Goal: Task Accomplishment & Management: Use online tool/utility

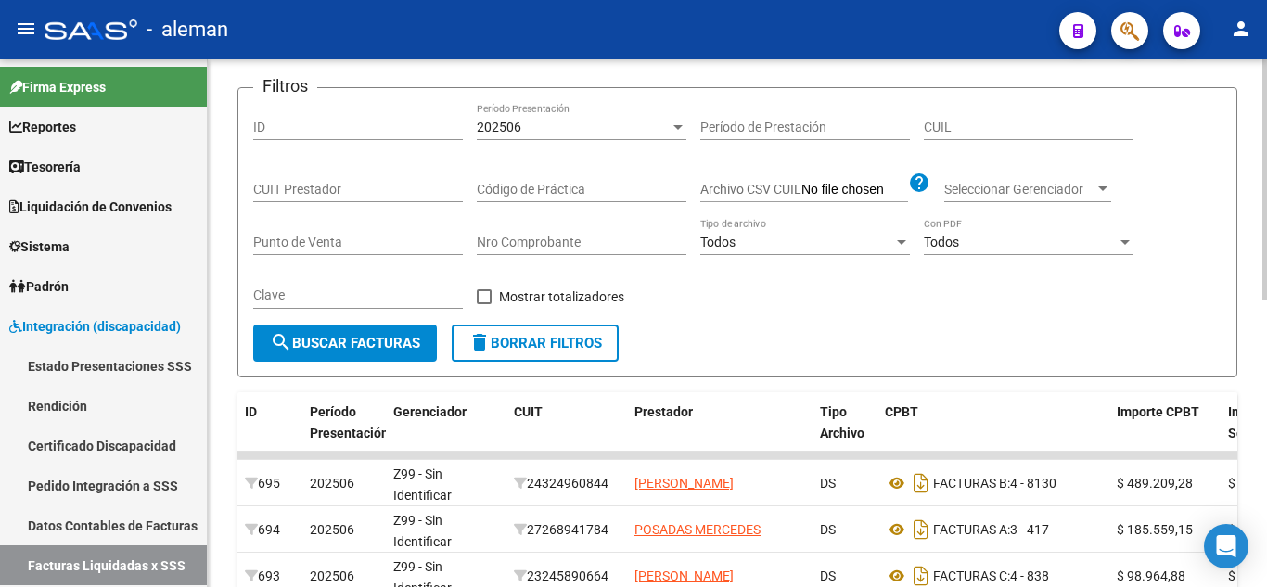
scroll to position [74, 0]
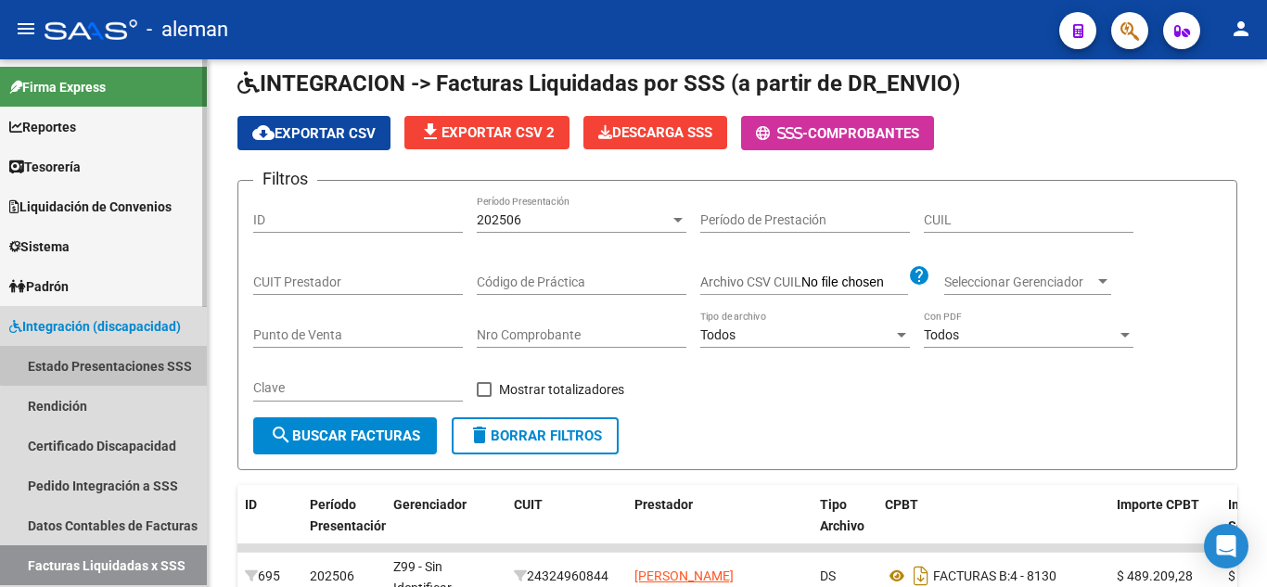
click at [112, 364] on link "Estado Presentaciones SSS" at bounding box center [103, 366] width 207 height 40
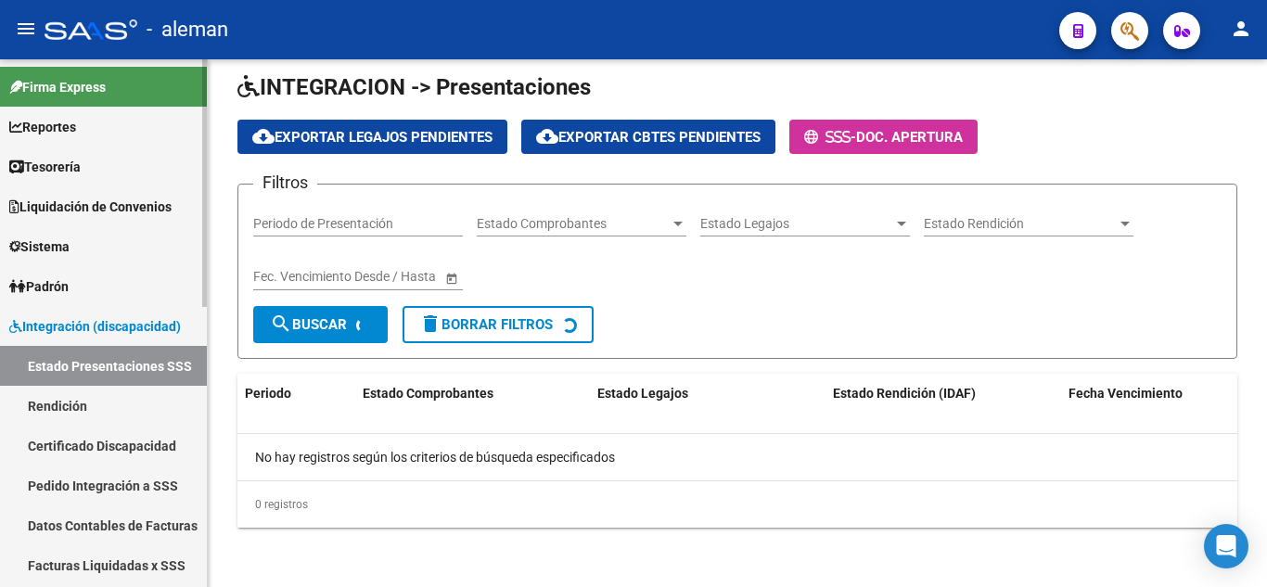
scroll to position [74, 0]
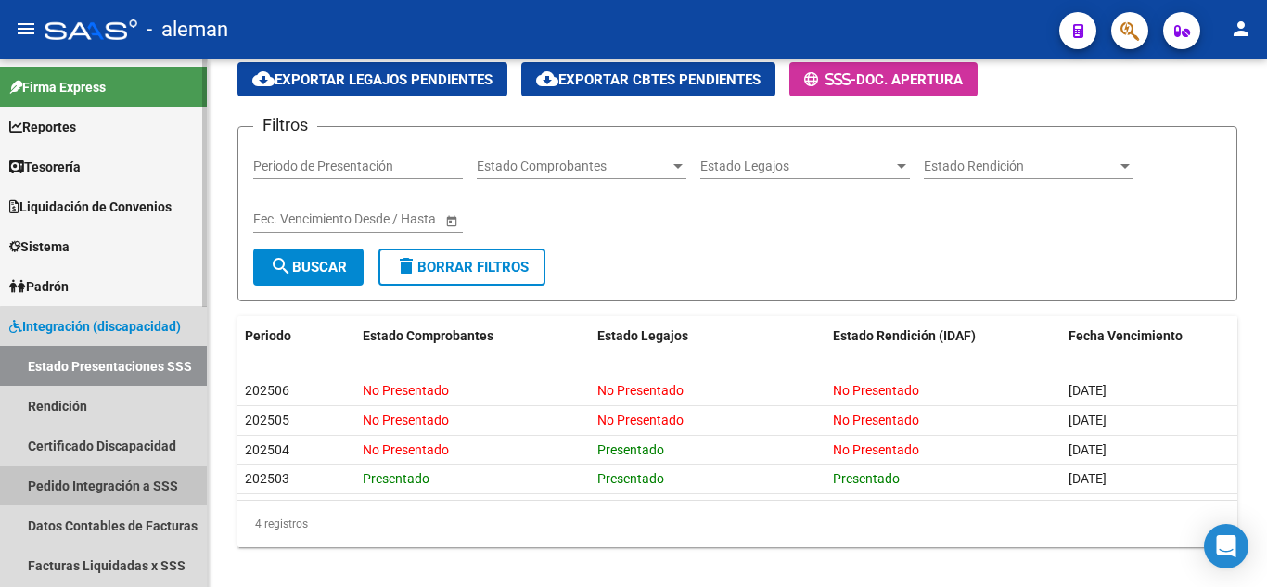
click at [143, 493] on link "Pedido Integración a SSS" at bounding box center [103, 486] width 207 height 40
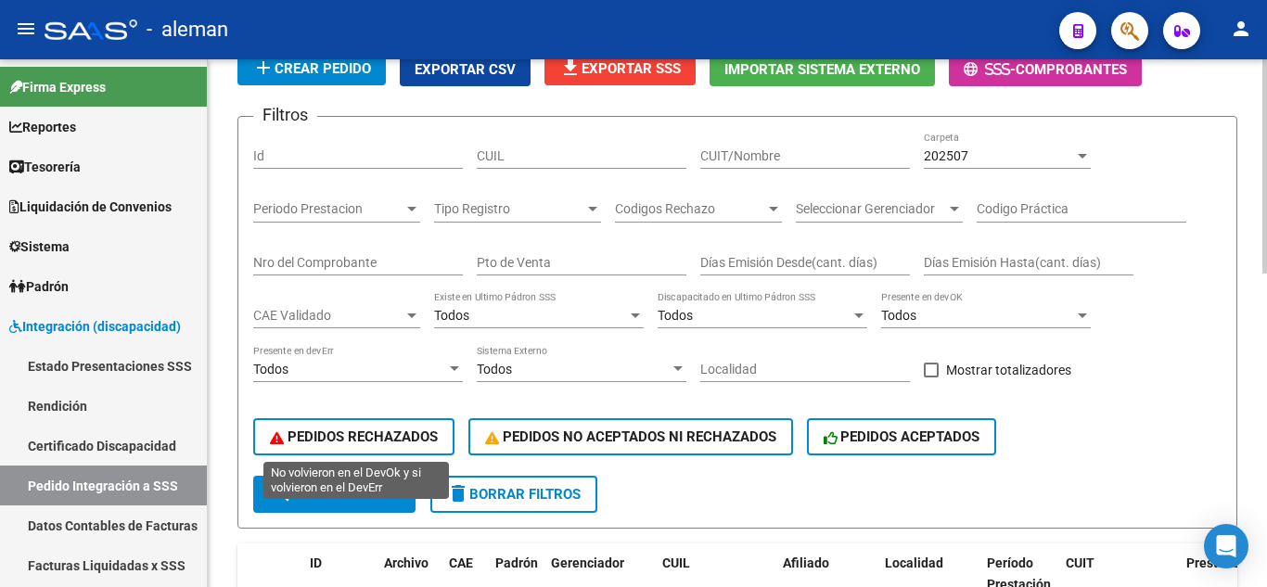
scroll to position [260, 0]
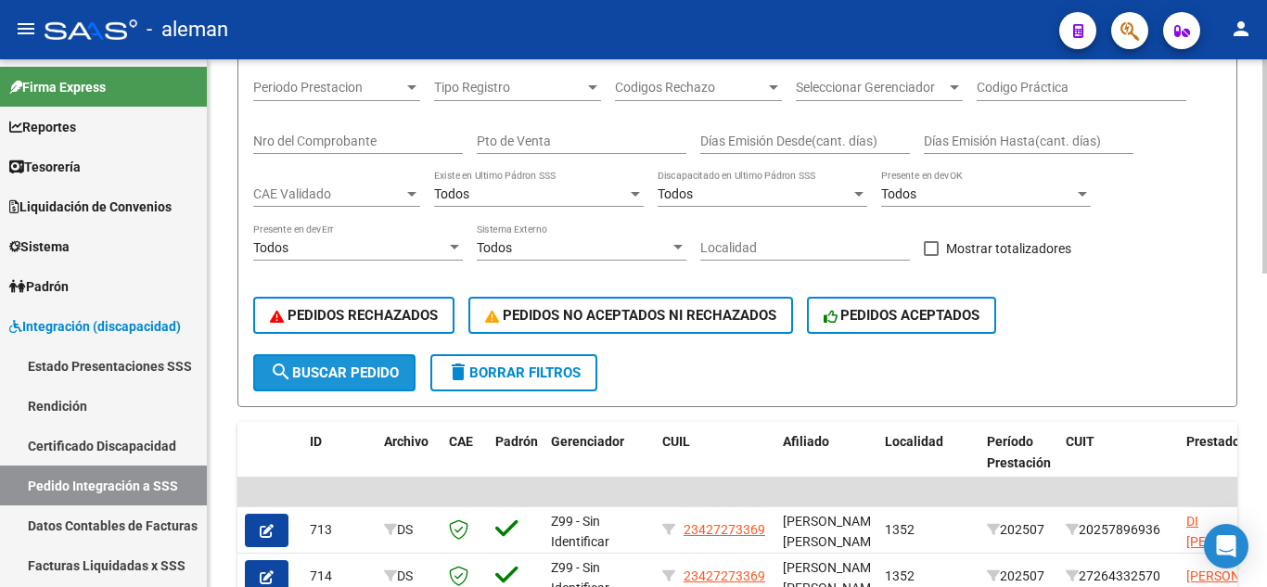
click at [363, 380] on span "search Buscar Pedido" at bounding box center [334, 373] width 129 height 17
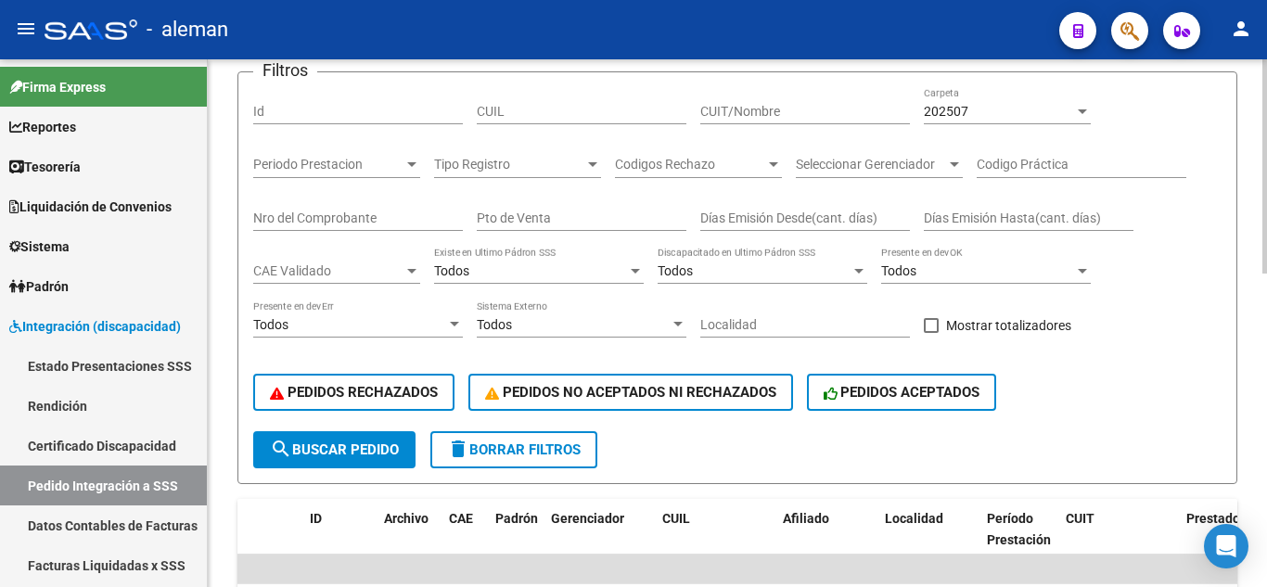
scroll to position [167, 0]
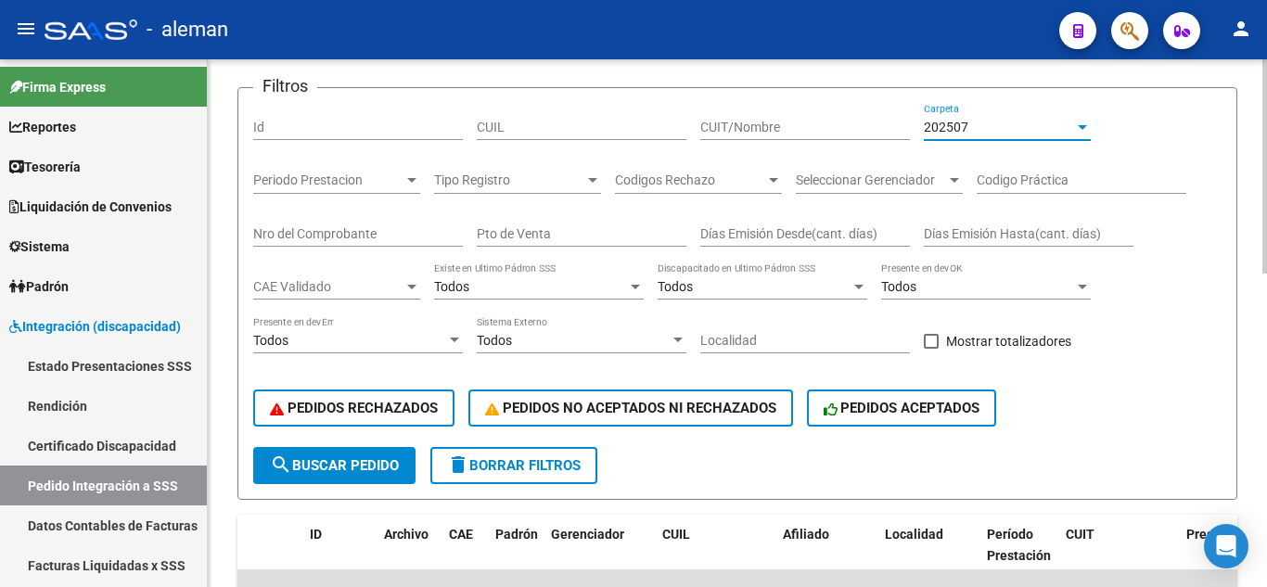
click at [1027, 131] on div "202507" at bounding box center [999, 128] width 150 height 16
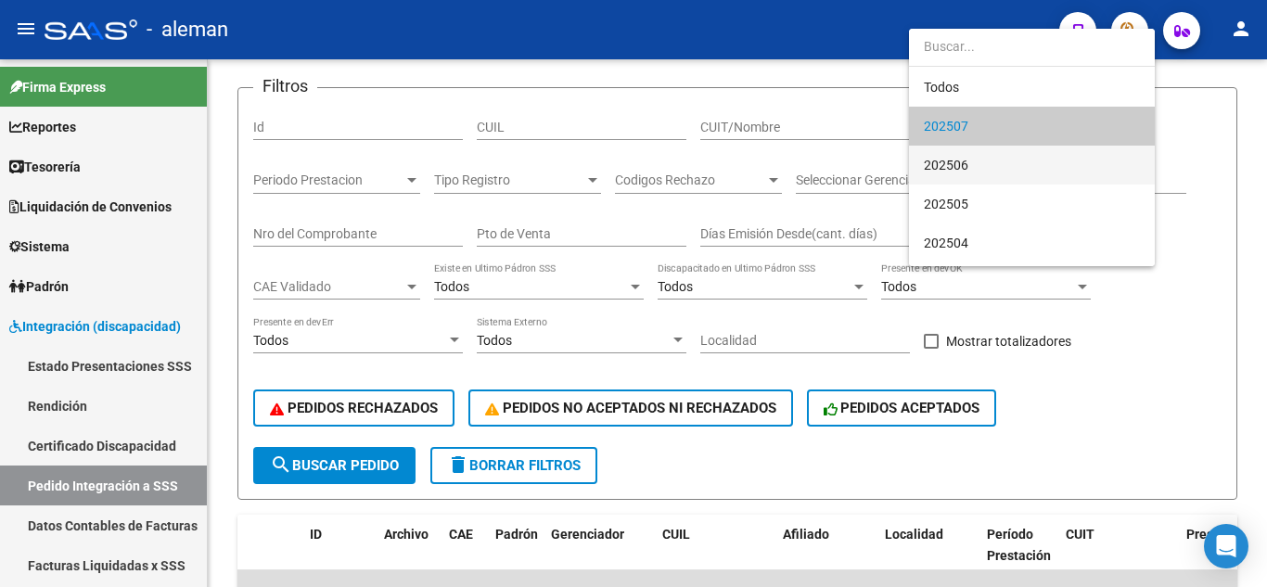
click at [1001, 164] on span "202506" at bounding box center [1032, 165] width 216 height 39
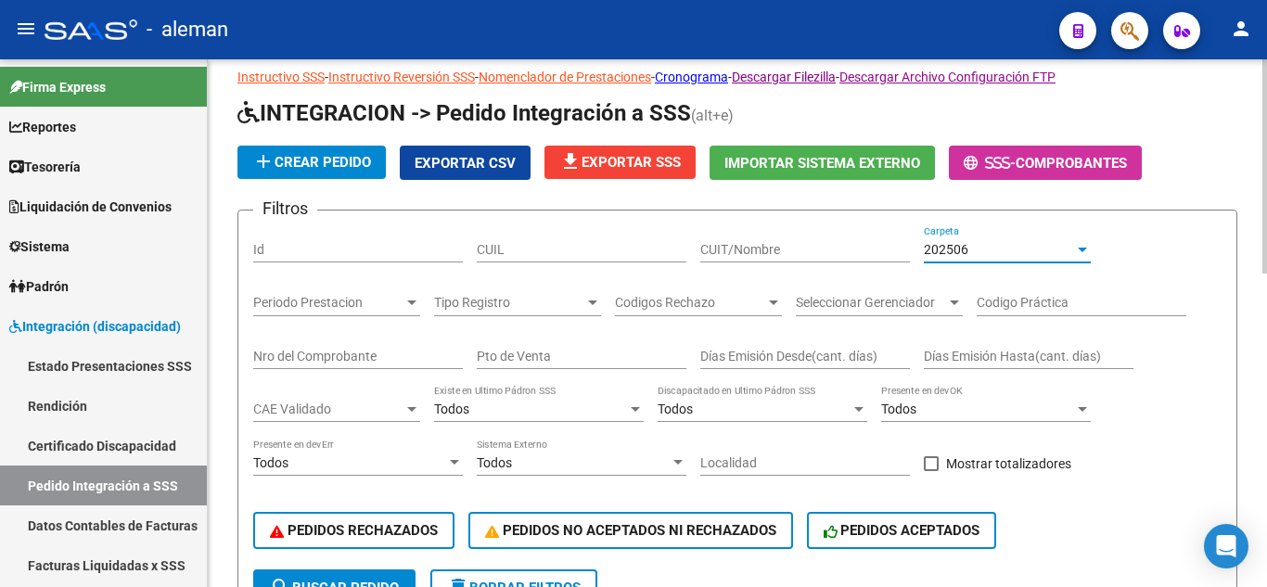
scroll to position [0, 0]
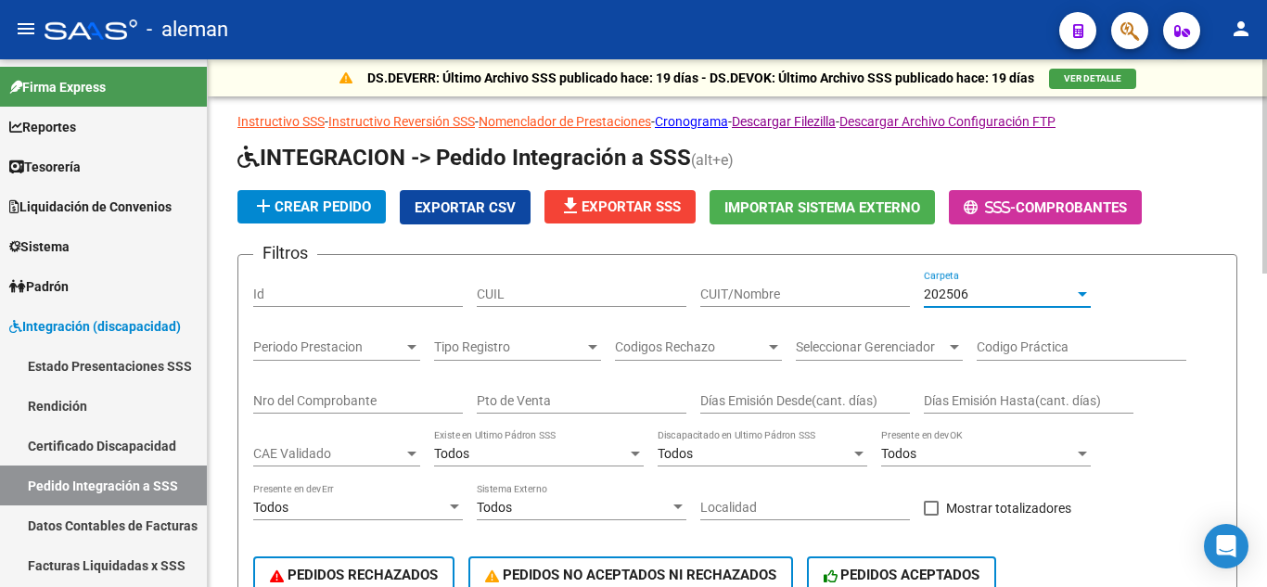
click at [354, 405] on input "Nro del Comprobante" at bounding box center [358, 401] width 210 height 16
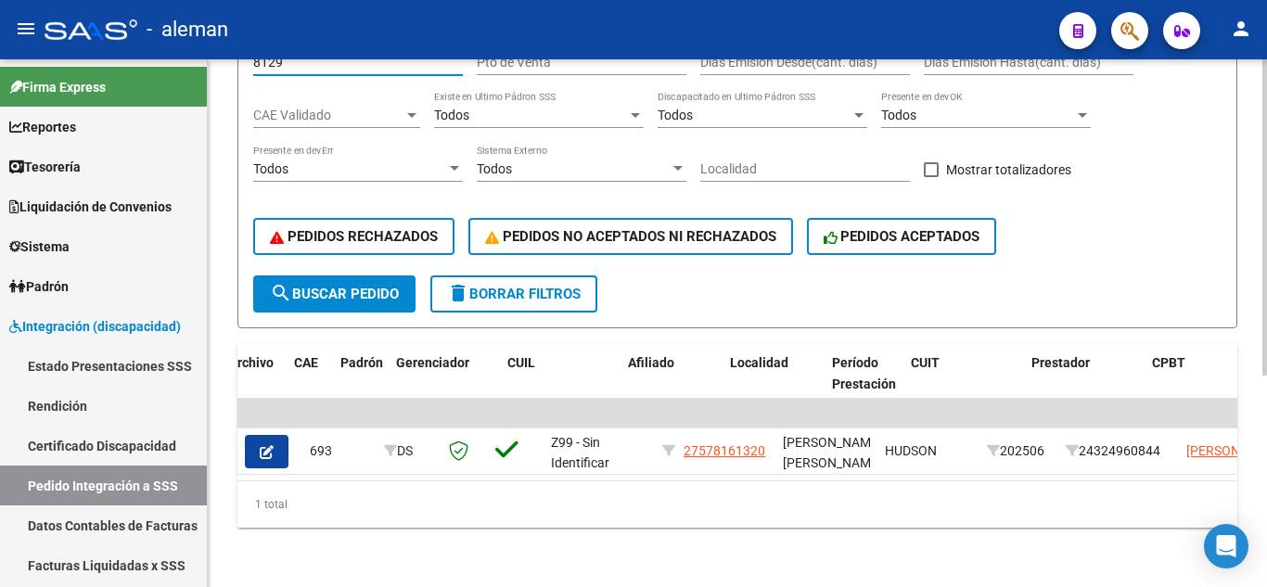
scroll to position [0, 392]
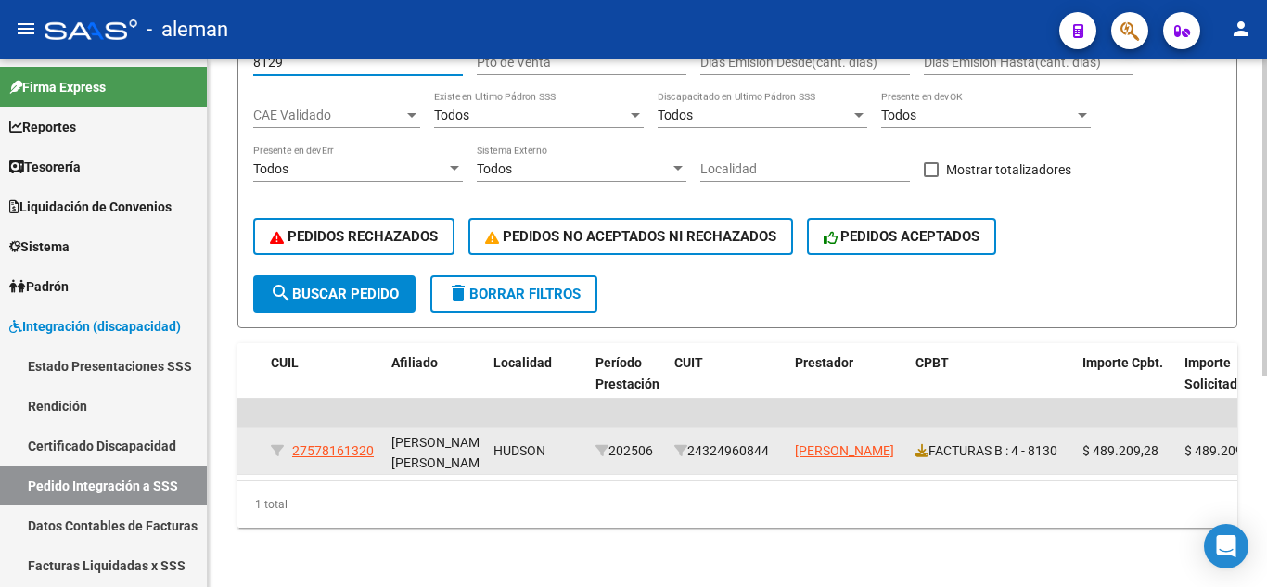
type input "8129"
drag, startPoint x: 779, startPoint y: 437, endPoint x: 699, endPoint y: 436, distance: 80.7
click at [699, 441] on div "24324960844" at bounding box center [728, 451] width 106 height 21
copy div "24324960844"
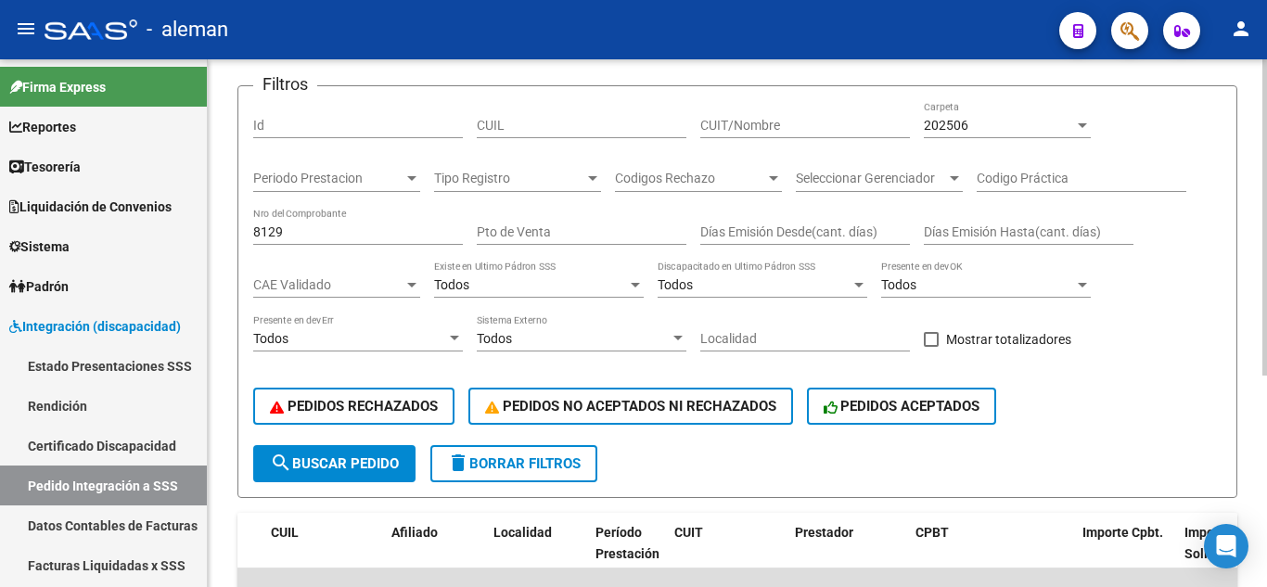
scroll to position [167, 0]
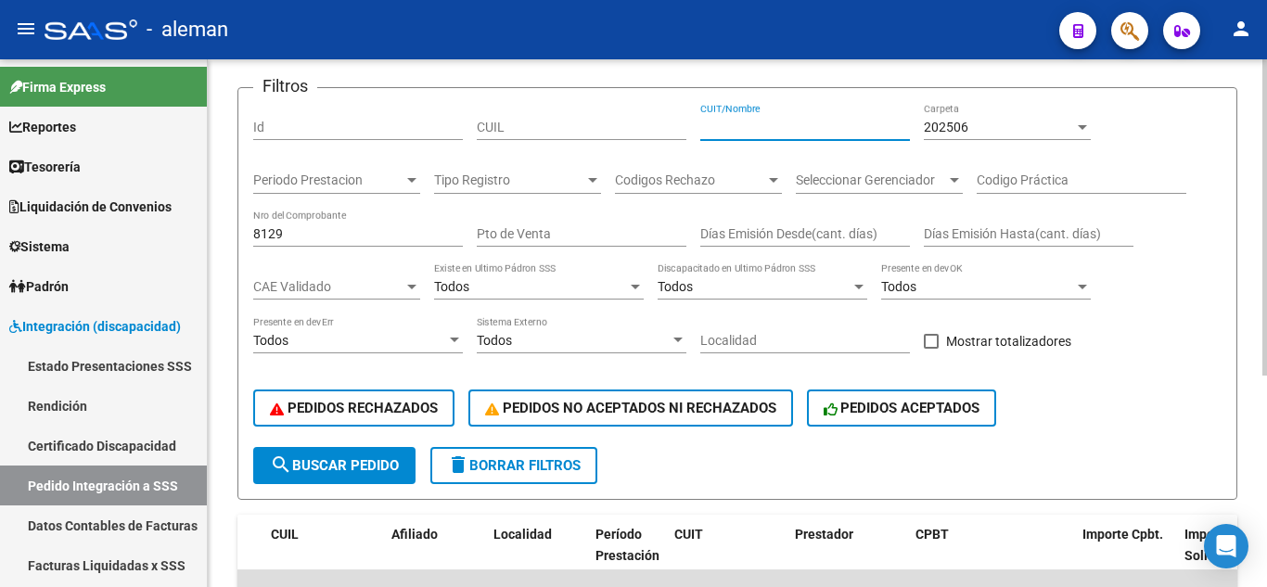
click at [754, 128] on input "CUIT/Nombre" at bounding box center [806, 128] width 210 height 16
paste input "24324960844"
type input "24324960844"
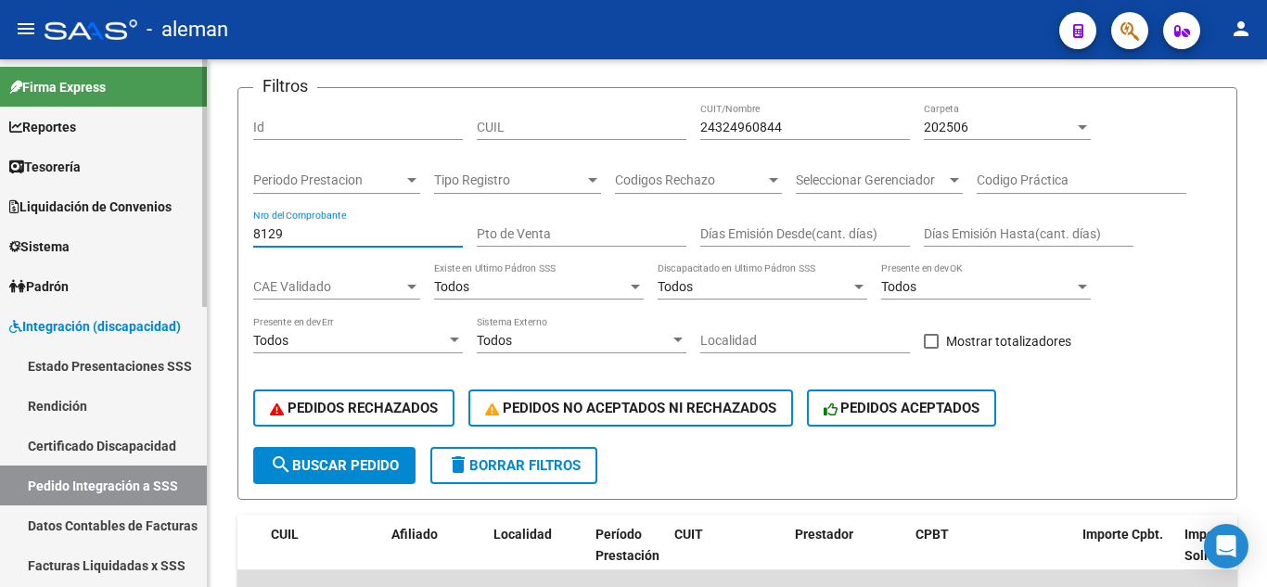
drag, startPoint x: 318, startPoint y: 234, endPoint x: 165, endPoint y: 199, distance: 156.9
click at [162, 200] on mat-sidenav-container "Firma Express Reportes Tablero de Control Ingresos Percibidos Análisis de todos…" at bounding box center [633, 323] width 1267 height 528
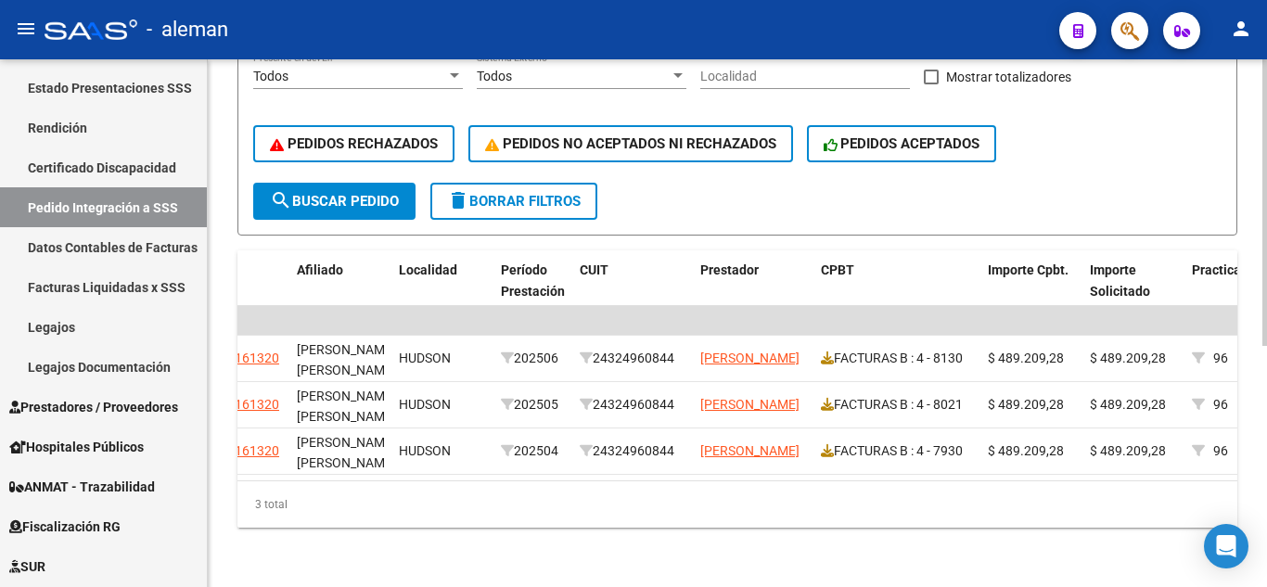
scroll to position [0, 0]
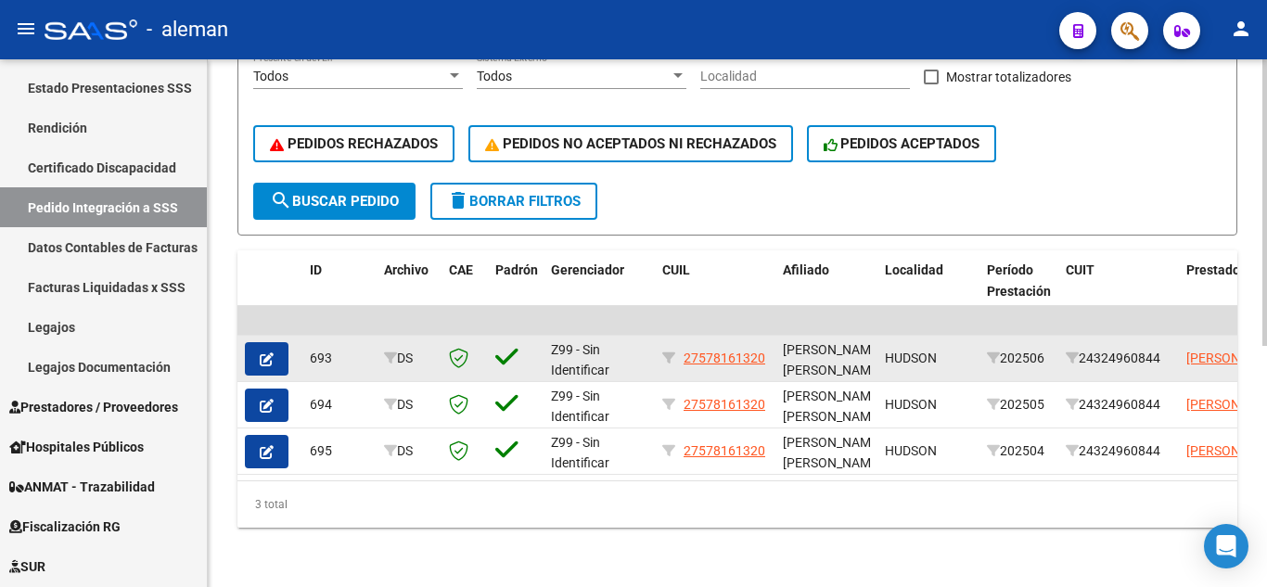
click at [270, 353] on icon "button" at bounding box center [267, 360] width 14 height 14
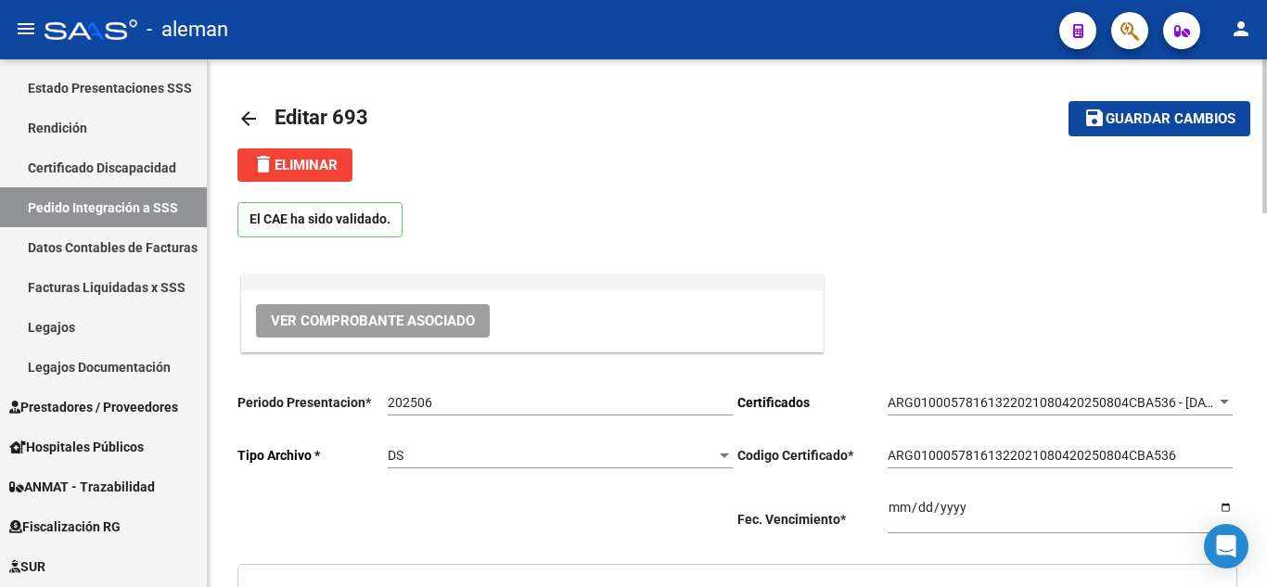
type input "27578161320"
click at [729, 456] on div at bounding box center [724, 455] width 17 height 15
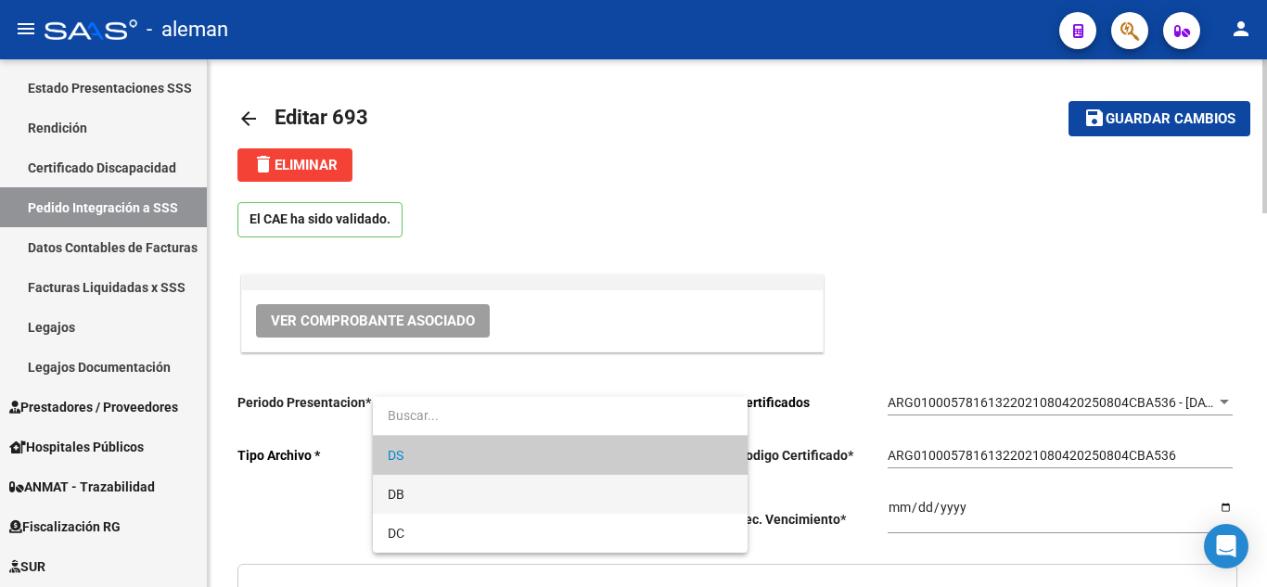
click at [481, 502] on span "DB" at bounding box center [560, 494] width 345 height 39
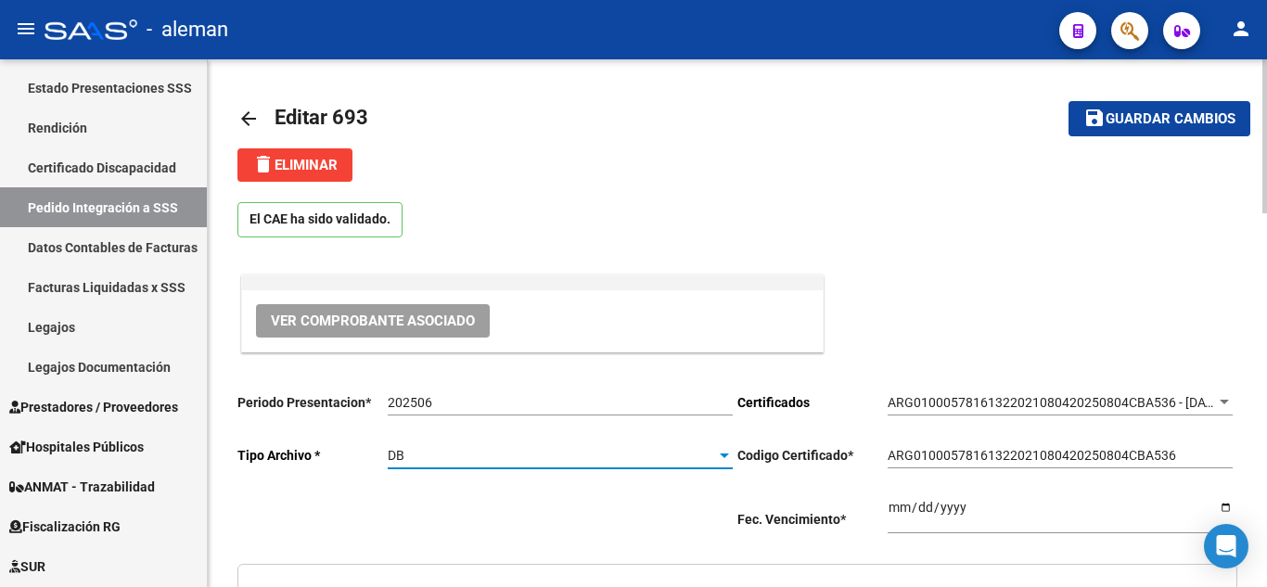
click at [1126, 120] on span "Guardar cambios" at bounding box center [1171, 119] width 130 height 17
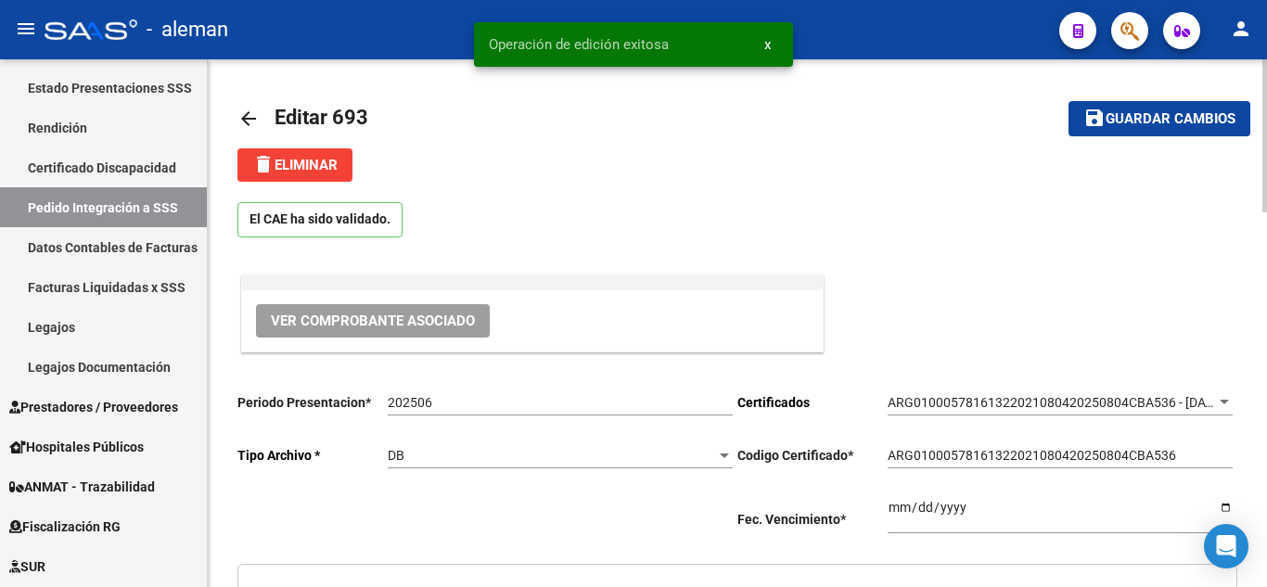
click at [253, 121] on mat-icon "arrow_back" at bounding box center [249, 119] width 22 height 22
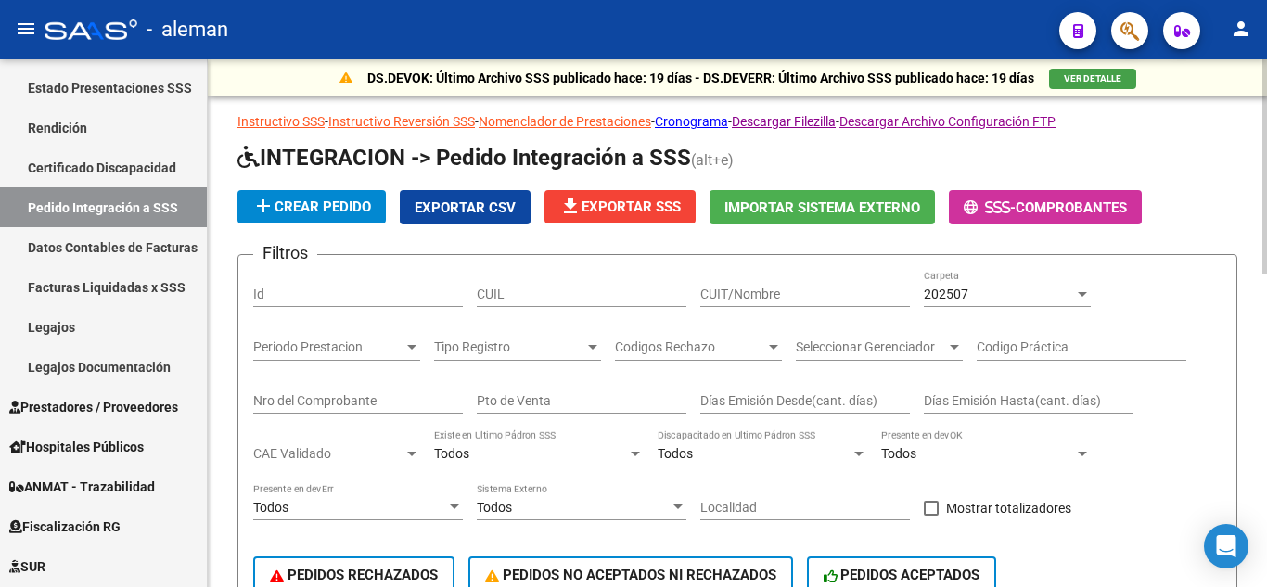
click at [765, 294] on input "CUIT/Nombre" at bounding box center [806, 295] width 210 height 16
paste input "24324960844"
type input "24324960844"
click at [1069, 289] on div "202507" at bounding box center [999, 295] width 150 height 16
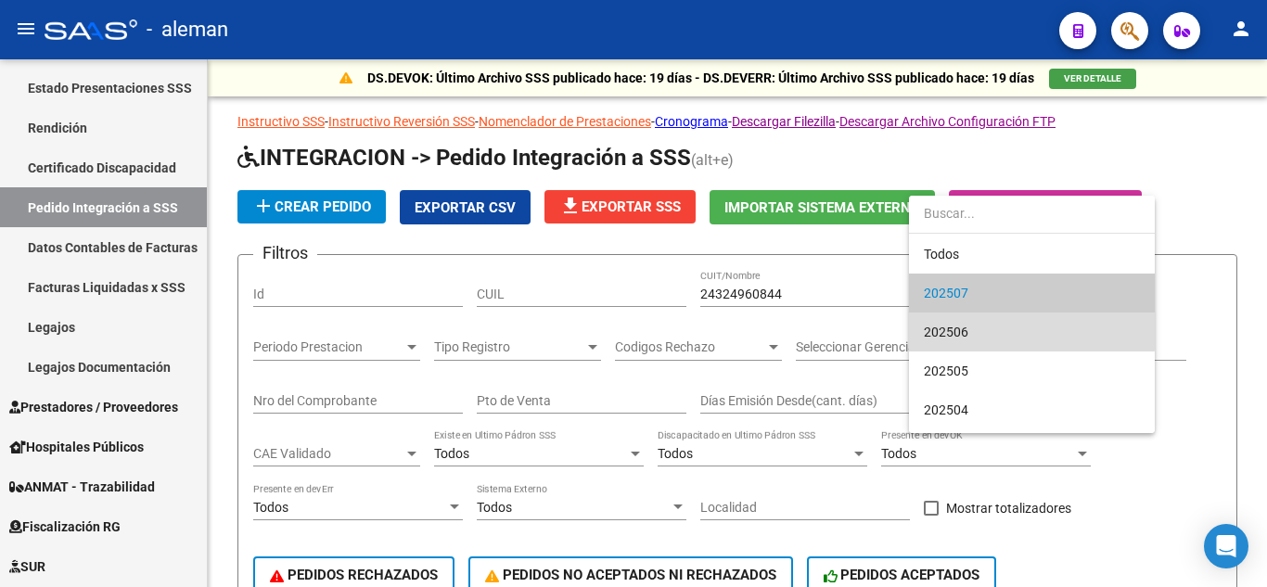
click at [989, 327] on span "202506" at bounding box center [1032, 332] width 216 height 39
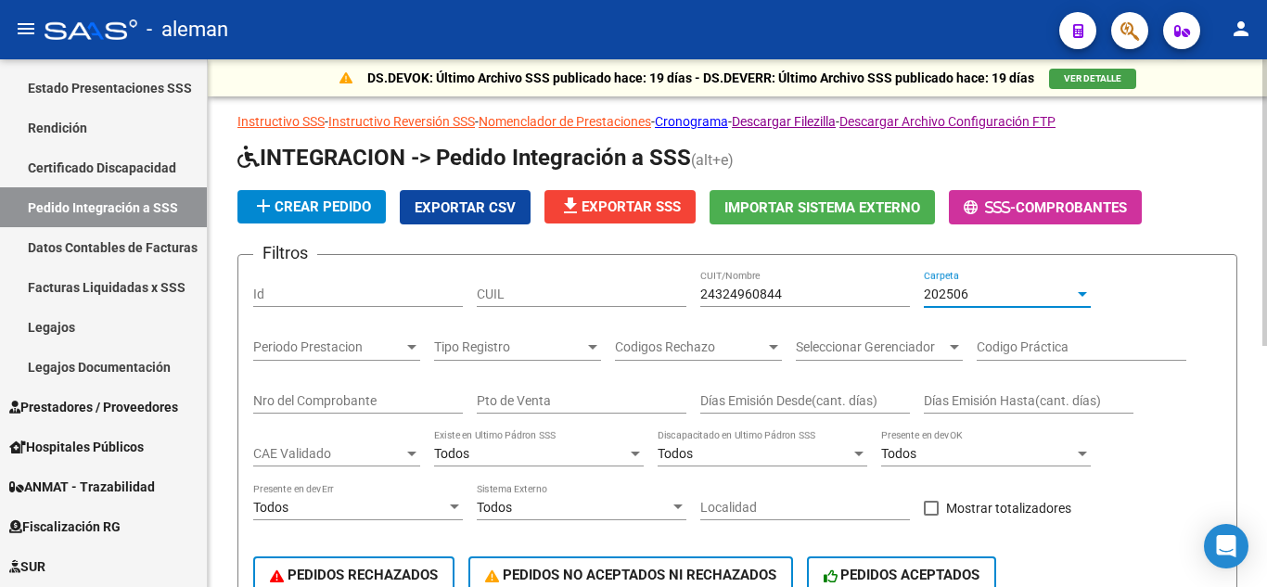
click at [806, 294] on input "24324960844" at bounding box center [806, 295] width 210 height 16
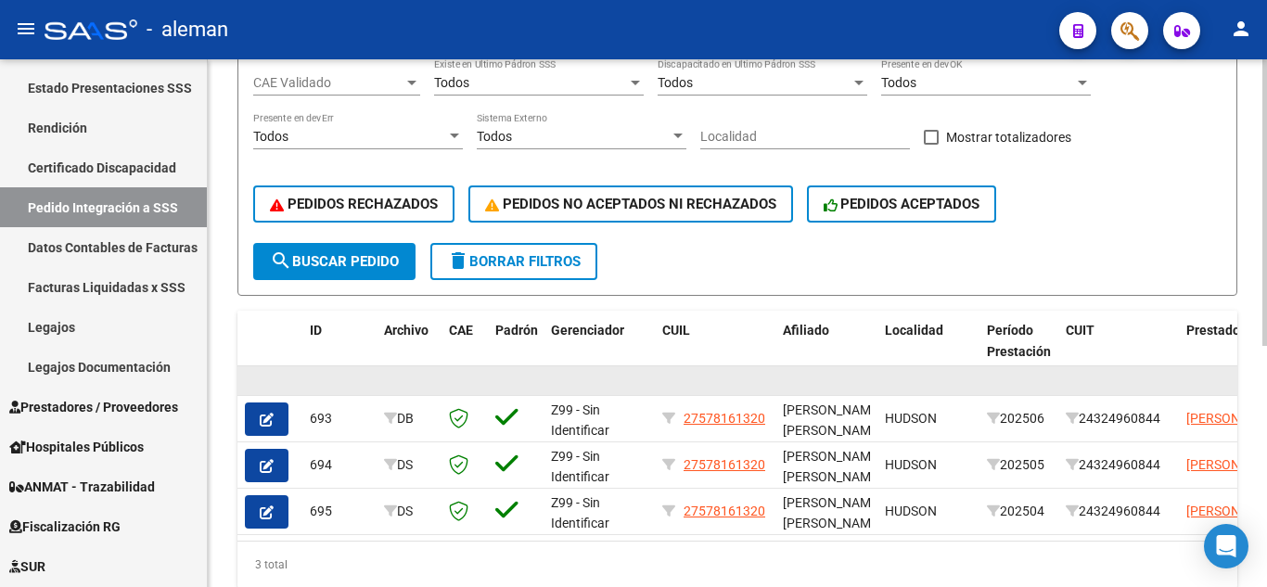
scroll to position [445, 0]
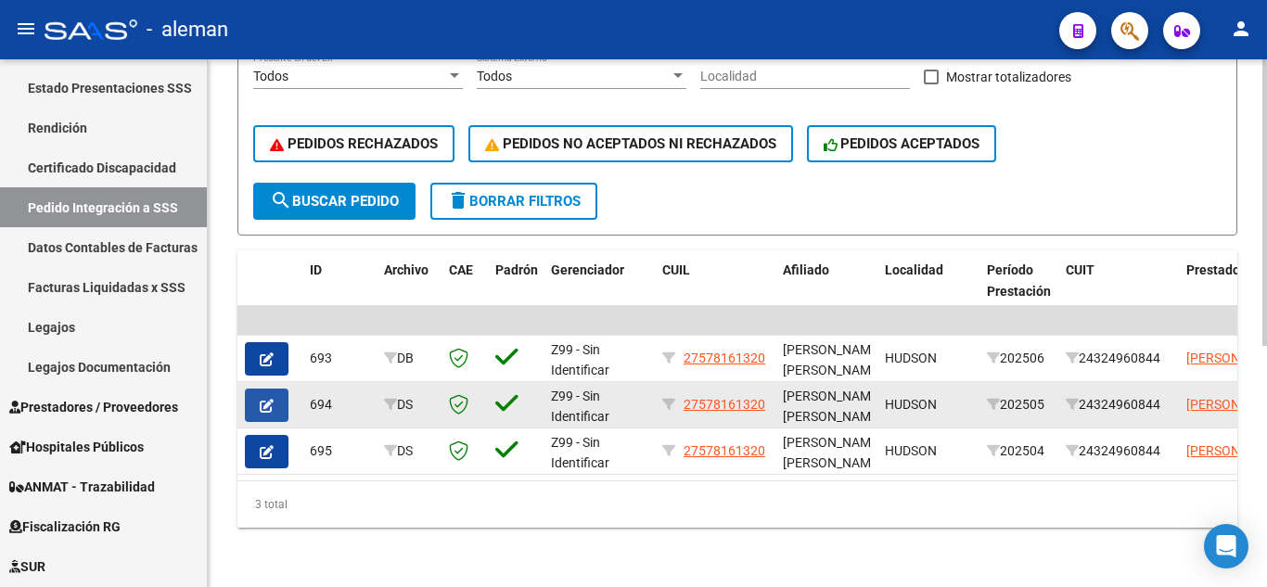
click at [272, 399] on icon "button" at bounding box center [267, 406] width 14 height 14
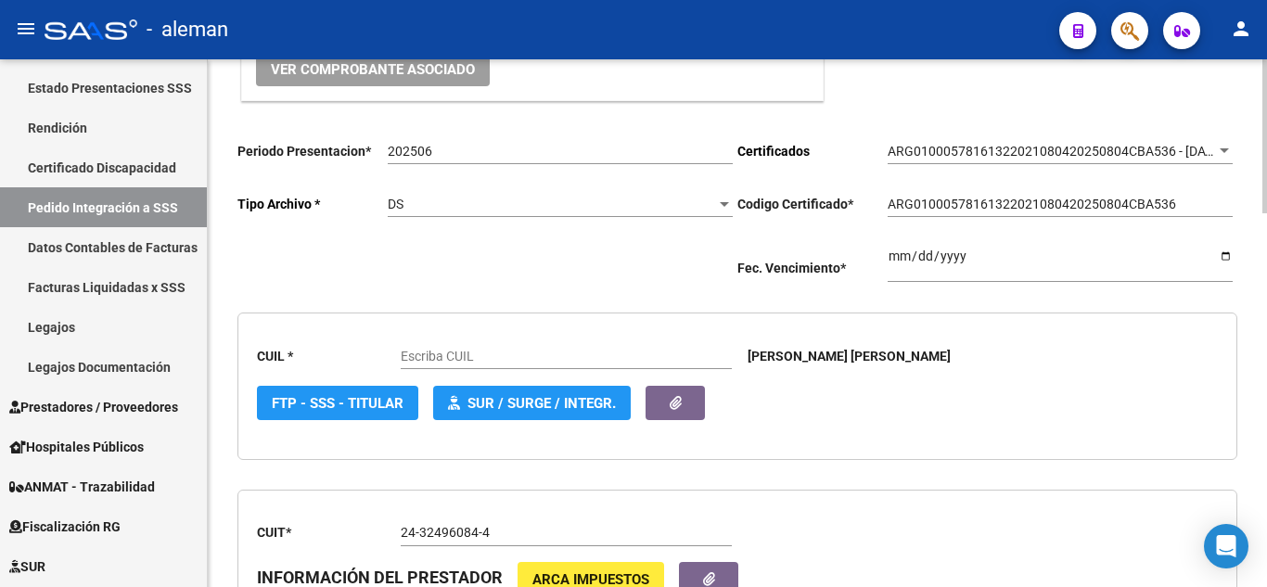
scroll to position [278, 0]
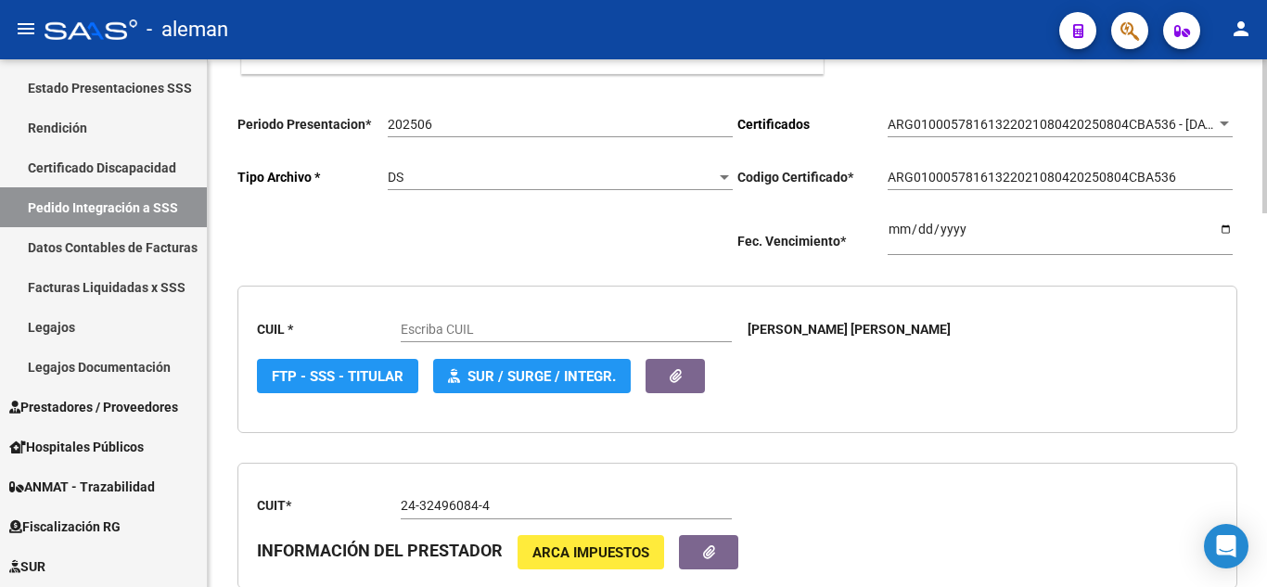
type input "27578161320"
click at [719, 170] on div at bounding box center [724, 177] width 17 height 15
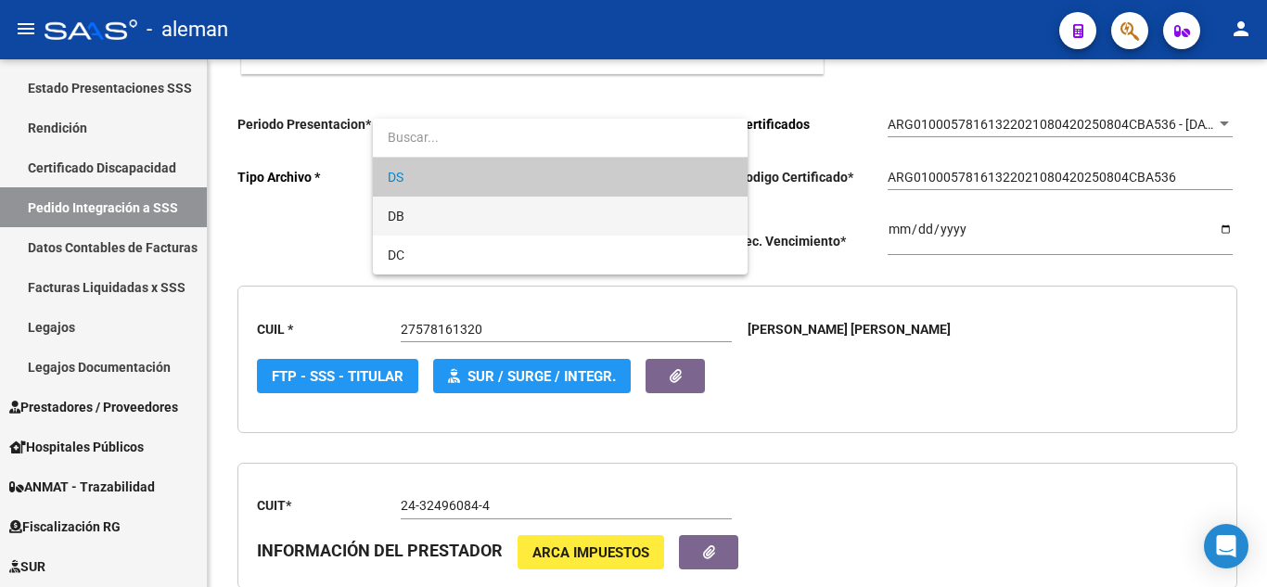
click at [510, 220] on span "DB" at bounding box center [560, 216] width 345 height 39
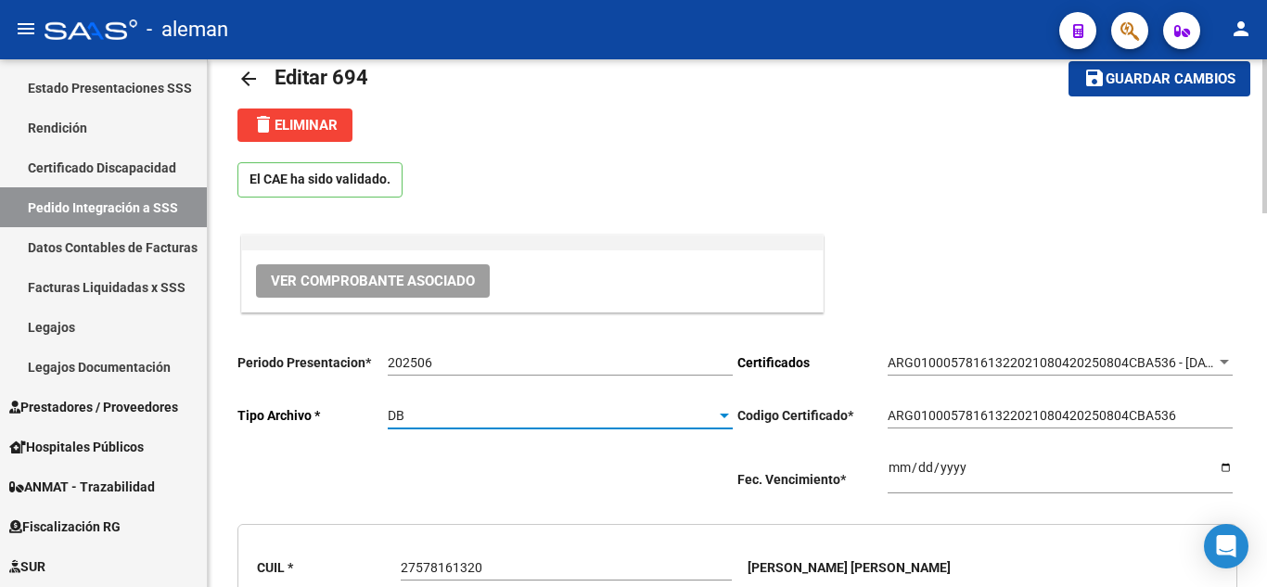
scroll to position [0, 0]
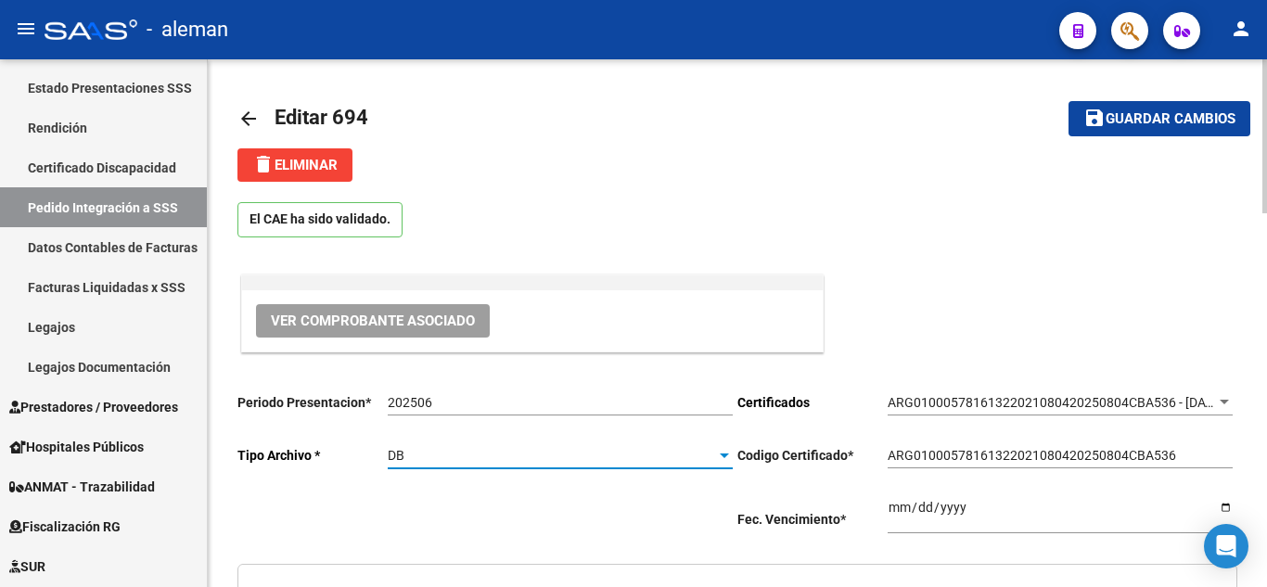
click at [1190, 125] on span "Guardar cambios" at bounding box center [1171, 119] width 130 height 17
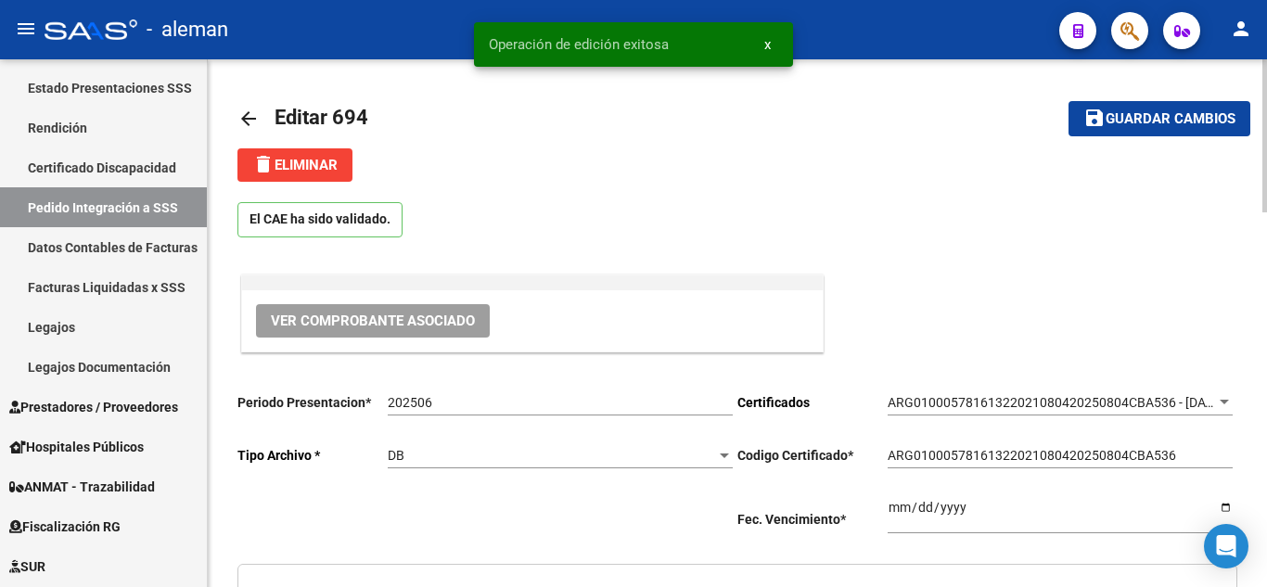
click at [254, 118] on mat-icon "arrow_back" at bounding box center [249, 119] width 22 height 22
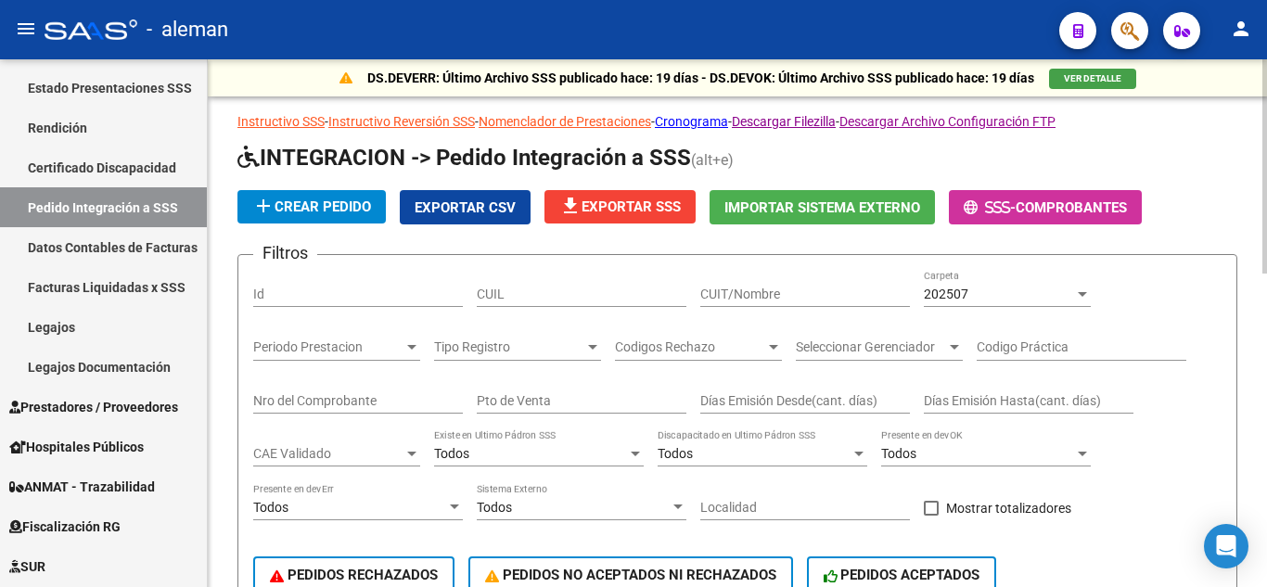
click at [958, 302] on div "202507 Carpeta" at bounding box center [1007, 288] width 167 height 37
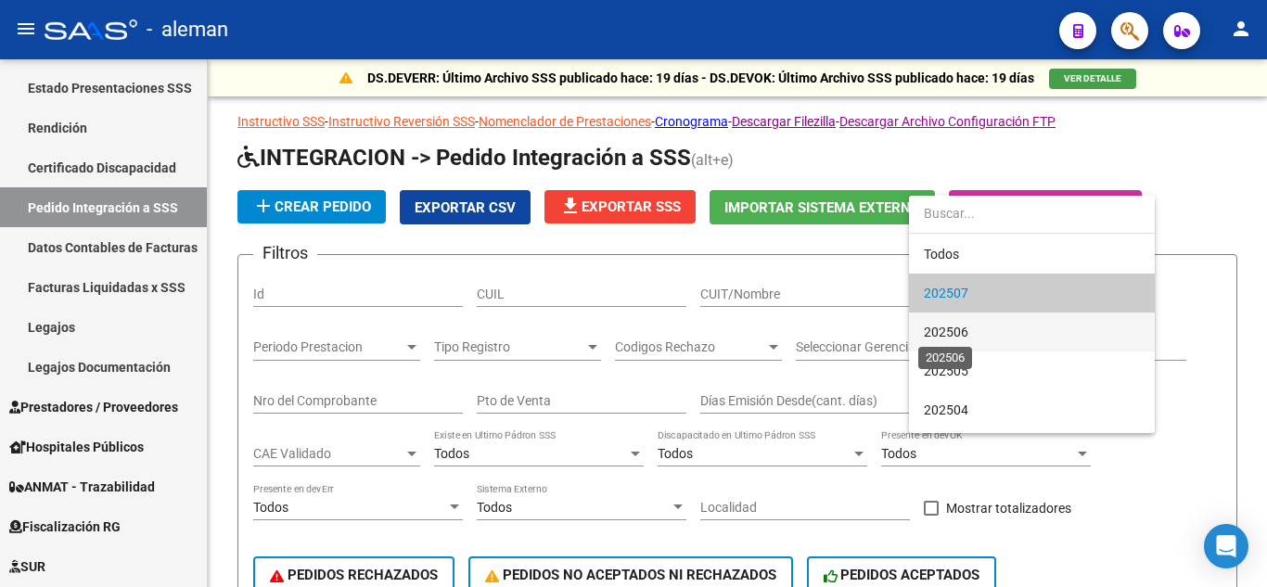
click at [955, 326] on span "202506" at bounding box center [946, 332] width 45 height 15
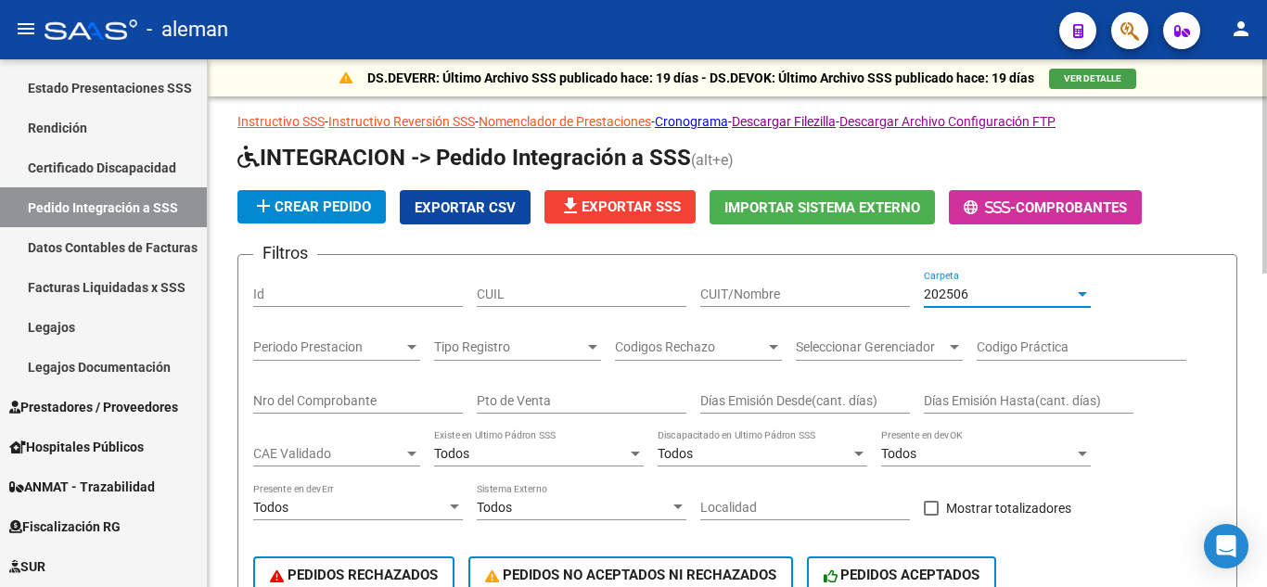
click at [740, 288] on input "CUIT/Nombre" at bounding box center [806, 295] width 210 height 16
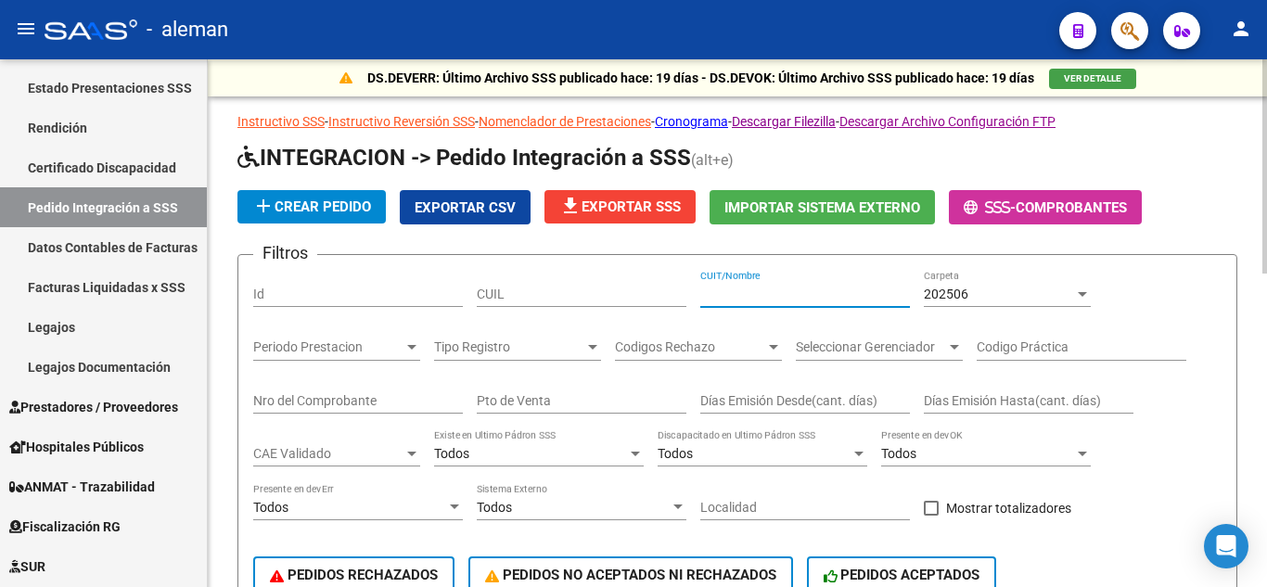
paste input "24324960844"
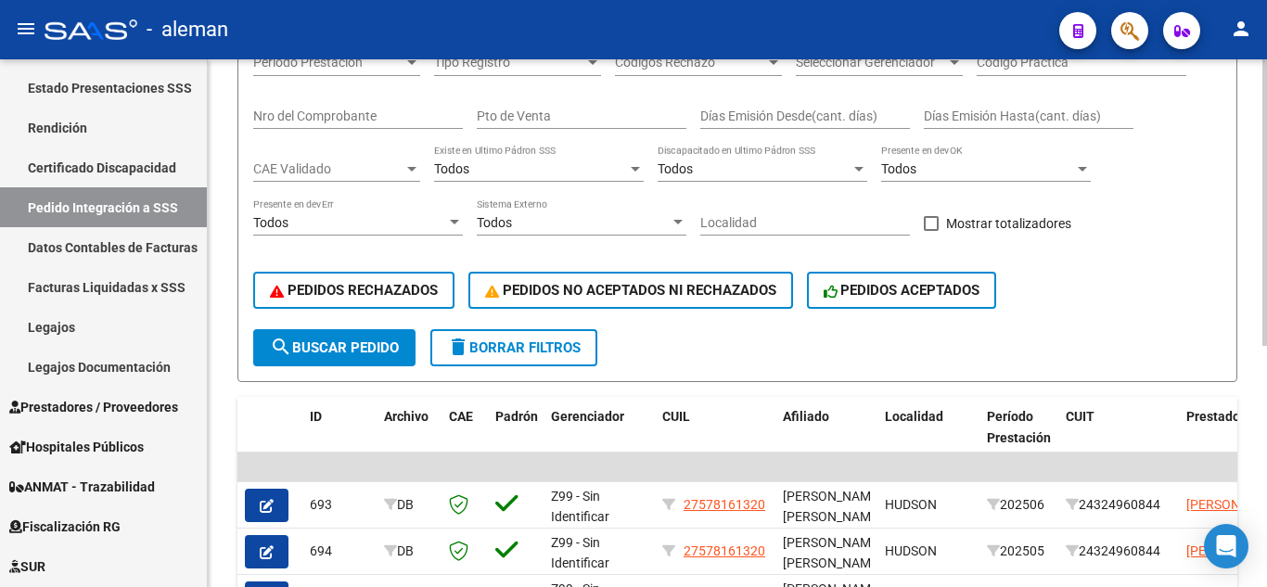
scroll to position [445, 0]
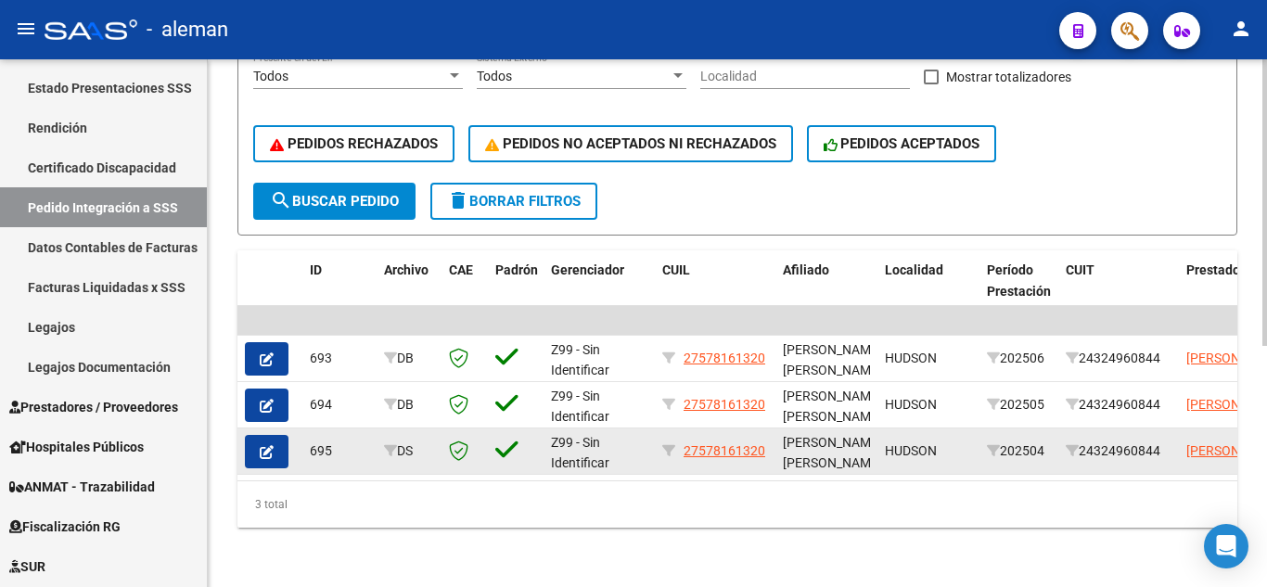
type input "24324960844"
click at [273, 445] on icon "button" at bounding box center [267, 452] width 14 height 14
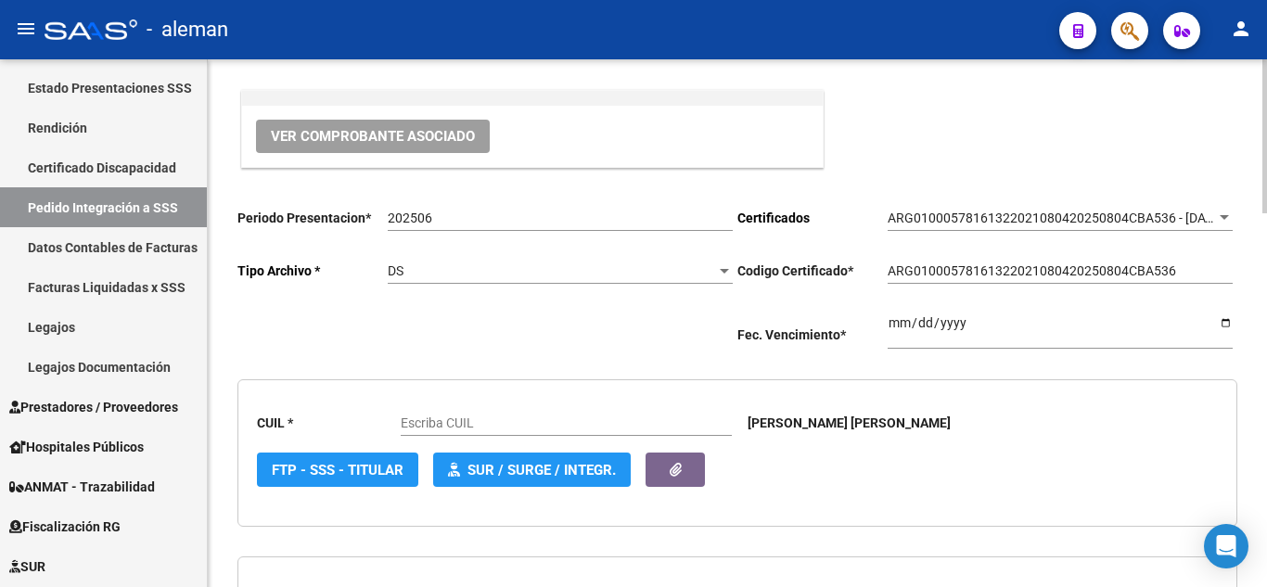
scroll to position [186, 0]
click at [721, 264] on div at bounding box center [724, 270] width 17 height 15
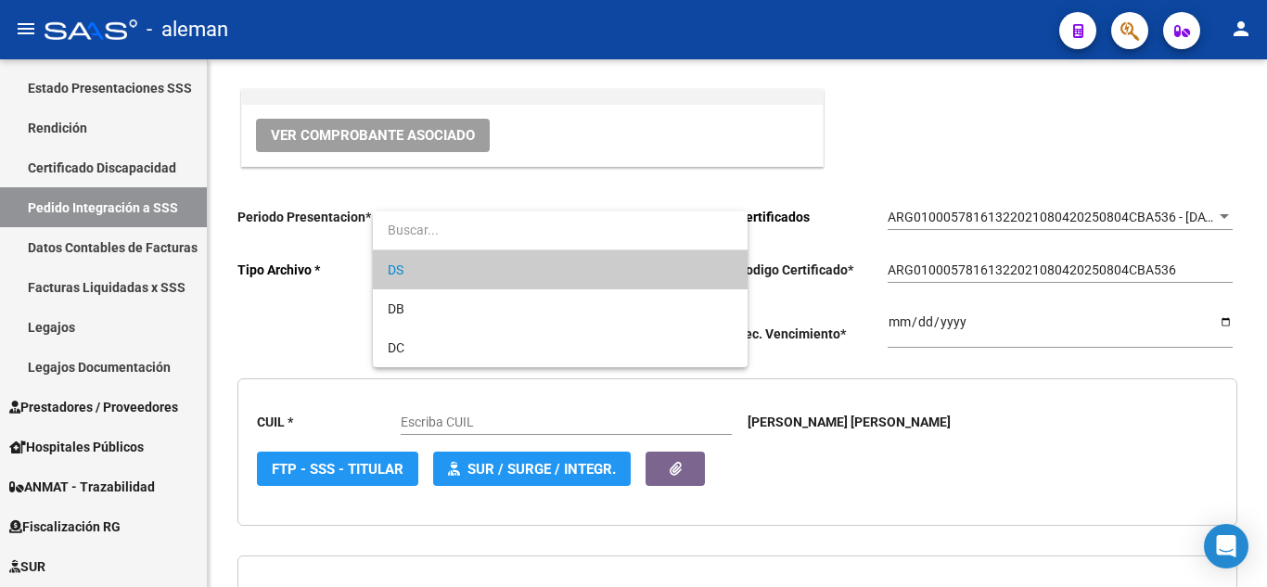
type input "27578161320"
click at [456, 312] on span "DB" at bounding box center [560, 308] width 345 height 39
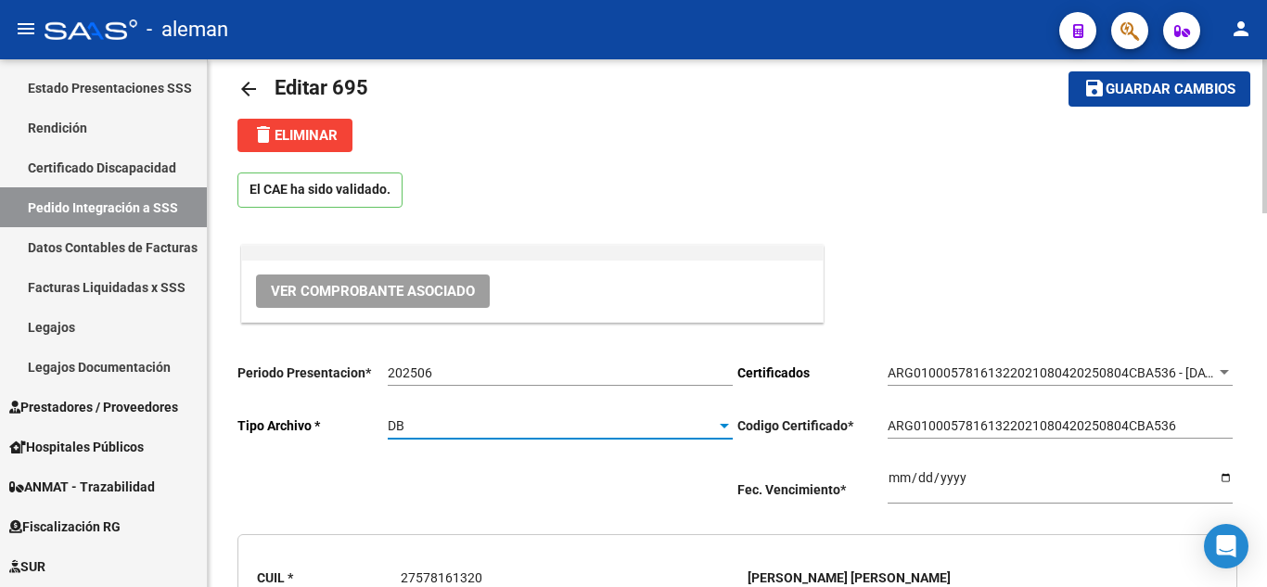
scroll to position [0, 0]
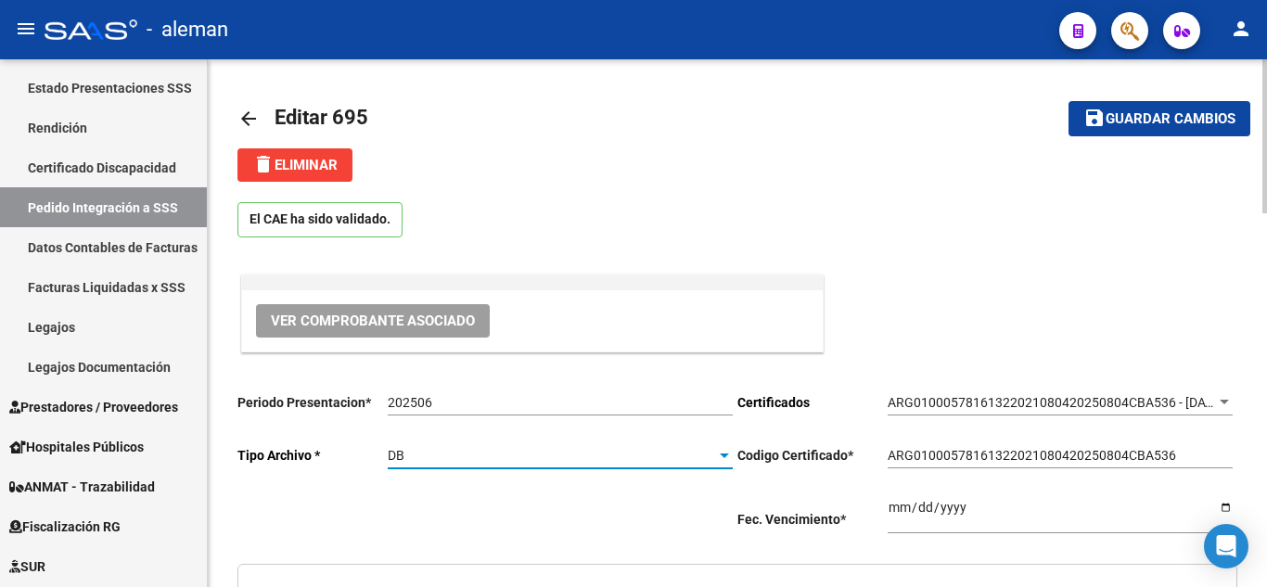
click at [1164, 120] on span "Guardar cambios" at bounding box center [1171, 119] width 130 height 17
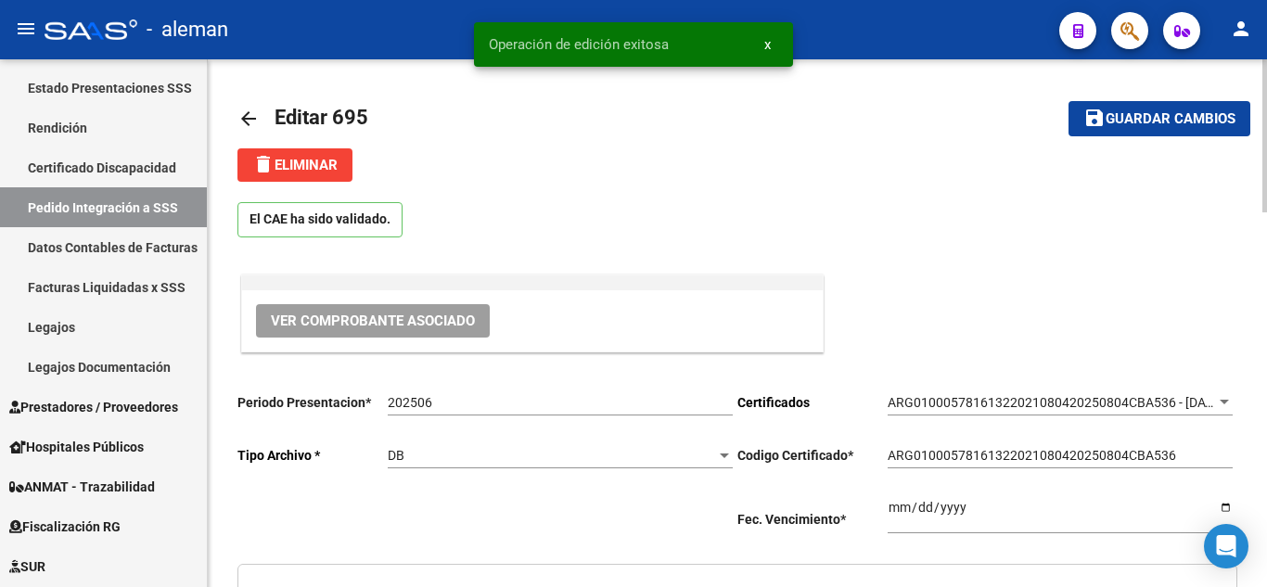
click at [251, 119] on mat-icon "arrow_back" at bounding box center [249, 119] width 22 height 22
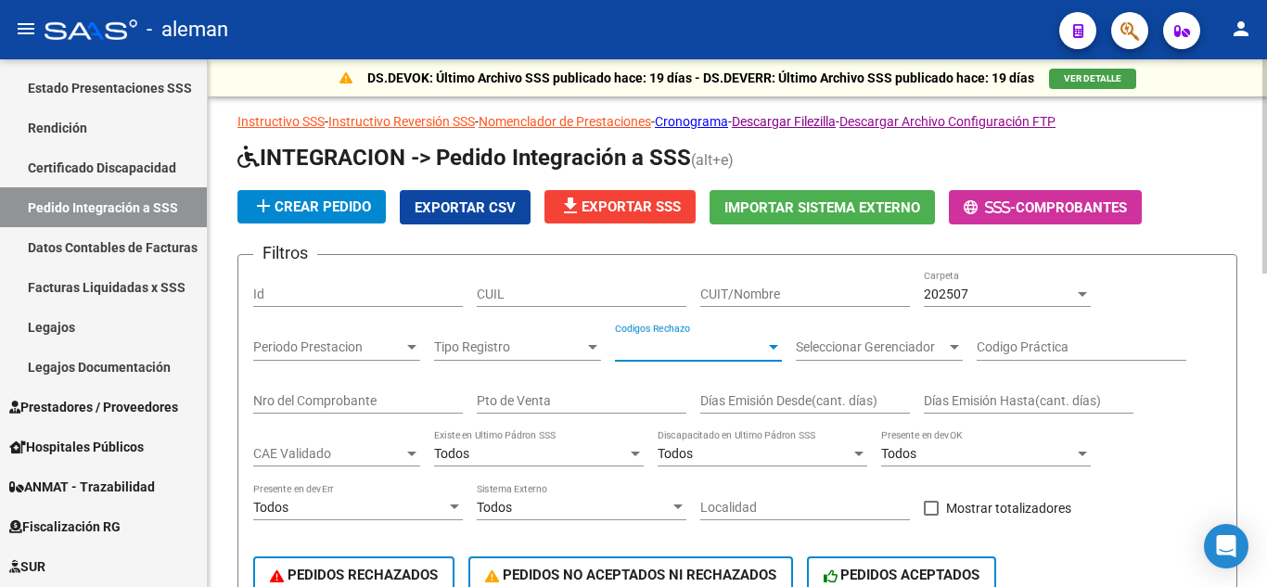
click at [730, 346] on span "Codigos Rechazo" at bounding box center [690, 348] width 150 height 16
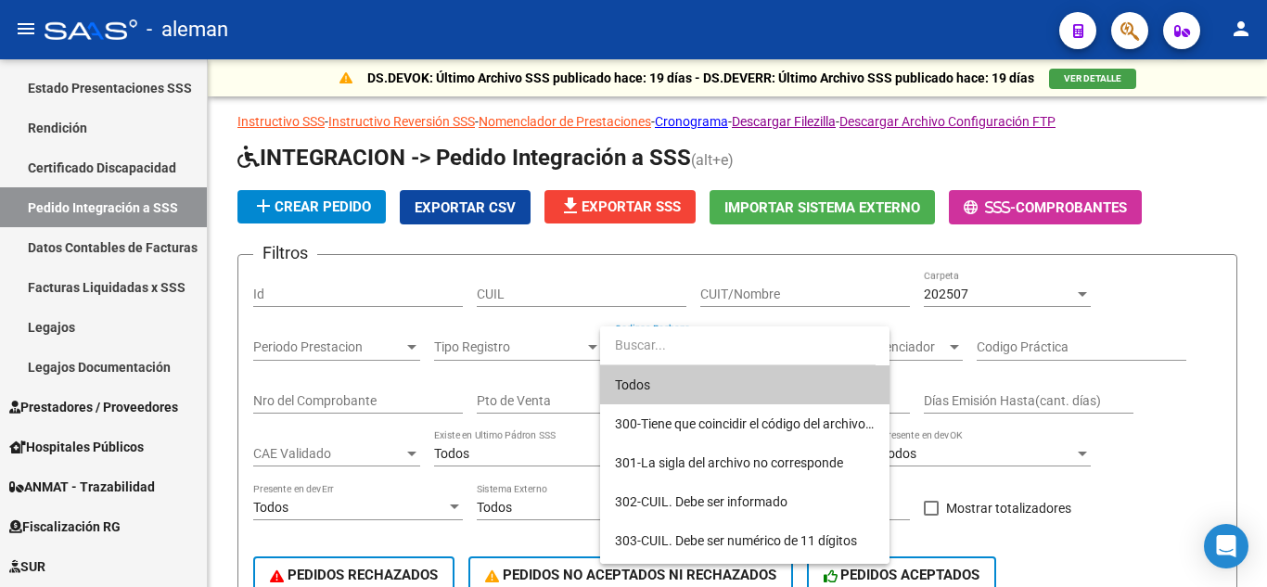
click at [476, 341] on div at bounding box center [633, 293] width 1267 height 587
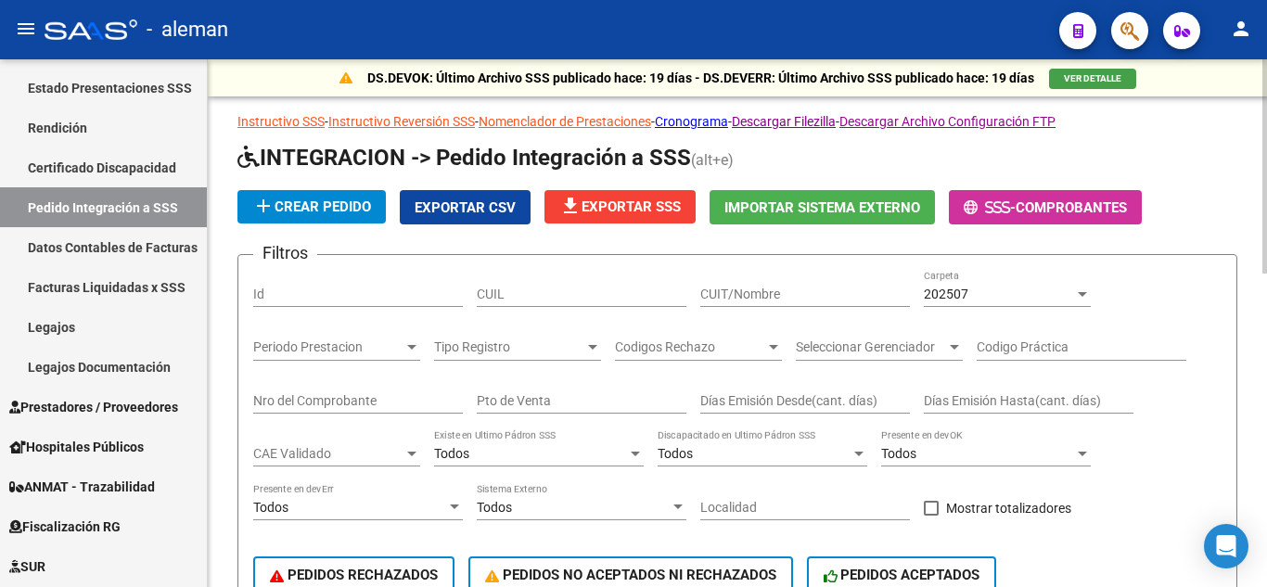
click at [568, 345] on span "Tipo Registro" at bounding box center [509, 348] width 150 height 16
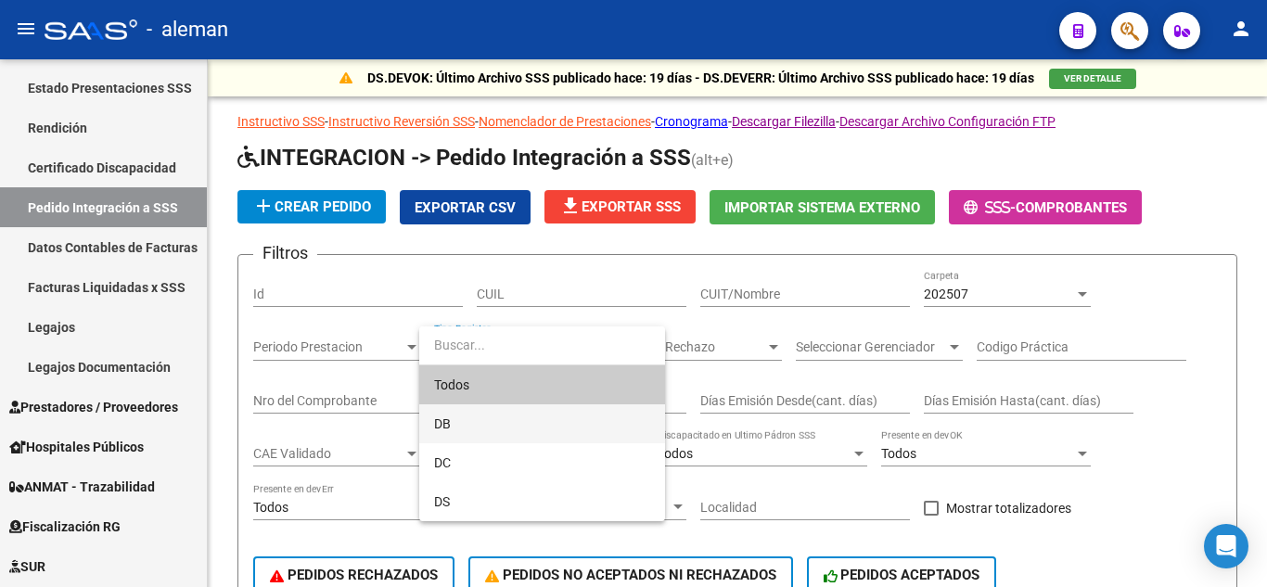
click at [456, 427] on span "DB" at bounding box center [542, 424] width 216 height 39
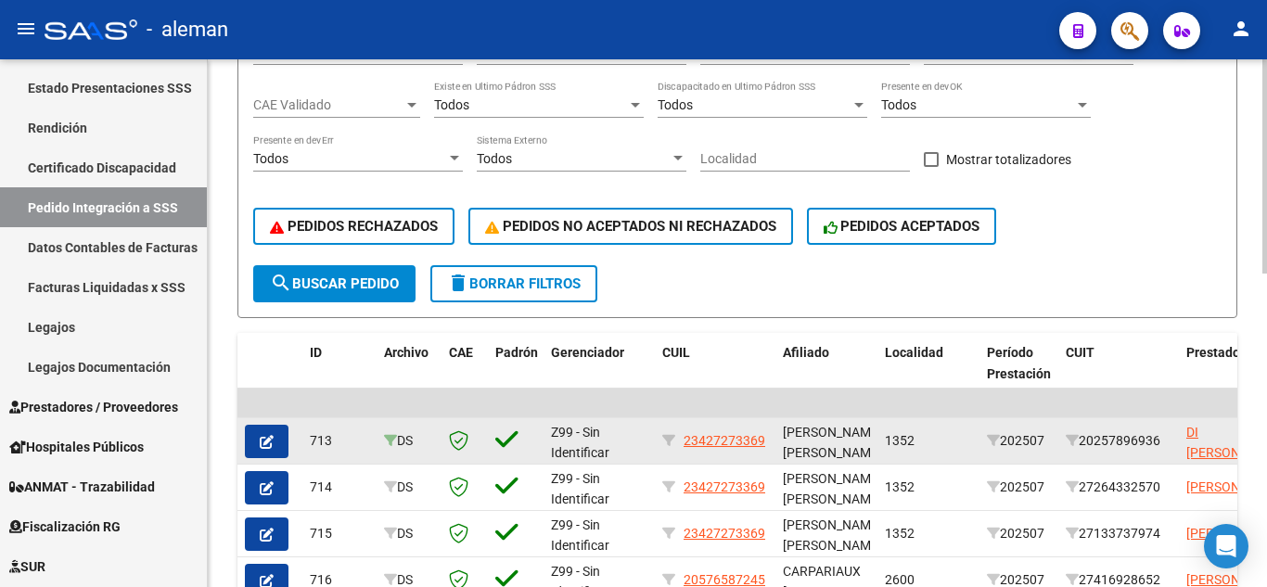
scroll to position [464, 0]
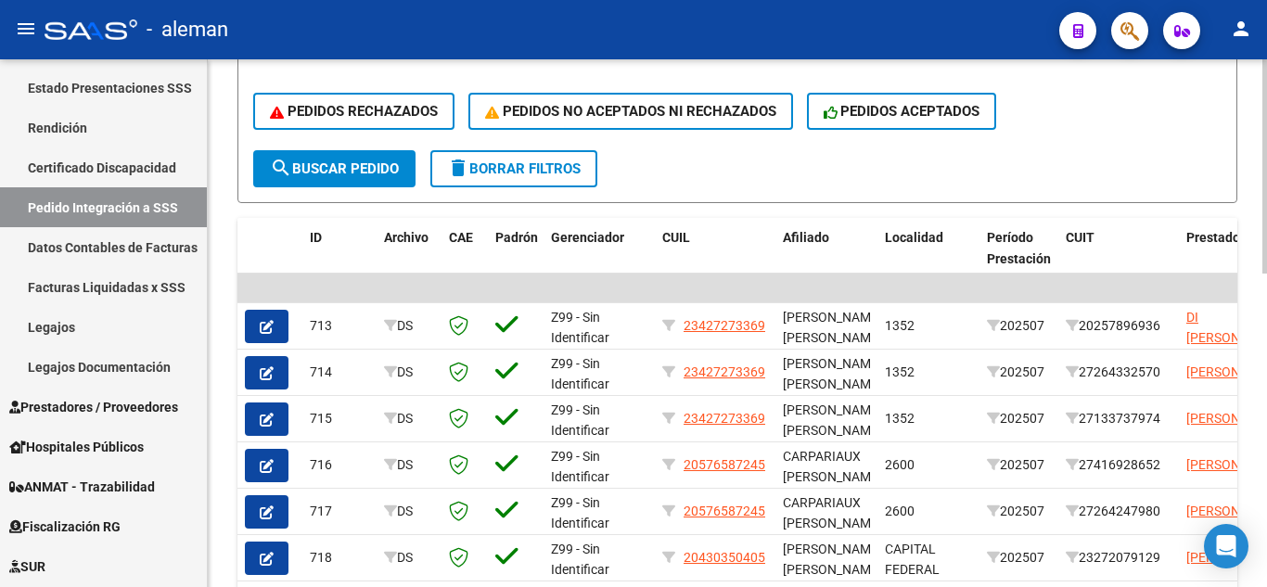
click at [368, 172] on span "search Buscar Pedido" at bounding box center [334, 169] width 129 height 17
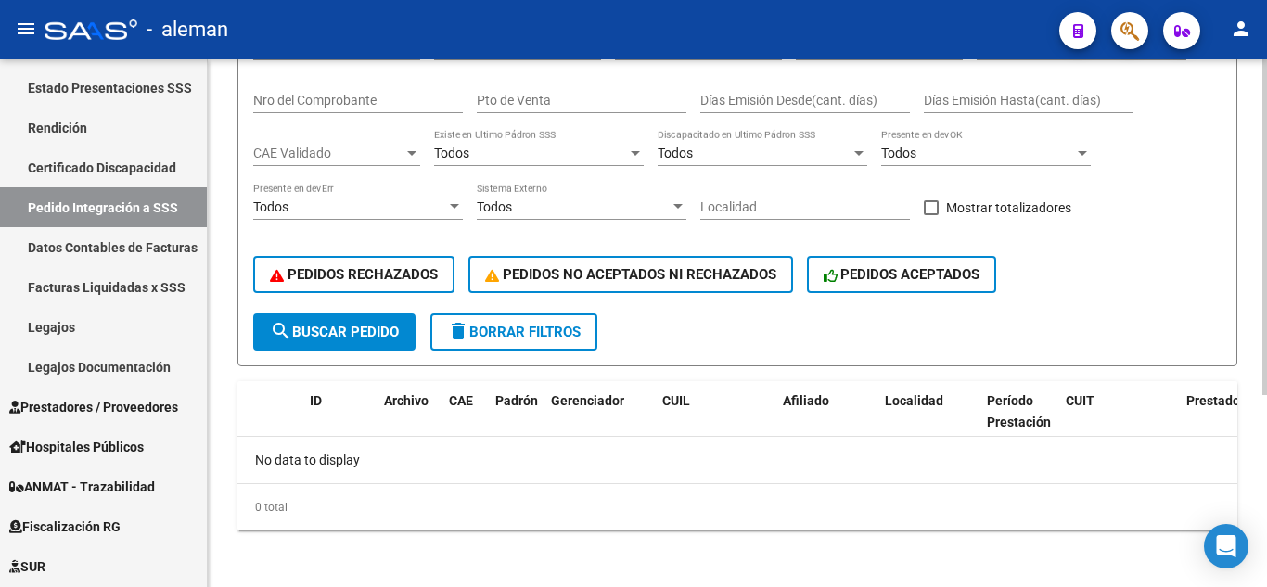
scroll to position [302, 0]
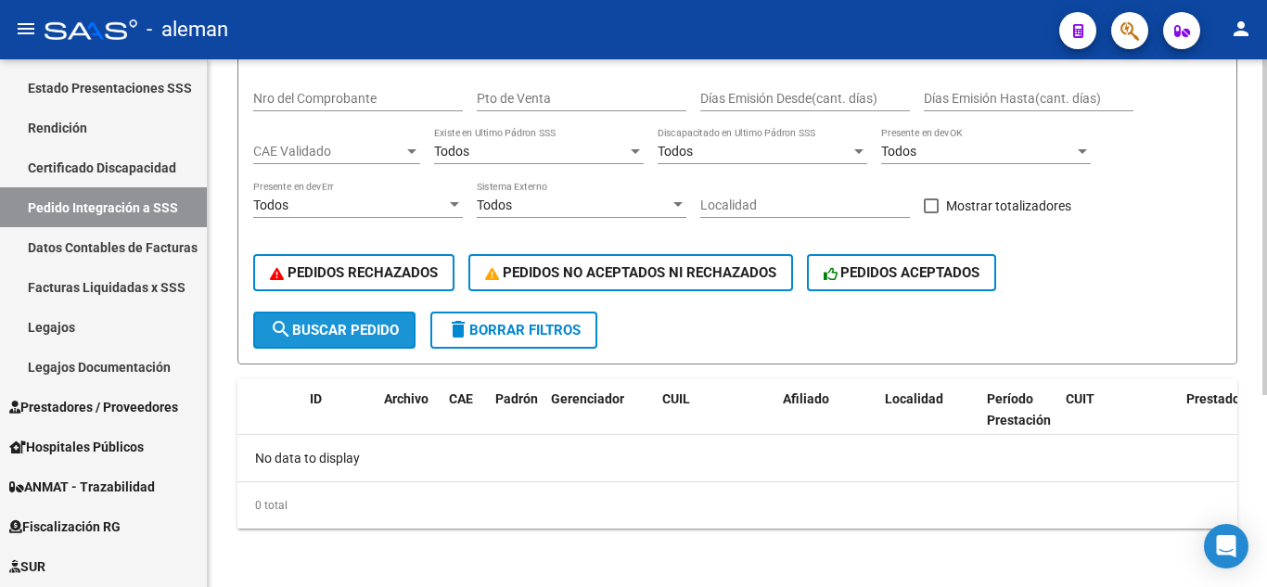
click at [370, 328] on span "search Buscar Pedido" at bounding box center [334, 330] width 129 height 17
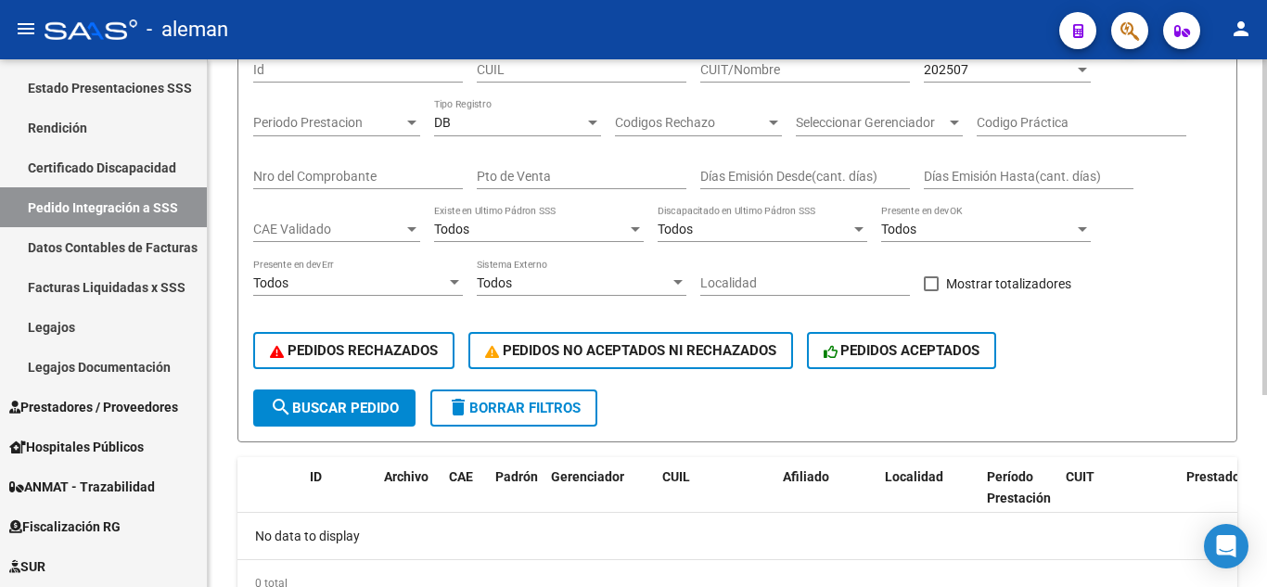
scroll to position [117, 0]
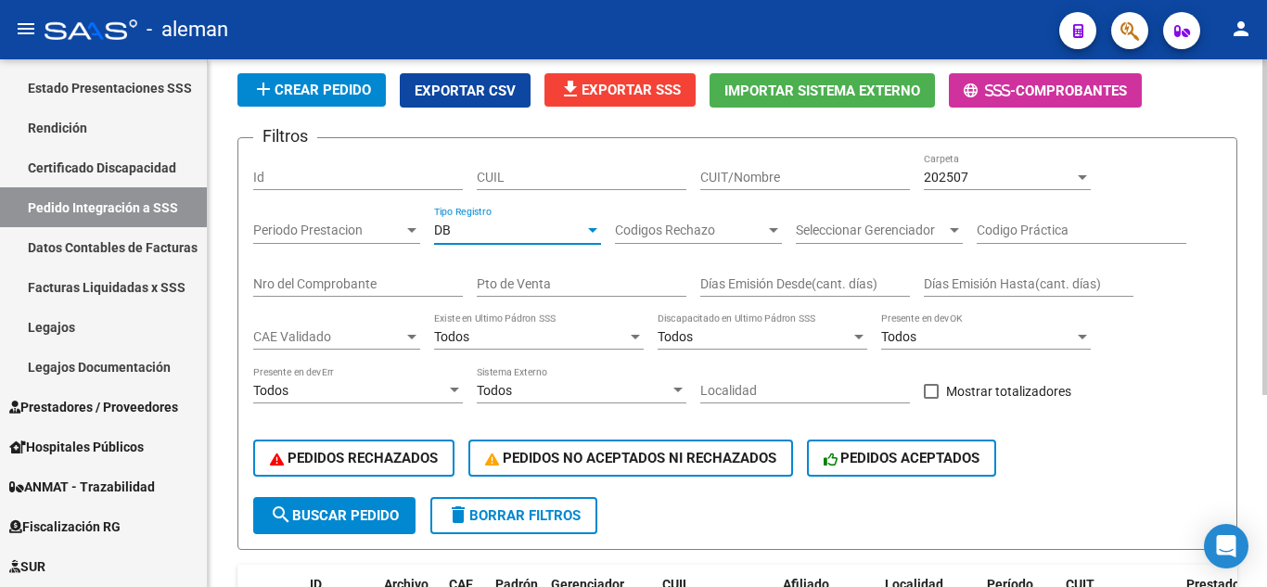
click at [536, 223] on div "DB" at bounding box center [509, 231] width 150 height 16
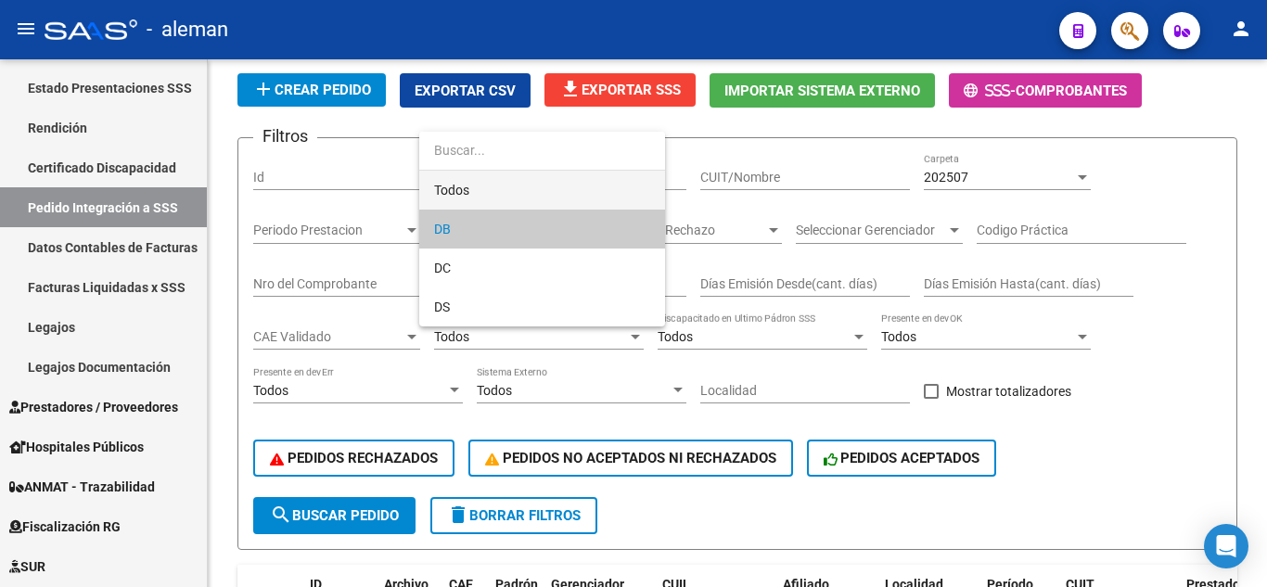
click at [482, 180] on span "Todos" at bounding box center [542, 190] width 216 height 39
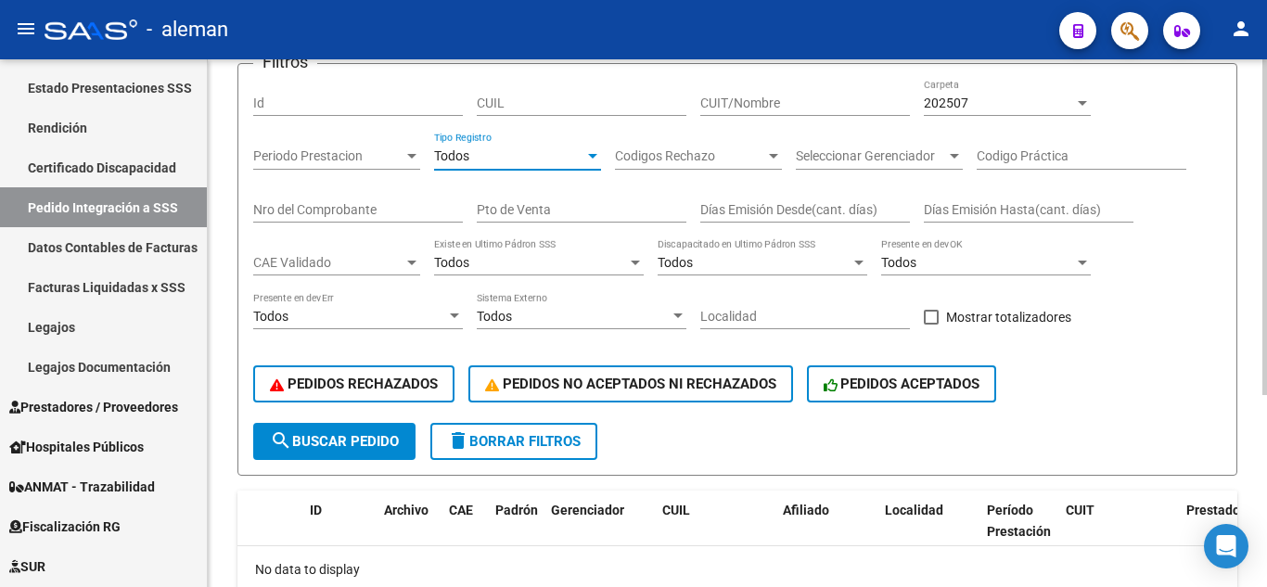
scroll to position [210, 0]
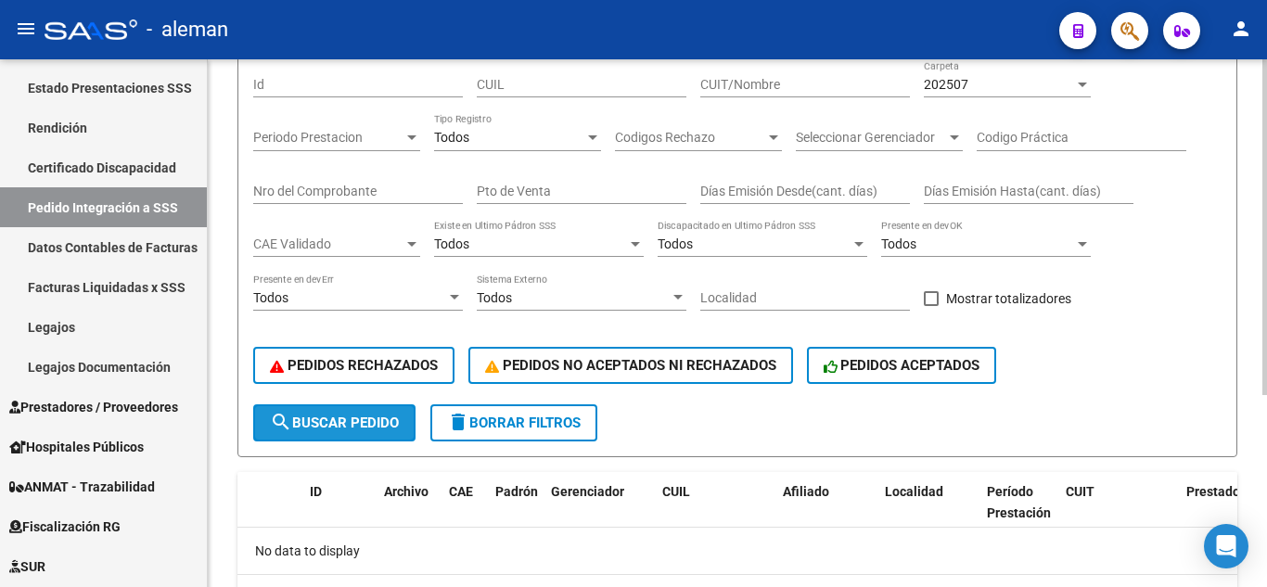
click at [345, 429] on span "search Buscar Pedido" at bounding box center [334, 423] width 129 height 17
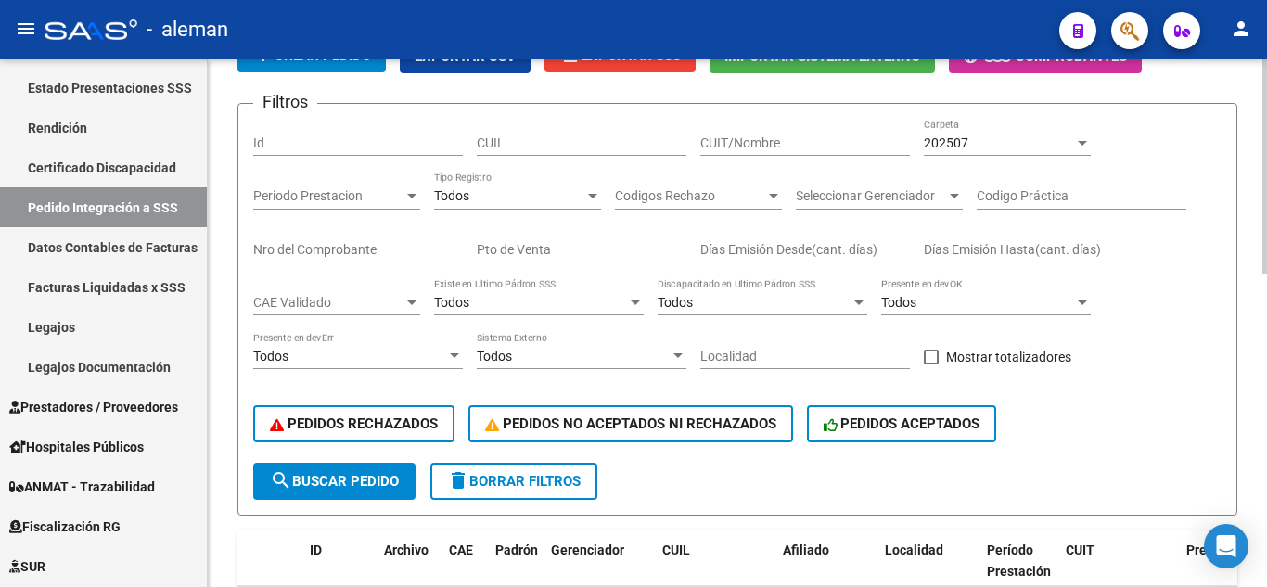
scroll to position [0, 0]
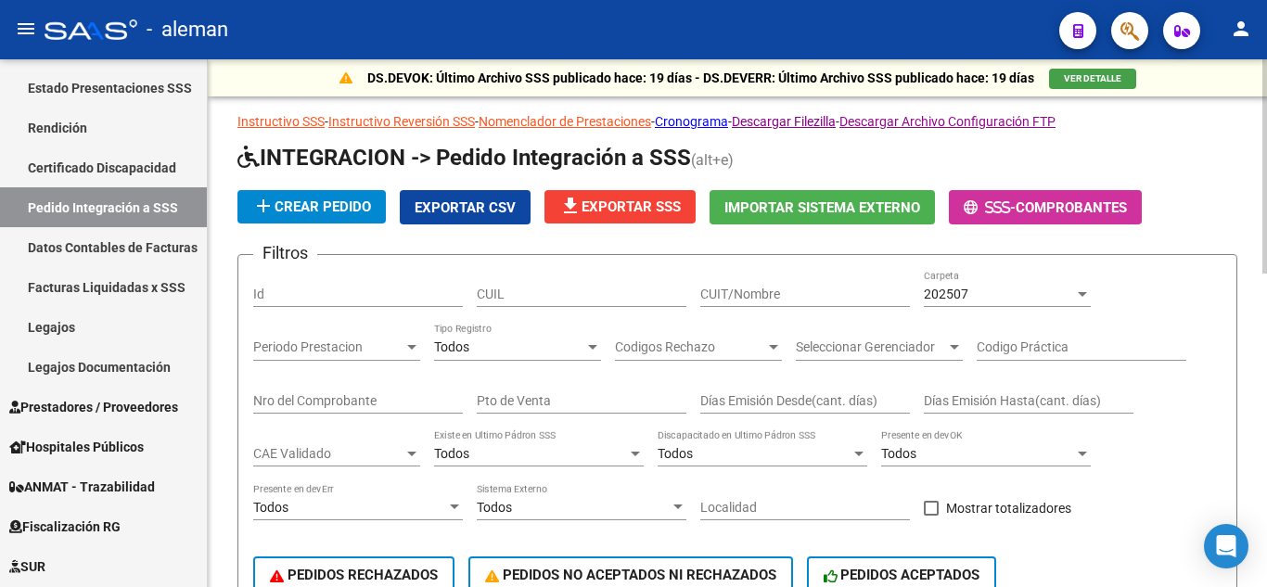
click at [663, 209] on span "file_download Exportar SSS" at bounding box center [620, 207] width 122 height 17
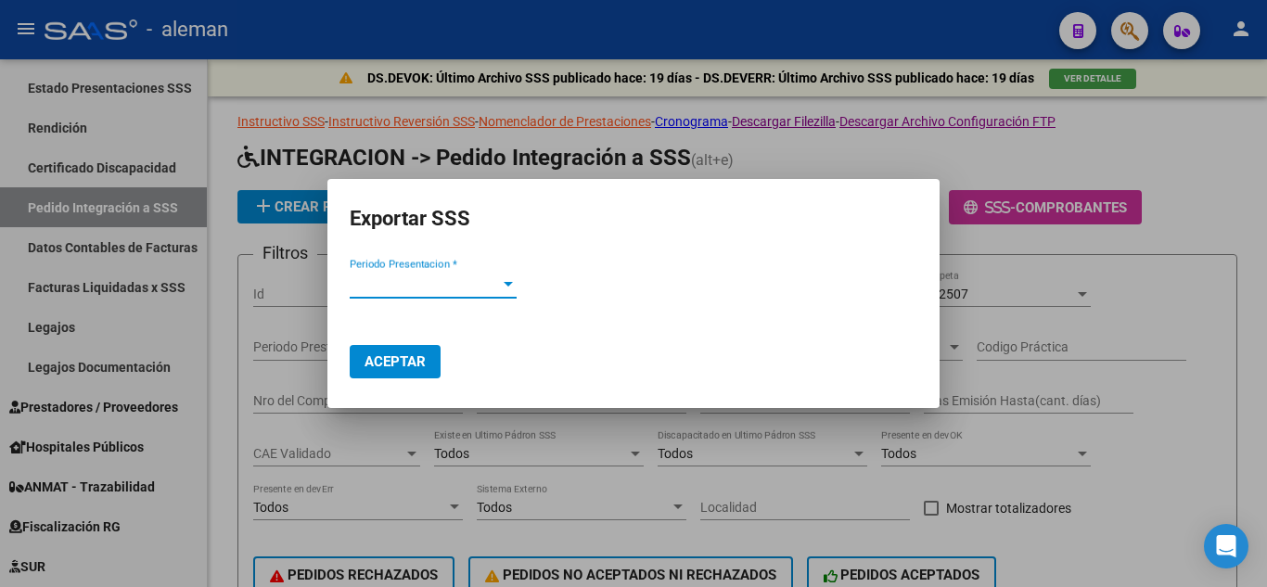
click at [511, 287] on div at bounding box center [508, 283] width 17 height 15
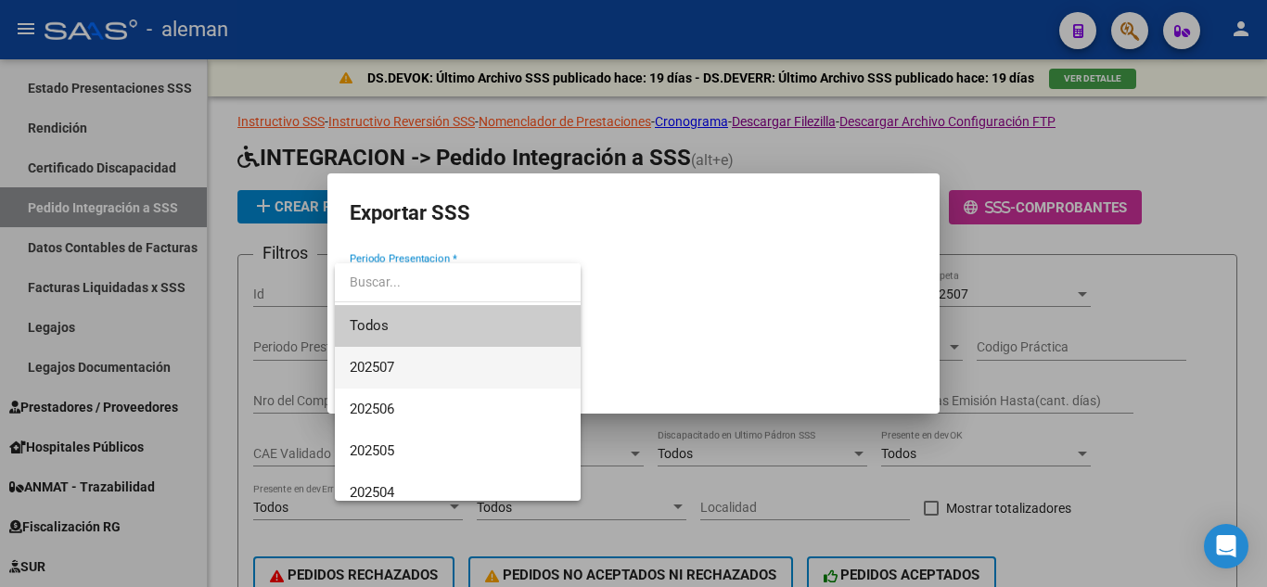
click at [425, 366] on span "202507" at bounding box center [458, 368] width 216 height 42
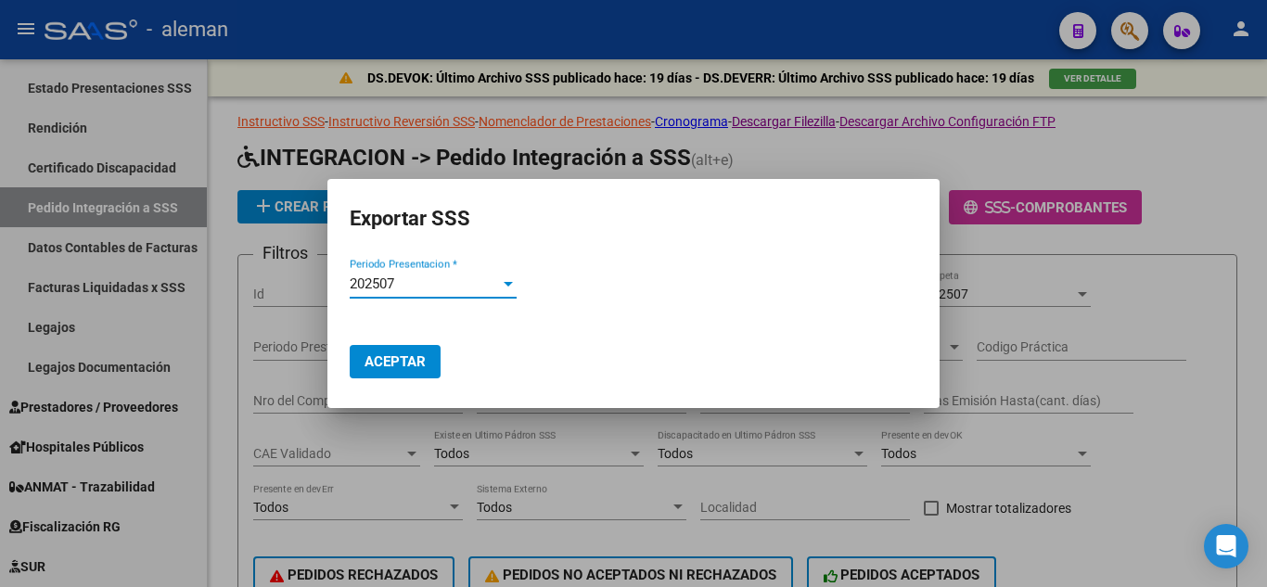
click at [387, 362] on span "Aceptar" at bounding box center [395, 362] width 61 height 17
click at [431, 372] on button "Aceptar" at bounding box center [395, 361] width 91 height 33
click at [1184, 182] on div at bounding box center [633, 293] width 1267 height 587
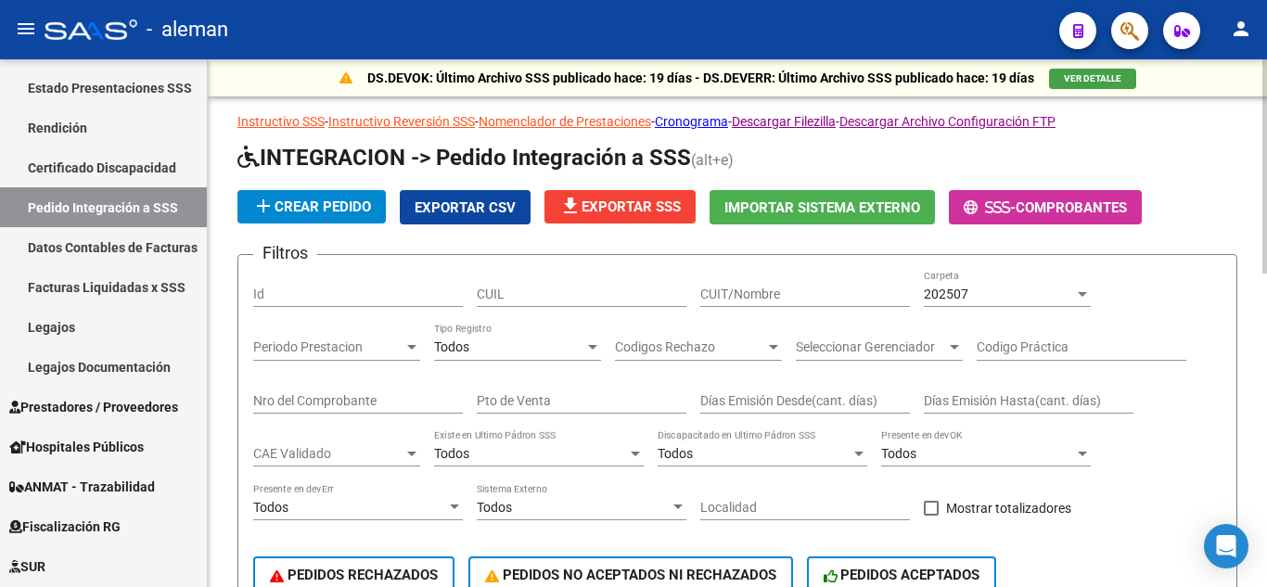
click at [993, 292] on div "202507" at bounding box center [999, 295] width 150 height 16
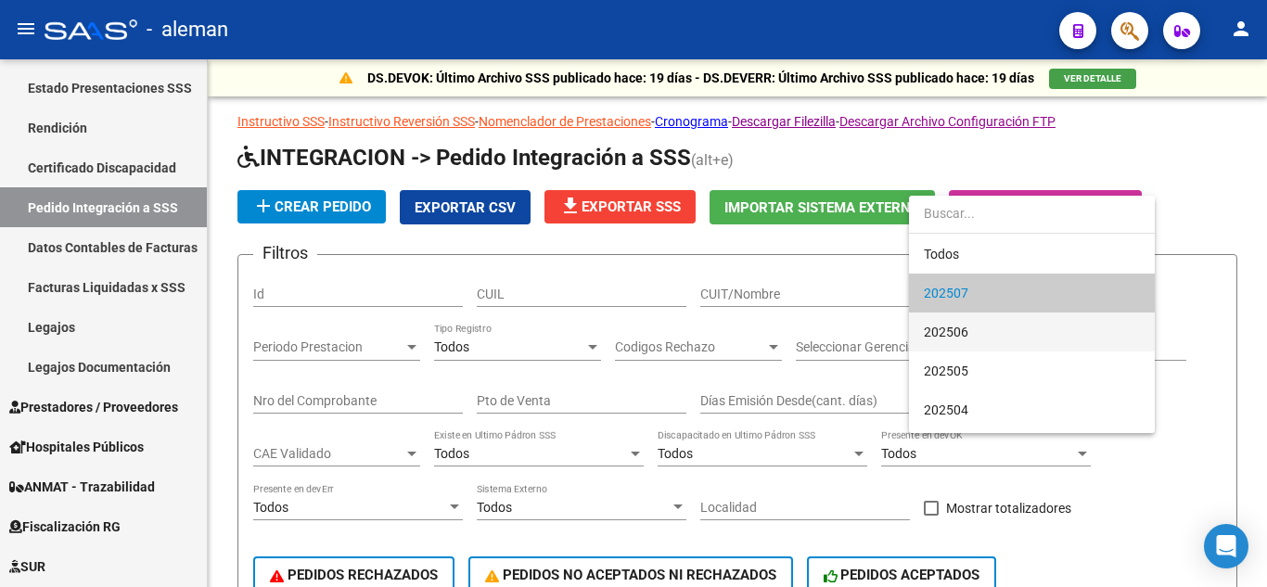
click at [970, 333] on span "202506" at bounding box center [1032, 332] width 216 height 39
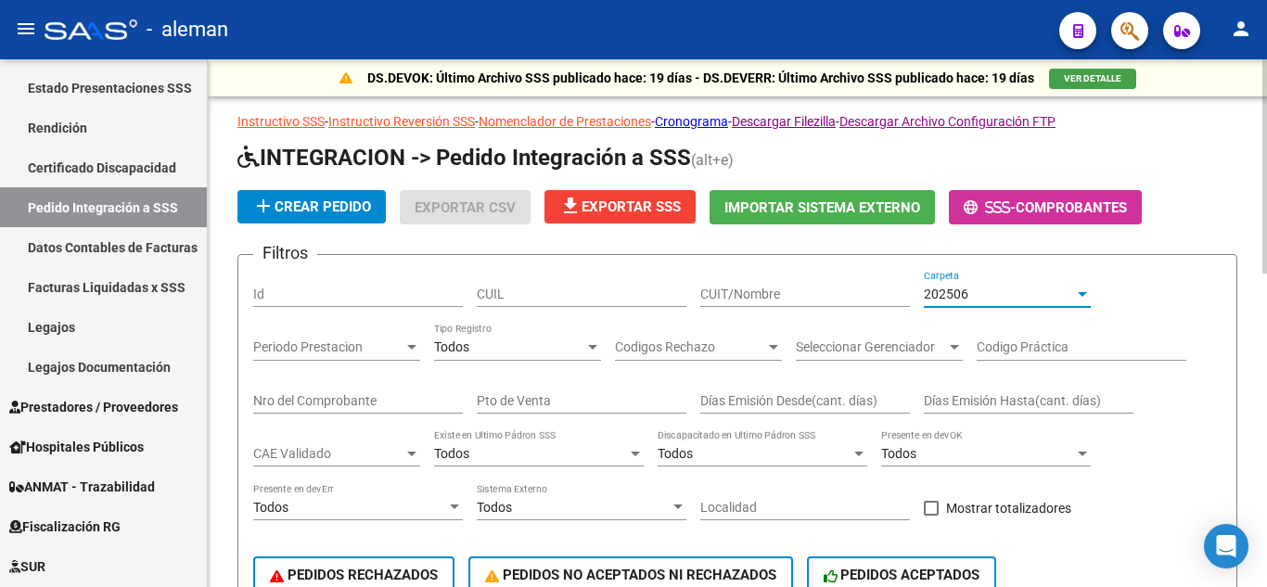
click at [819, 295] on input "CUIT/Nombre" at bounding box center [806, 295] width 210 height 16
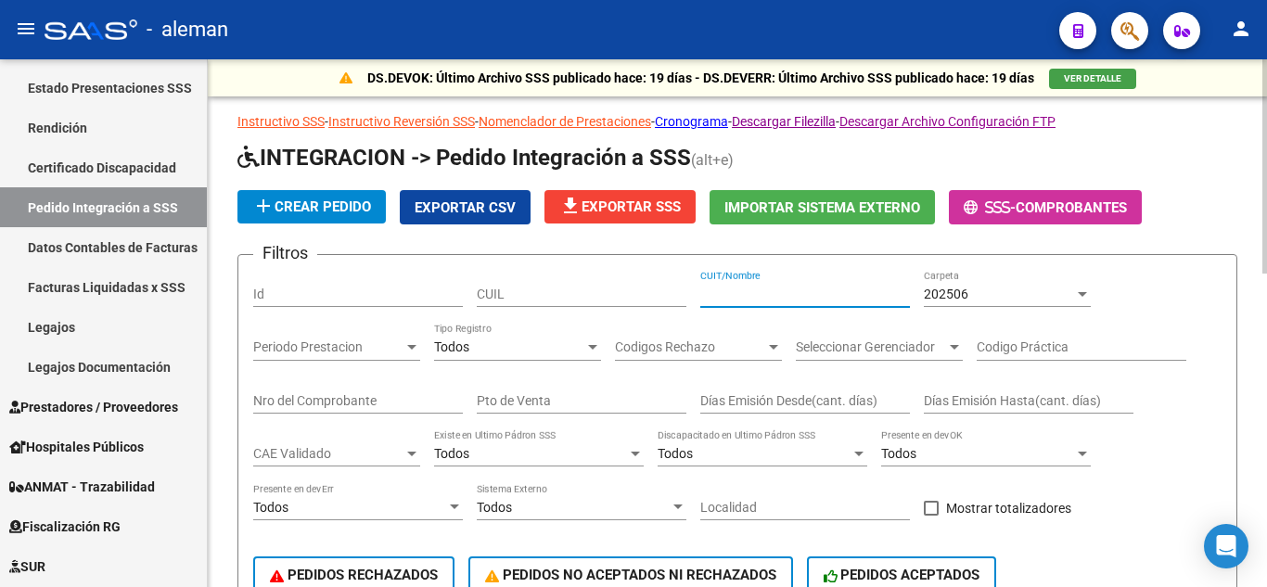
paste input "24324960844"
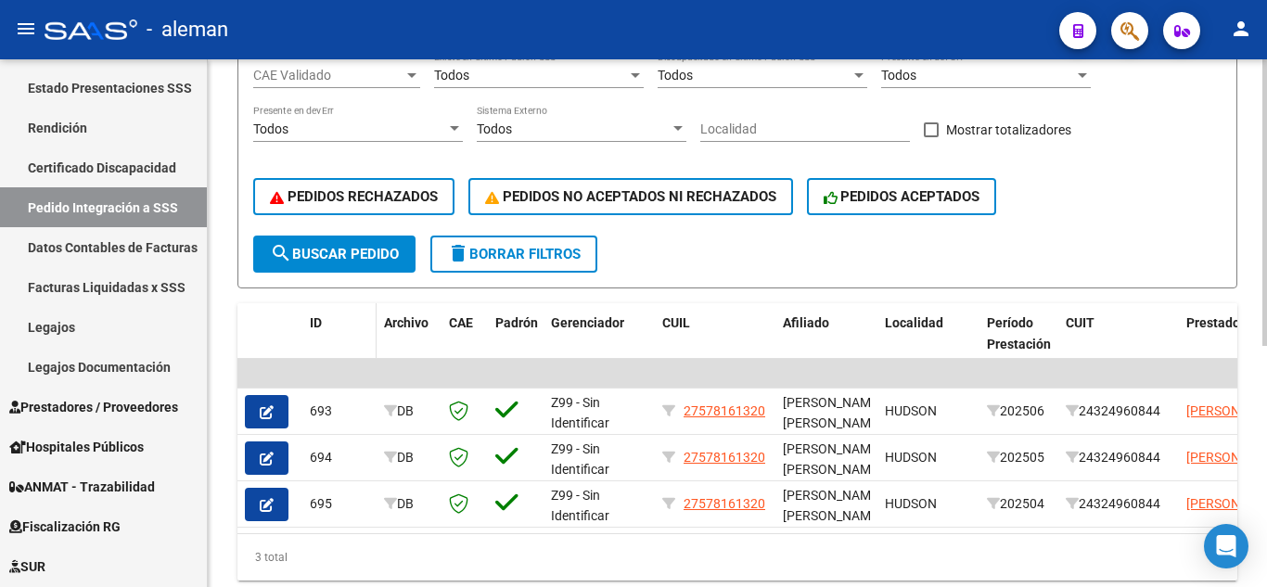
scroll to position [445, 0]
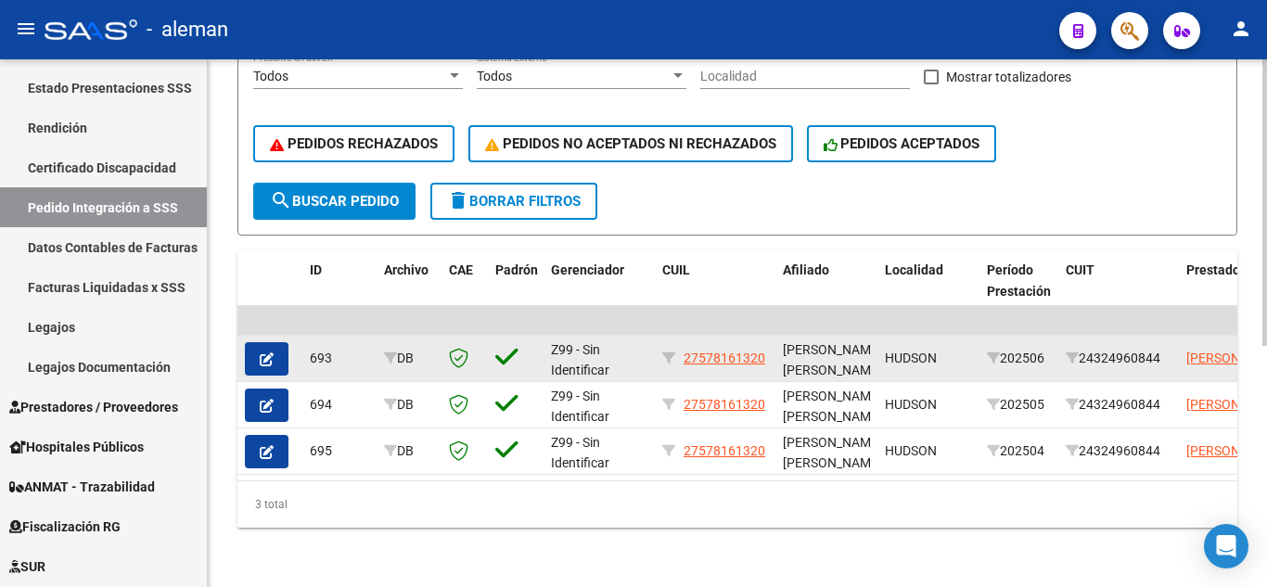
type input "24324960844"
click at [275, 348] on button "button" at bounding box center [267, 358] width 44 height 33
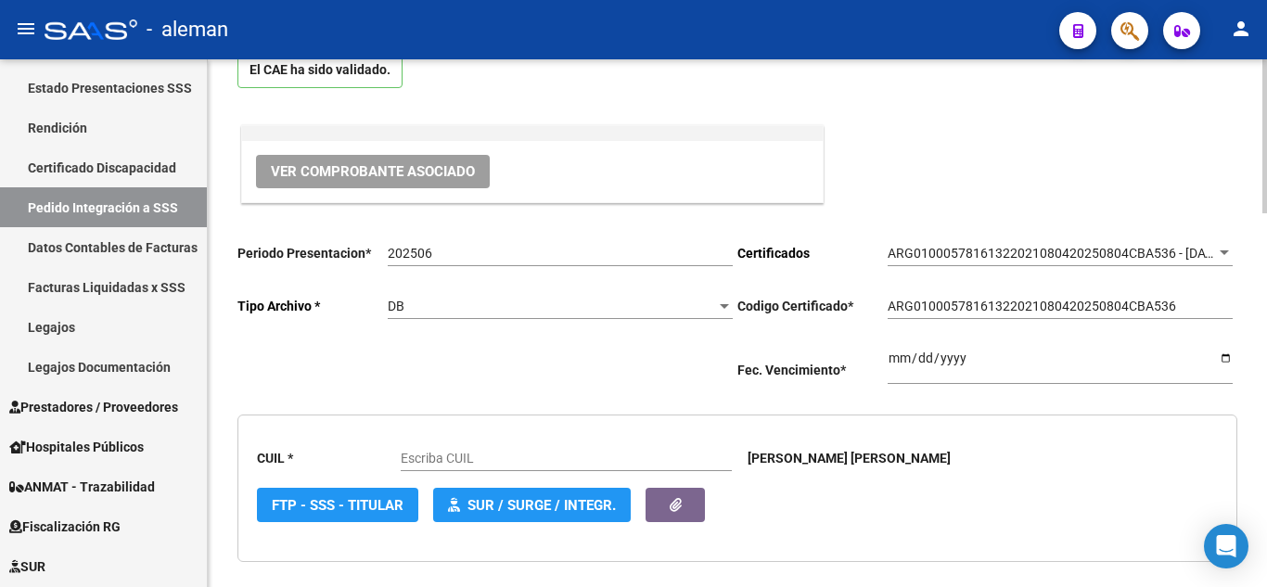
scroll to position [186, 0]
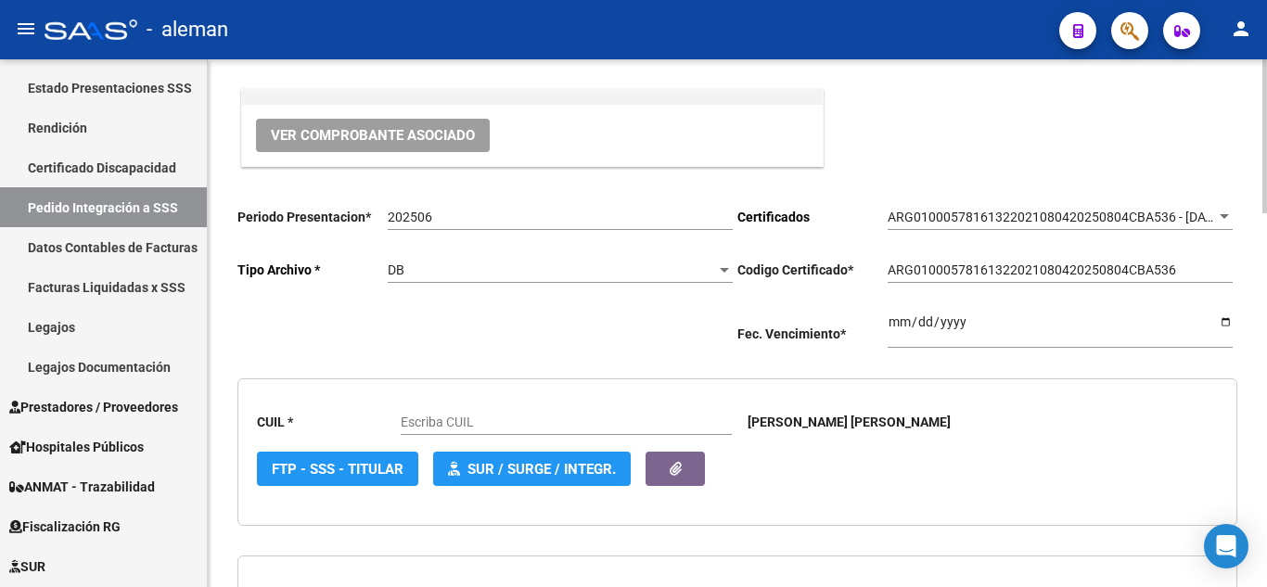
type input "27578161320"
click at [495, 212] on input "202506" at bounding box center [560, 218] width 345 height 16
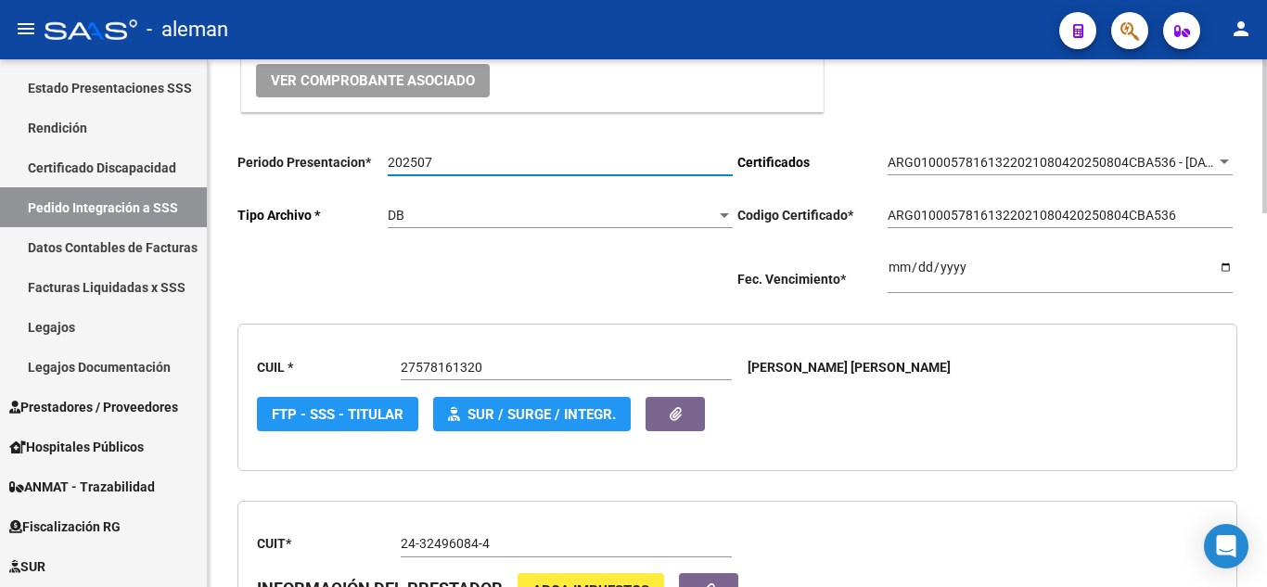
scroll to position [0, 0]
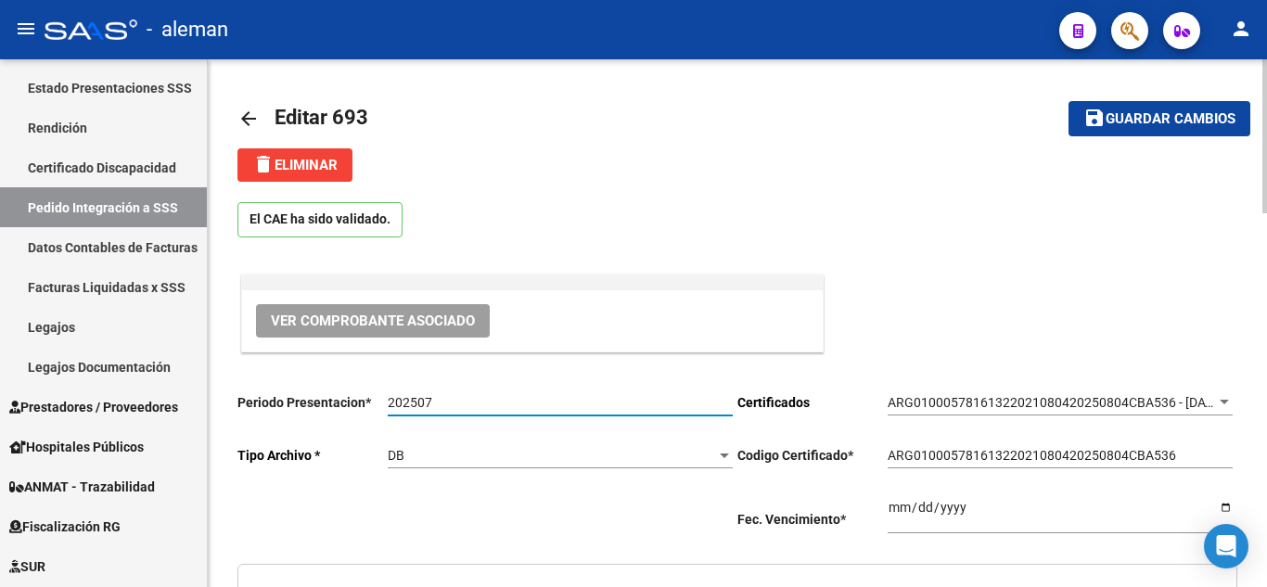
type input "202507"
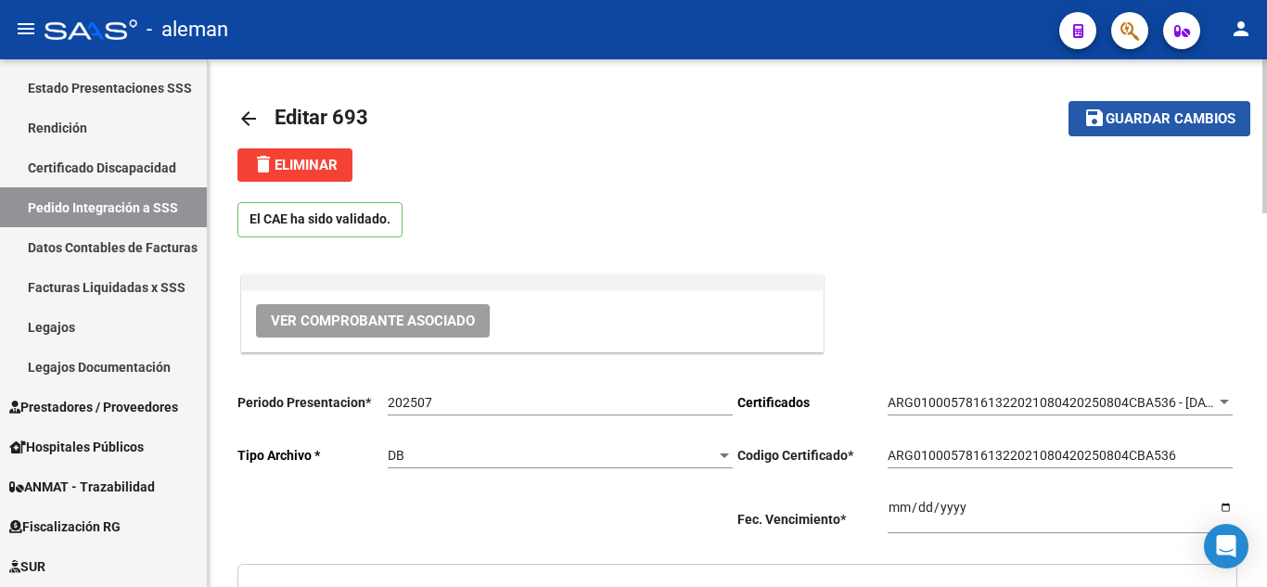
click at [1161, 130] on button "save Guardar cambios" at bounding box center [1160, 118] width 182 height 34
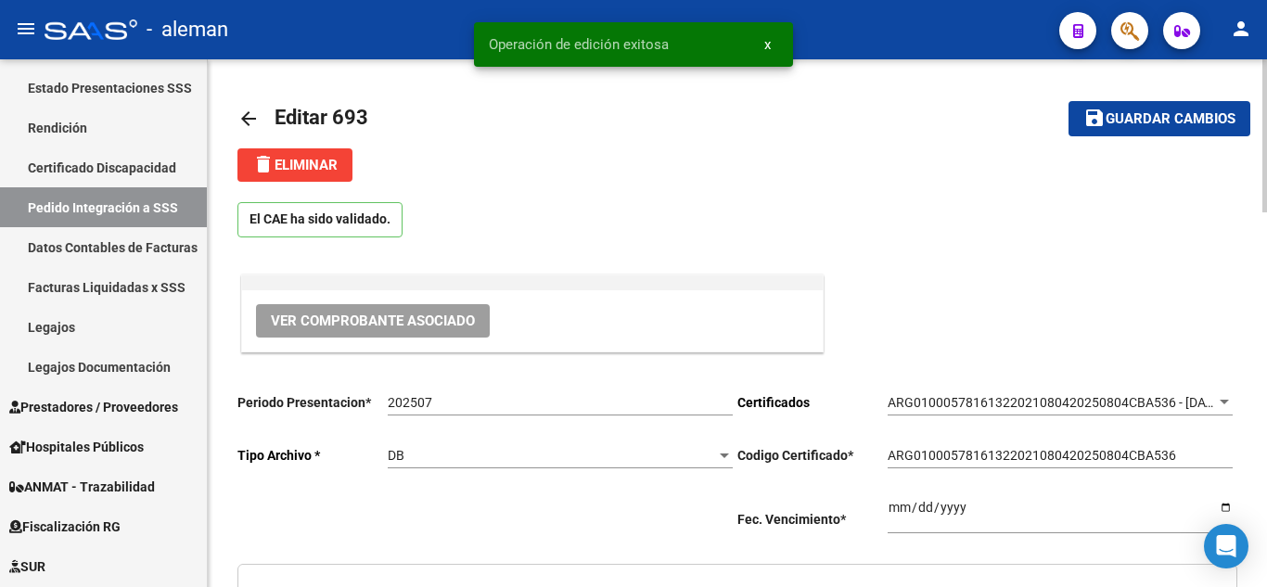
click at [251, 117] on mat-icon "arrow_back" at bounding box center [249, 119] width 22 height 22
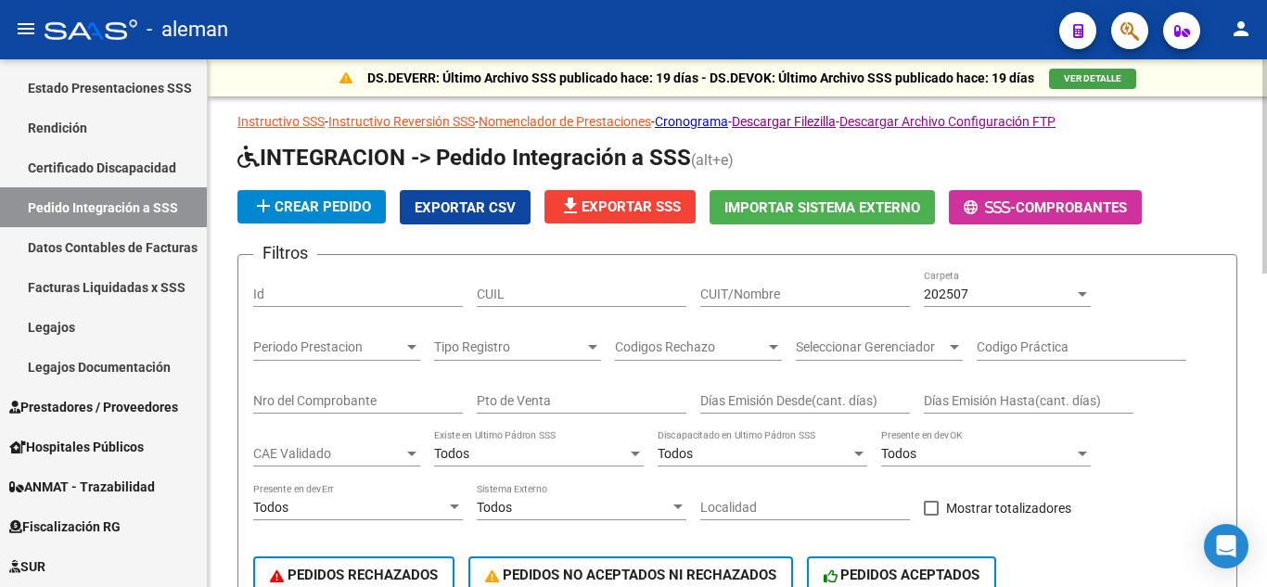
click at [1031, 290] on div "202507" at bounding box center [999, 295] width 150 height 16
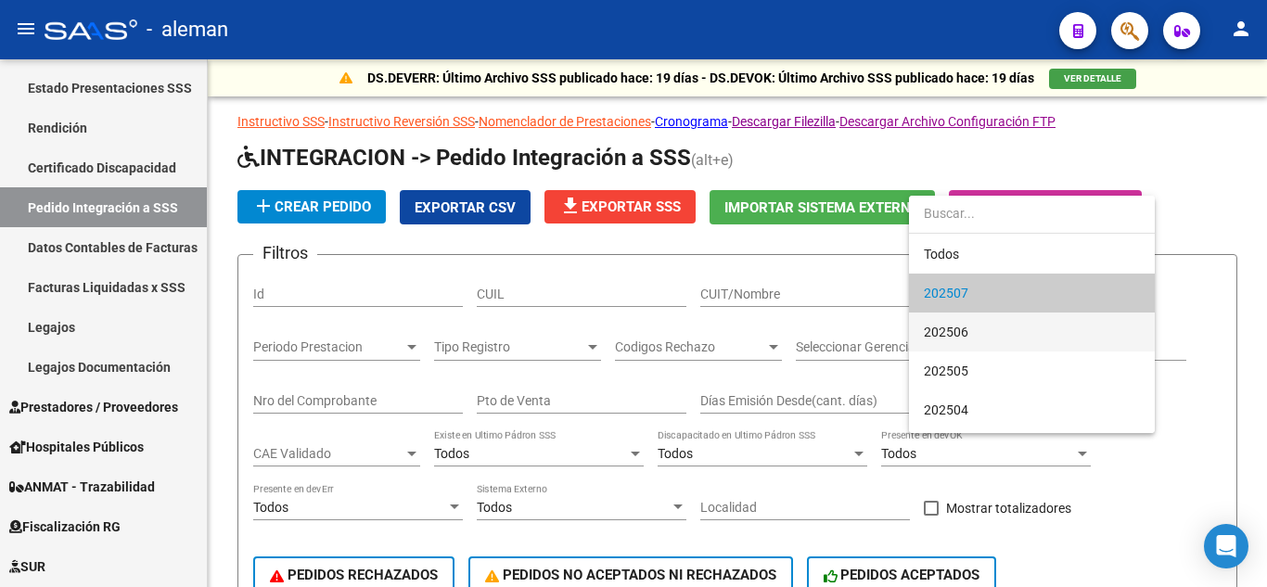
click at [977, 328] on span "202506" at bounding box center [1032, 332] width 216 height 39
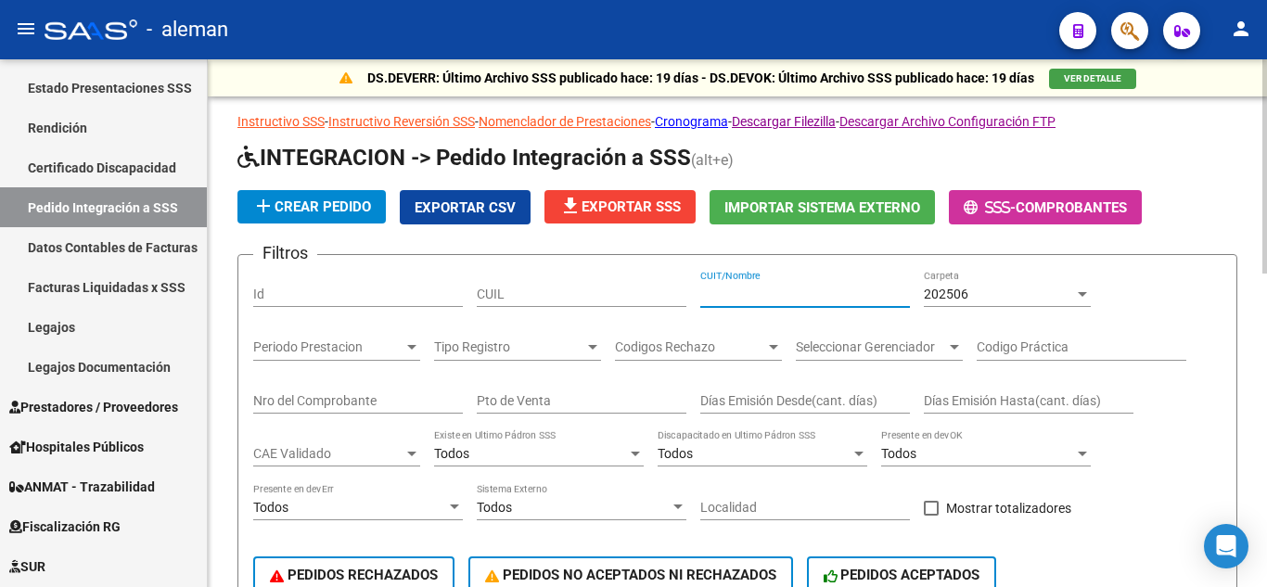
click at [833, 292] on input "CUIT/Nombre" at bounding box center [806, 295] width 210 height 16
paste input "24324960844"
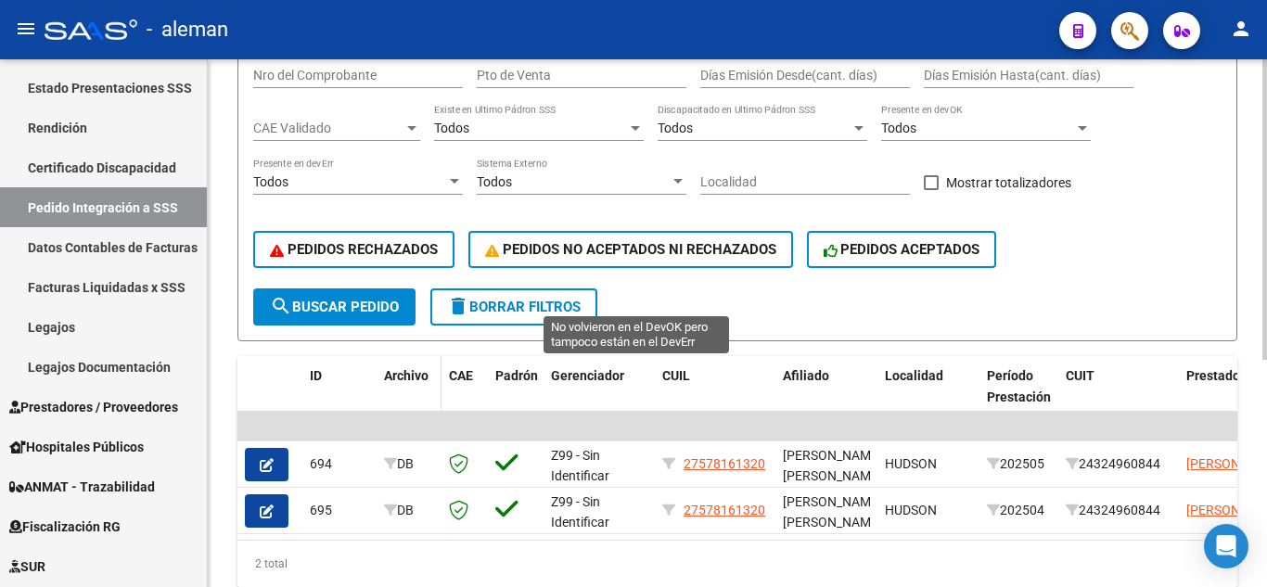
scroll to position [371, 0]
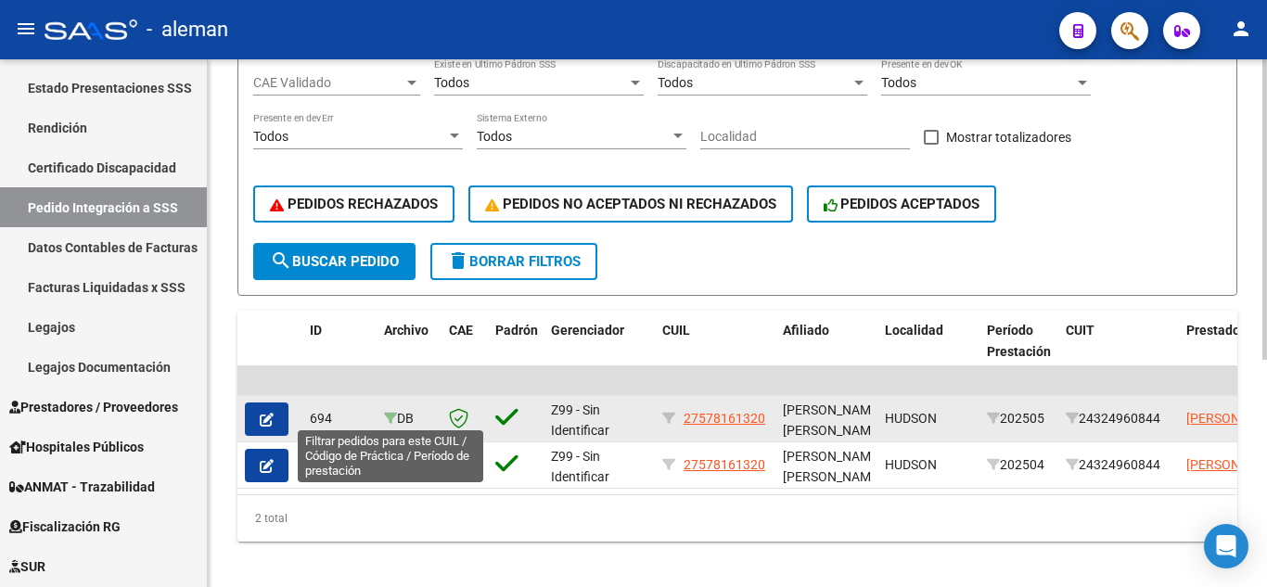
type input "24324960844"
click at [392, 420] on icon at bounding box center [390, 418] width 13 height 13
type input "27578161320"
type input "96"
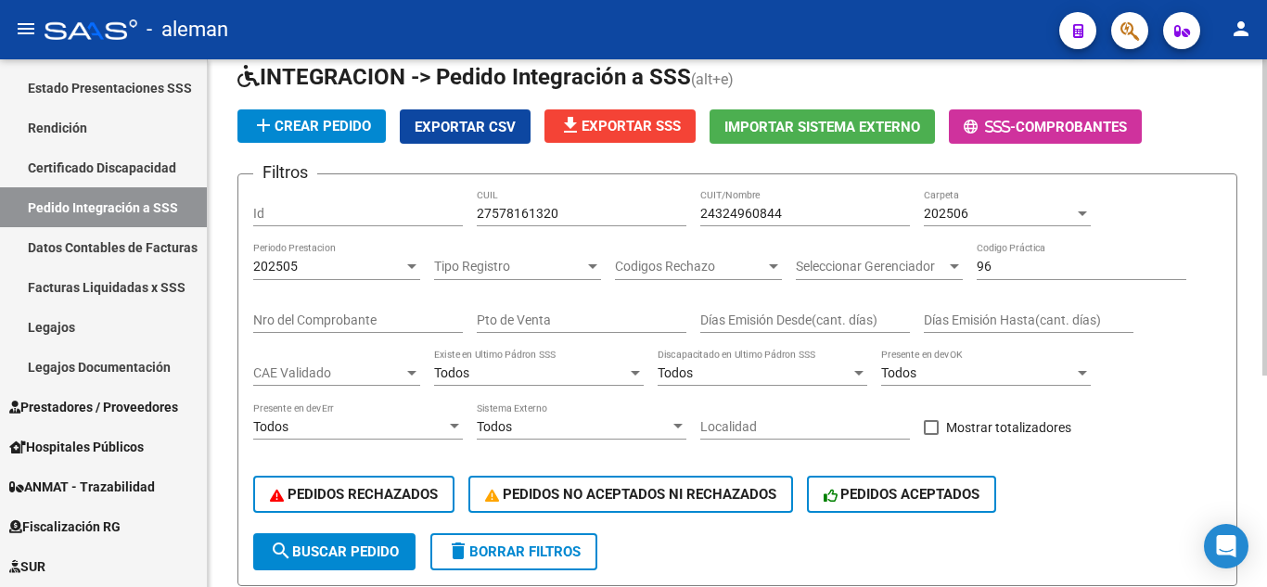
scroll to position [74, 0]
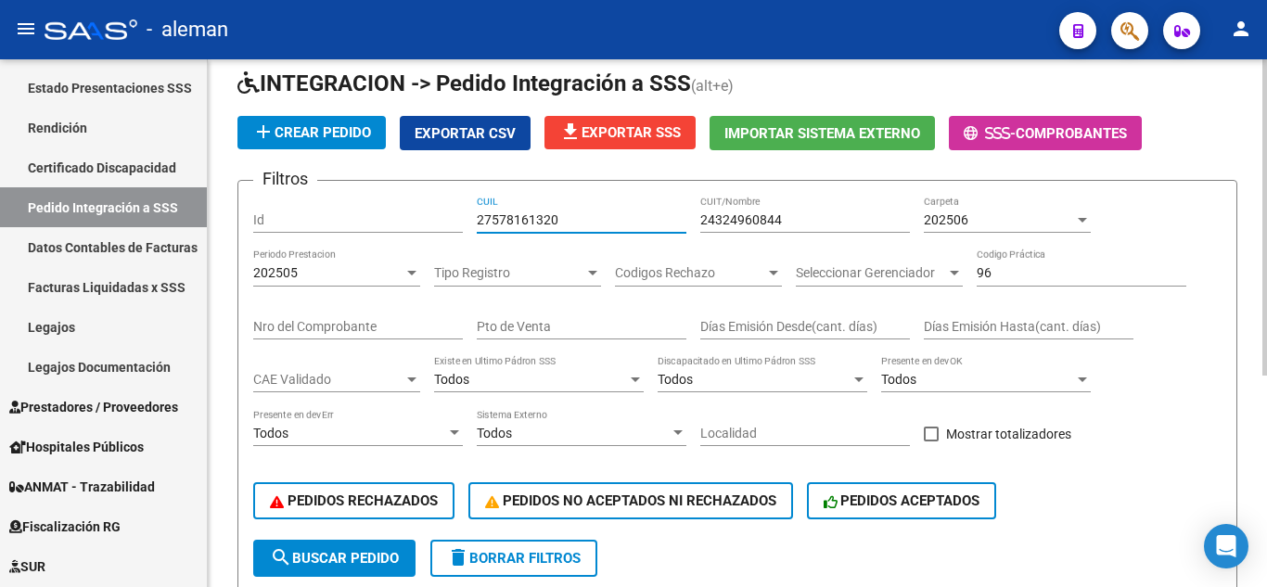
drag, startPoint x: 563, startPoint y: 218, endPoint x: 402, endPoint y: 218, distance: 161.4
click at [402, 218] on div "Filtros Id 27578161320 CUIL 24324960844 CUIT/Nombre 202506 Carpeta 202505 Perio…" at bounding box center [737, 368] width 969 height 344
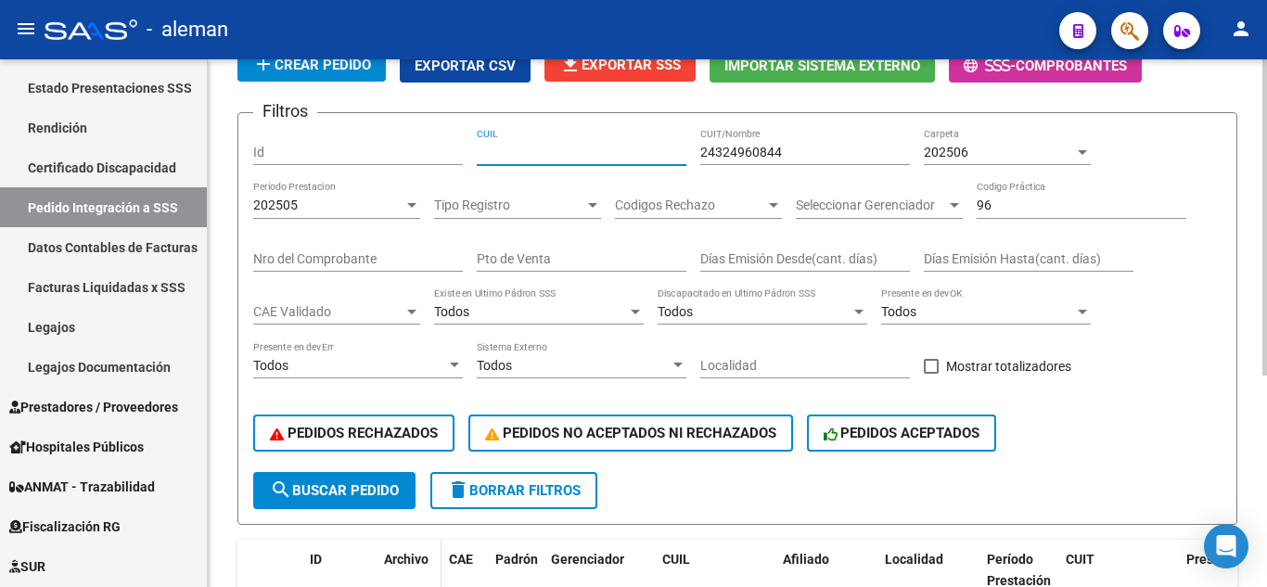
scroll to position [353, 0]
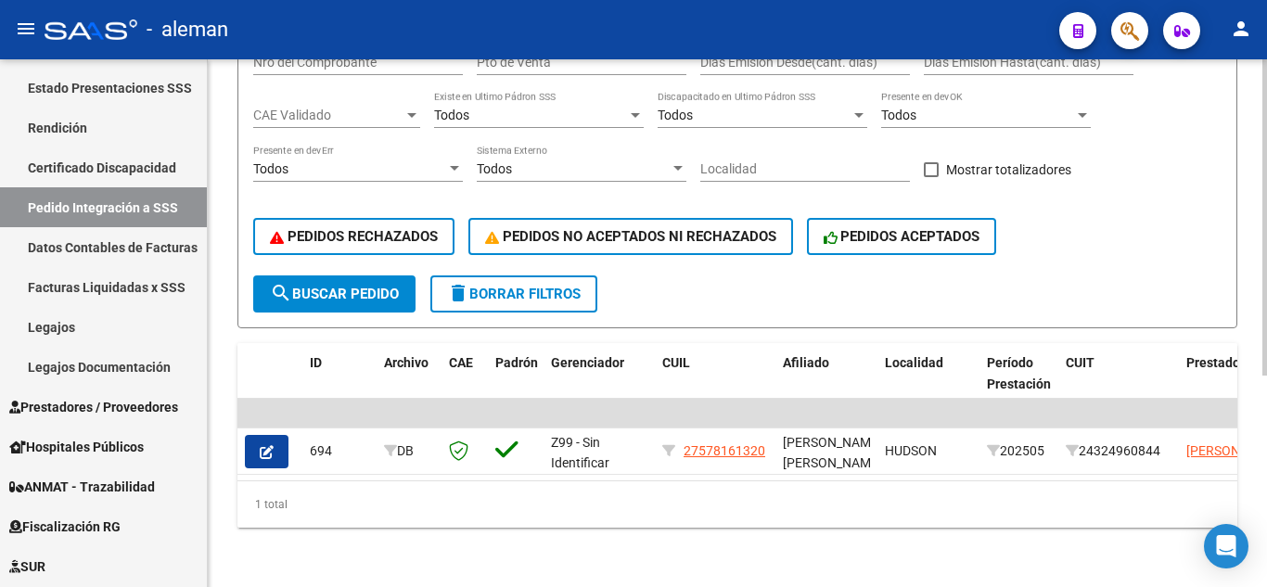
click at [365, 289] on button "search Buscar Pedido" at bounding box center [334, 294] width 162 height 37
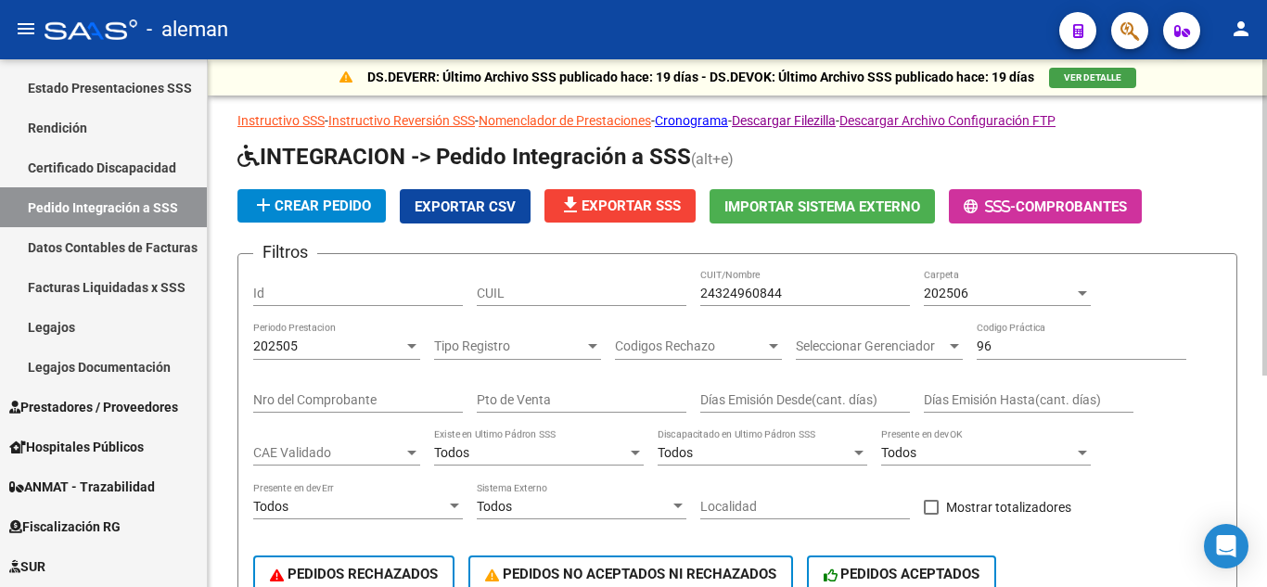
scroll to position [0, 0]
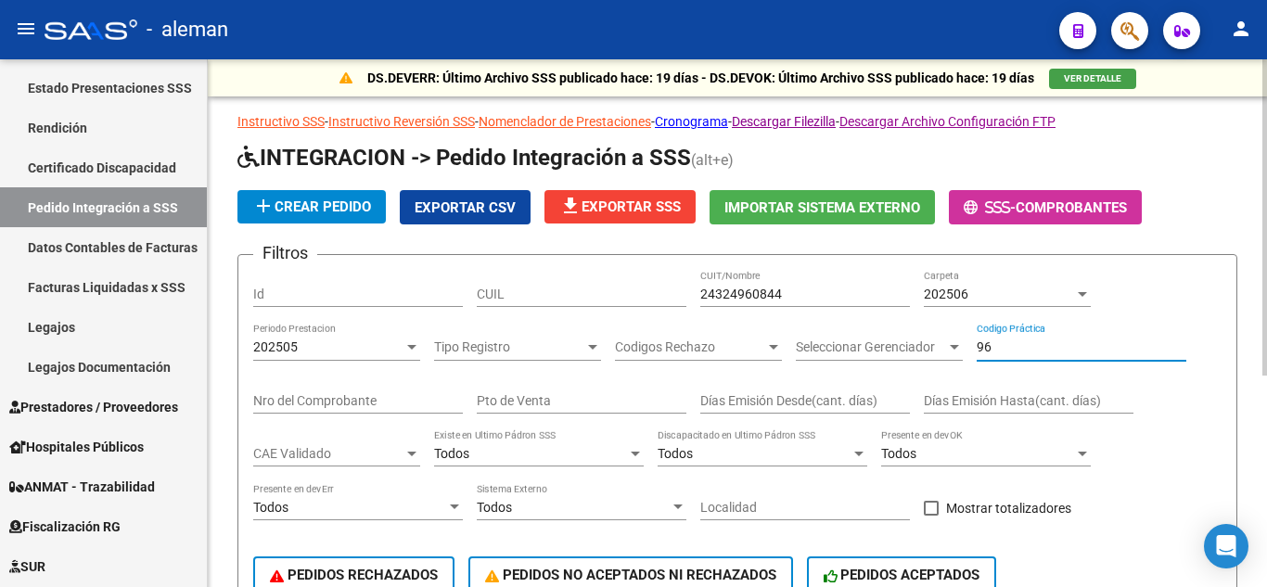
drag, startPoint x: 1039, startPoint y: 350, endPoint x: 944, endPoint y: 347, distance: 95.6
click at [944, 347] on div "Filtros Id CUIL 24324960844 CUIT/Nombre 202506 Carpeta 202505 Periodo Prestacio…" at bounding box center [737, 442] width 969 height 344
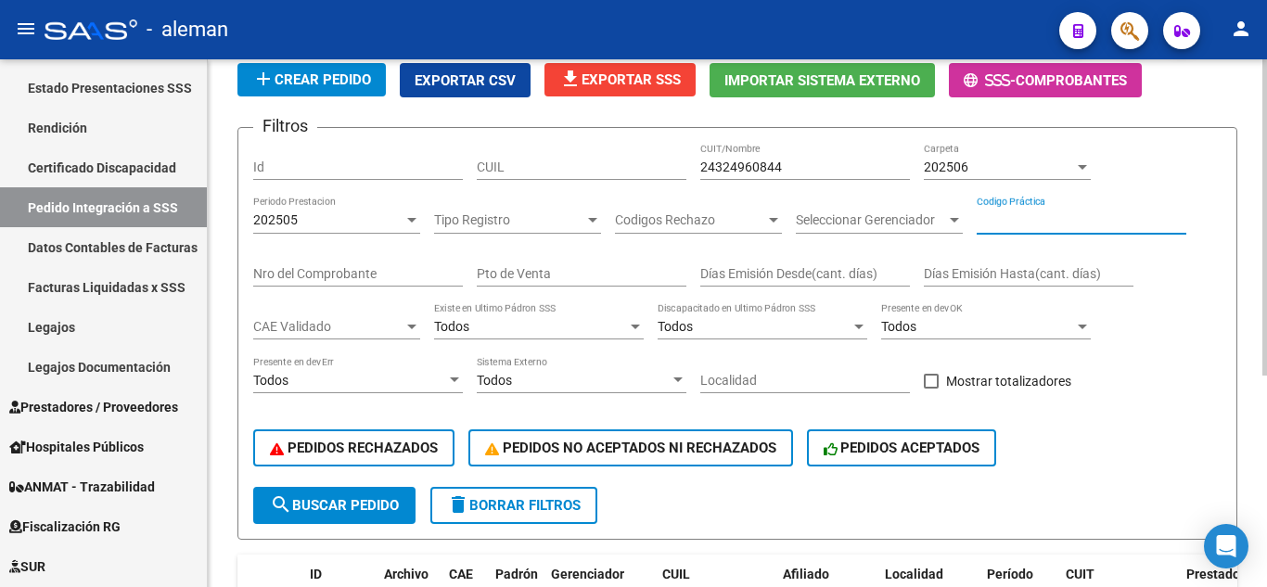
scroll to position [278, 0]
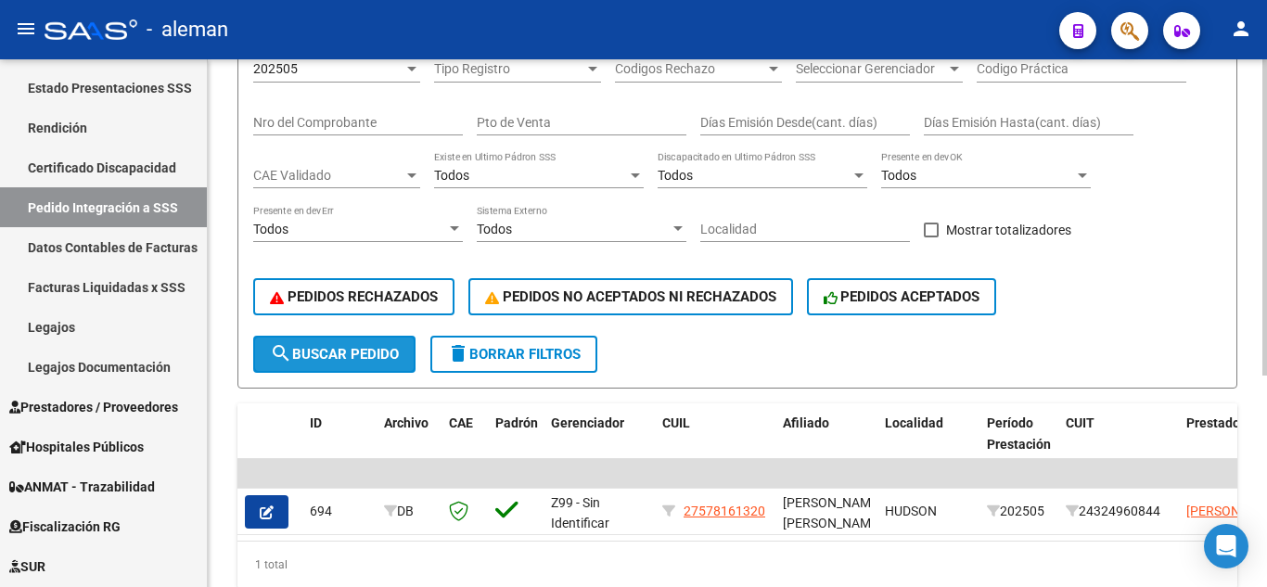
click at [350, 364] on button "search Buscar Pedido" at bounding box center [334, 354] width 162 height 37
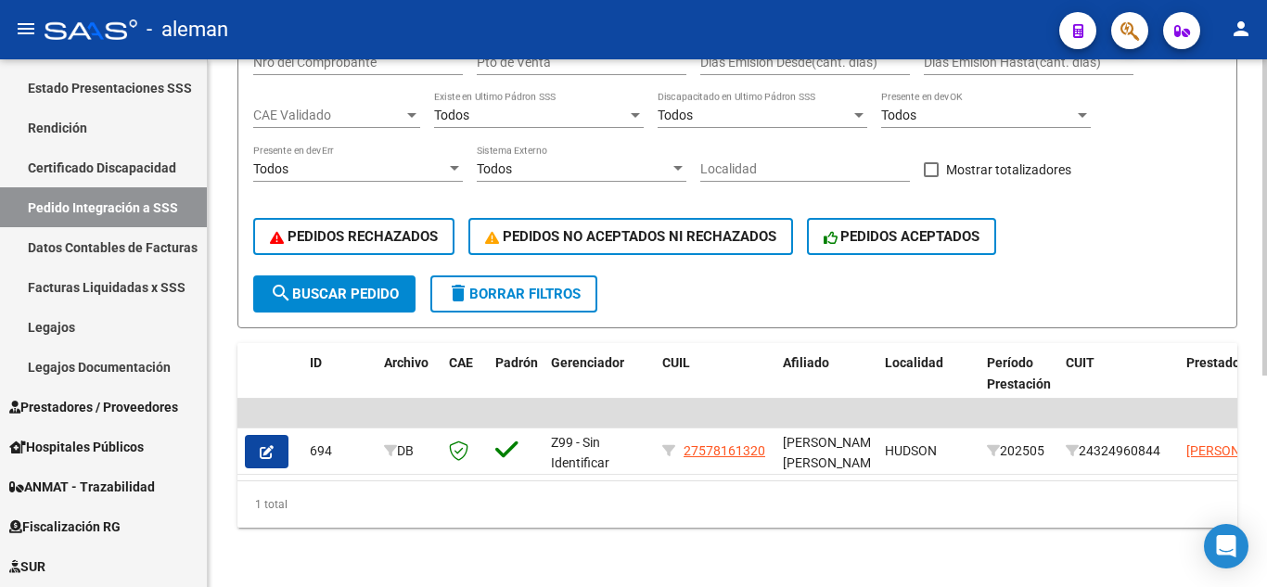
scroll to position [353, 0]
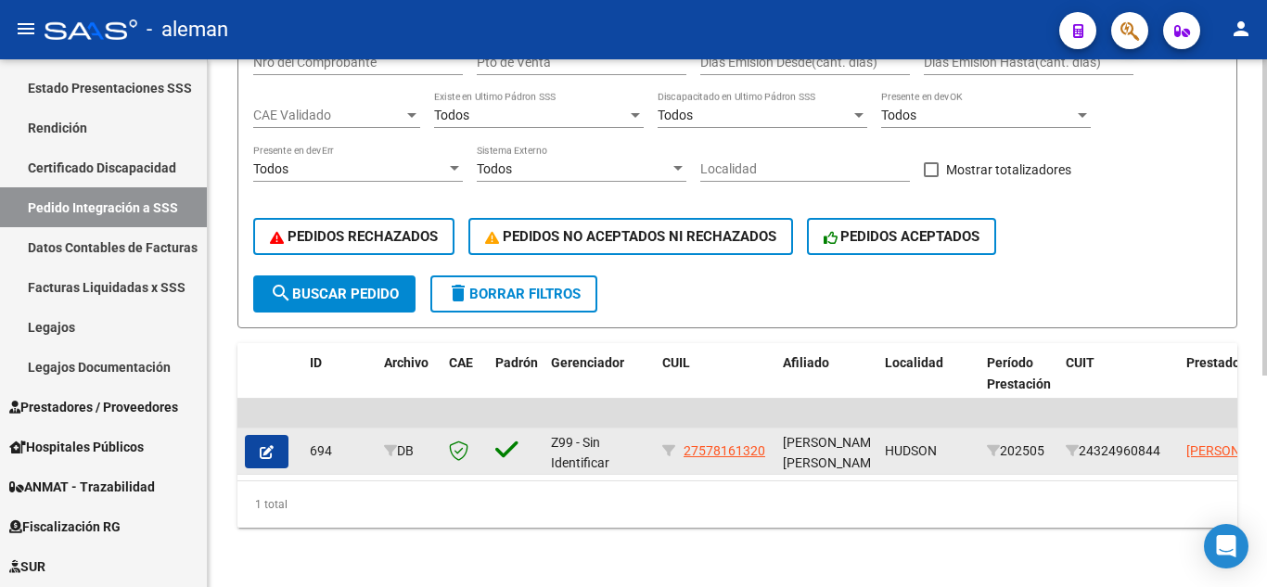
click at [272, 445] on icon "button" at bounding box center [267, 452] width 14 height 14
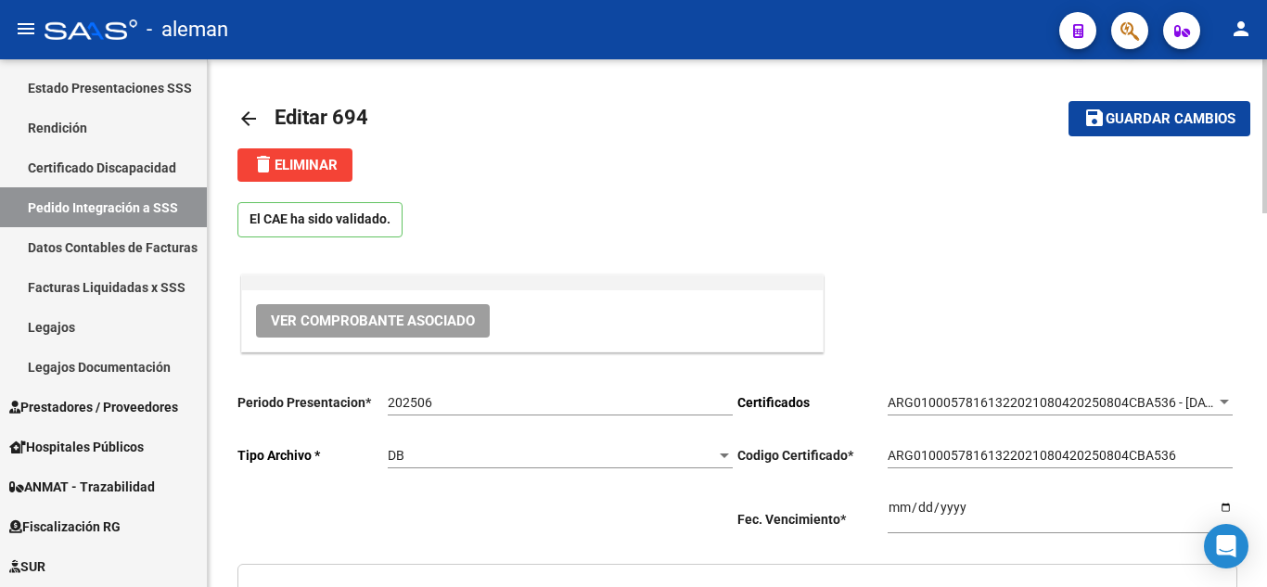
click at [497, 398] on input "202506" at bounding box center [560, 403] width 345 height 16
type input "27578161320"
type input "202507"
click at [1153, 113] on span "Guardar cambios" at bounding box center [1171, 119] width 130 height 17
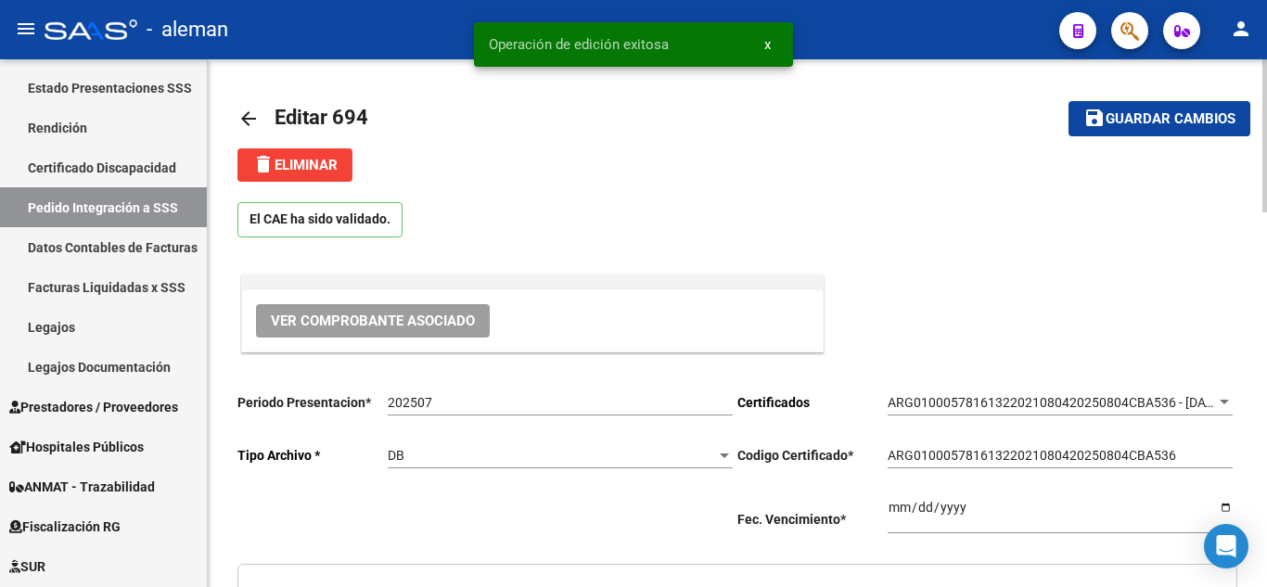
click at [244, 118] on mat-icon "arrow_back" at bounding box center [249, 119] width 22 height 22
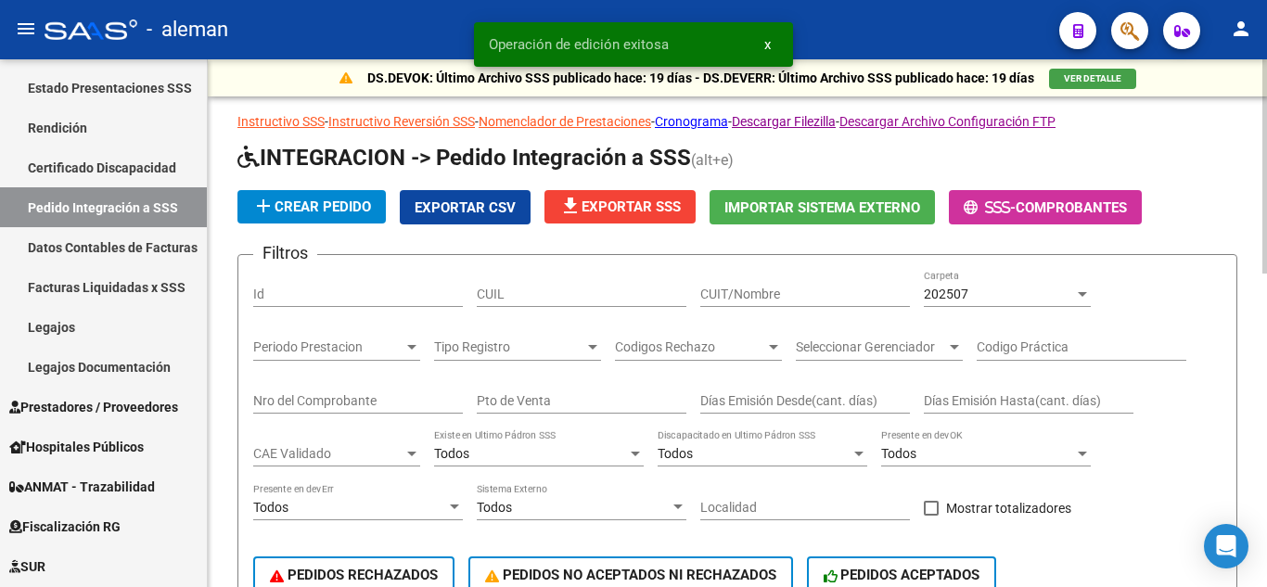
click at [1033, 289] on div "202507" at bounding box center [999, 295] width 150 height 16
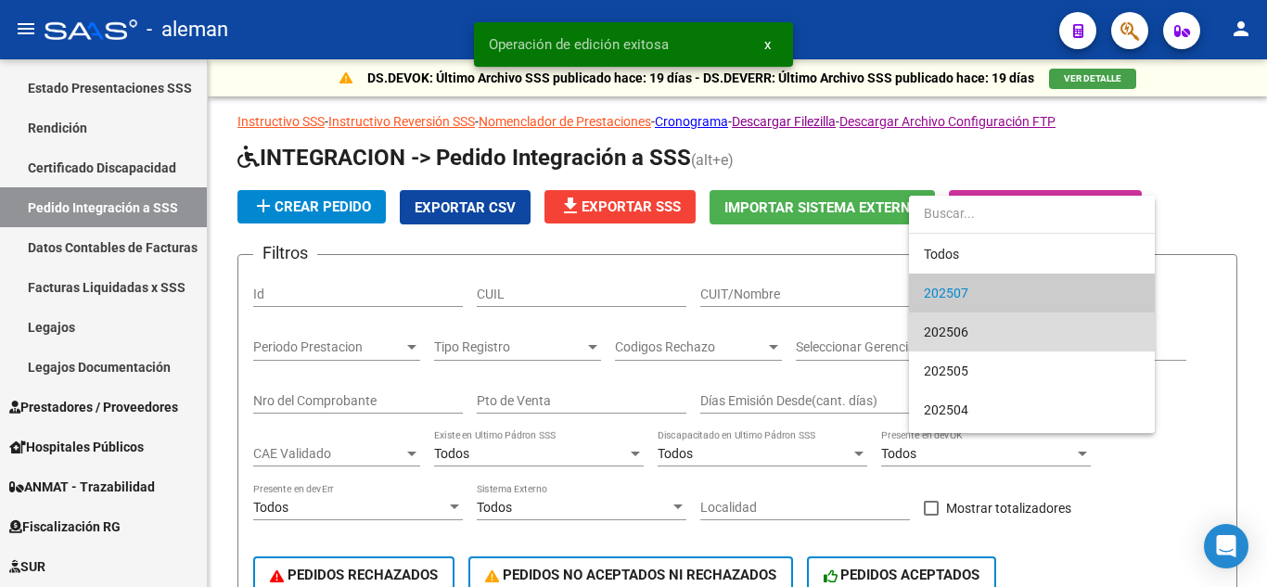
click at [1005, 328] on span "202506" at bounding box center [1032, 332] width 216 height 39
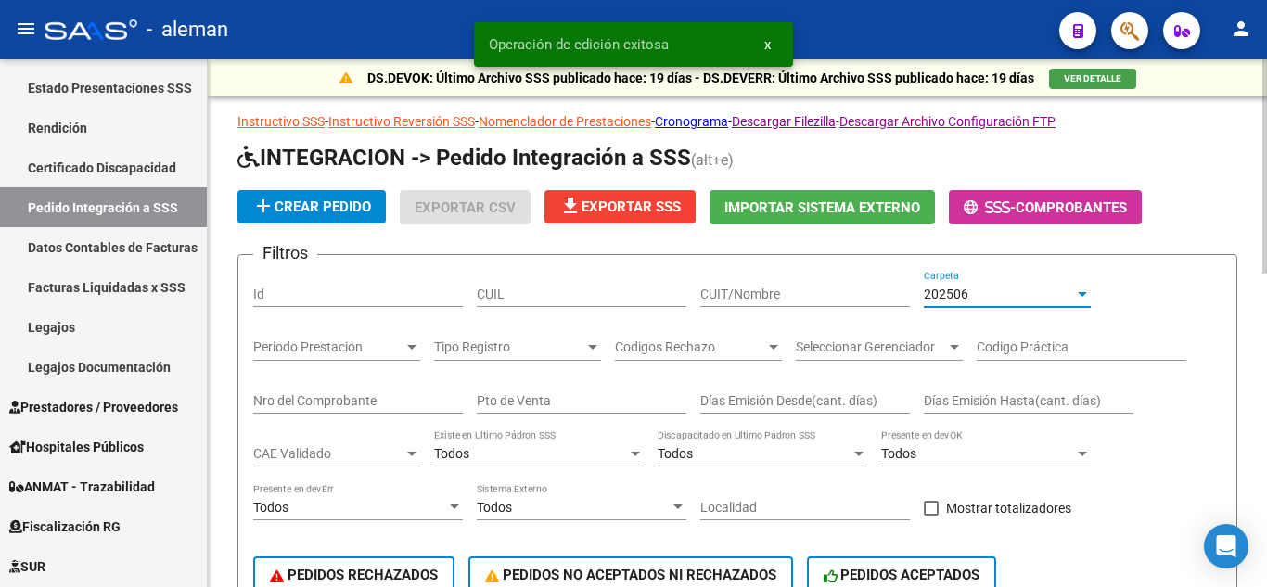
click at [829, 295] on input "CUIT/Nombre" at bounding box center [806, 295] width 210 height 16
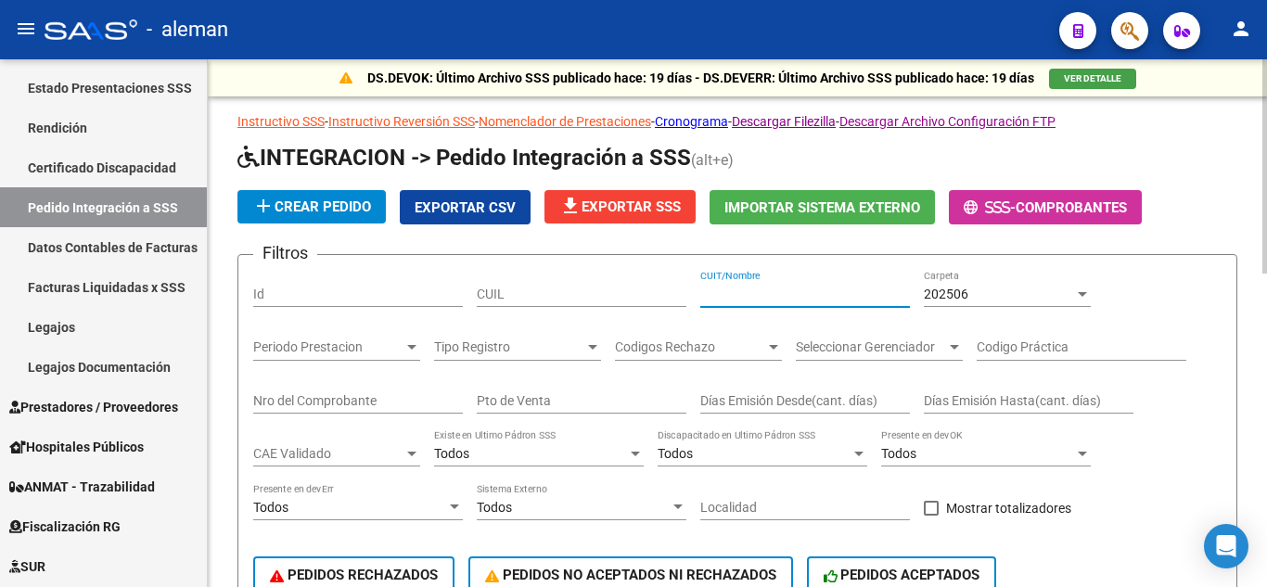
paste input "24324960844"
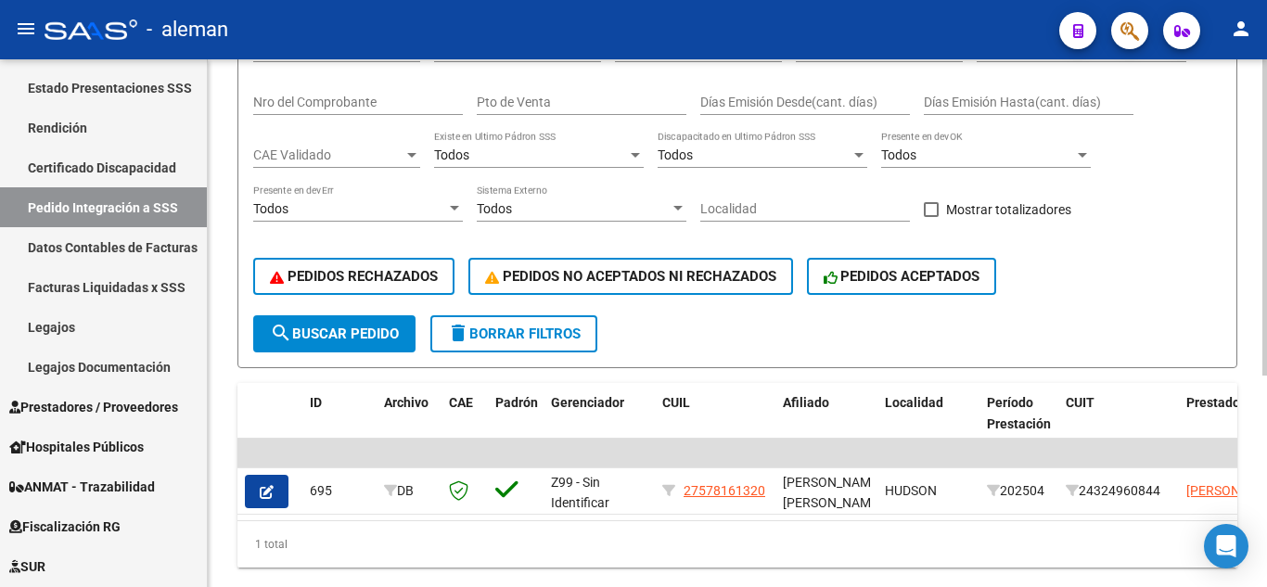
scroll to position [353, 0]
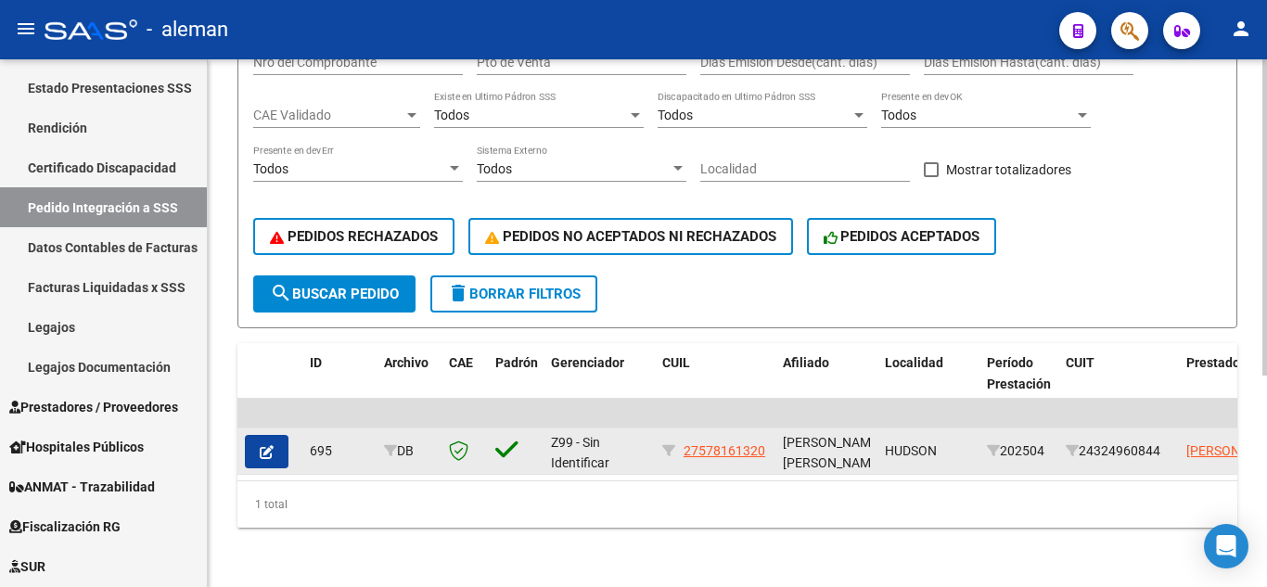
type input "24324960844"
click at [271, 445] on icon "button" at bounding box center [267, 452] width 14 height 14
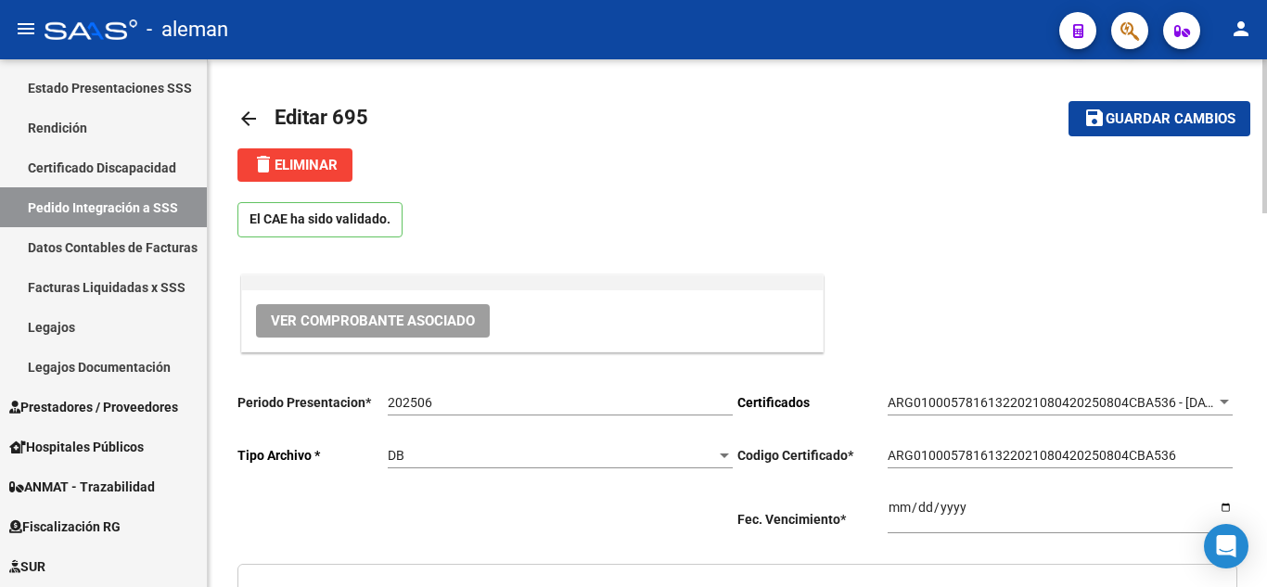
click at [442, 400] on input "202506" at bounding box center [560, 403] width 345 height 16
type input "202507"
type input "27578161320"
type input "202507"
click at [1131, 133] on button "save Guardar cambios" at bounding box center [1160, 118] width 182 height 34
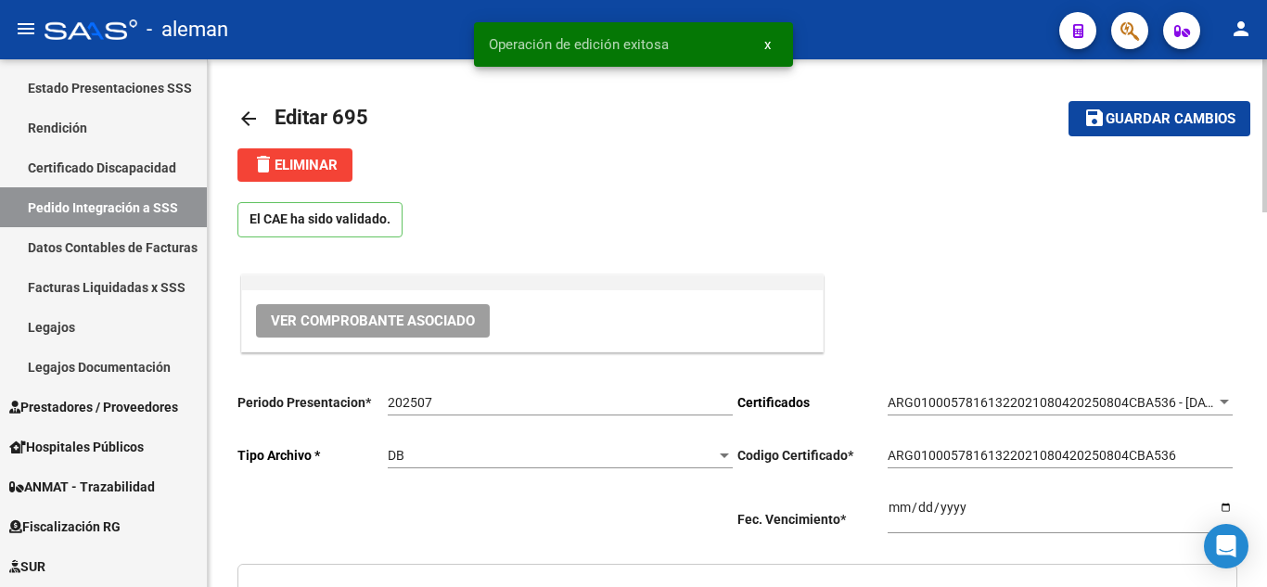
click at [244, 120] on mat-icon "arrow_back" at bounding box center [249, 119] width 22 height 22
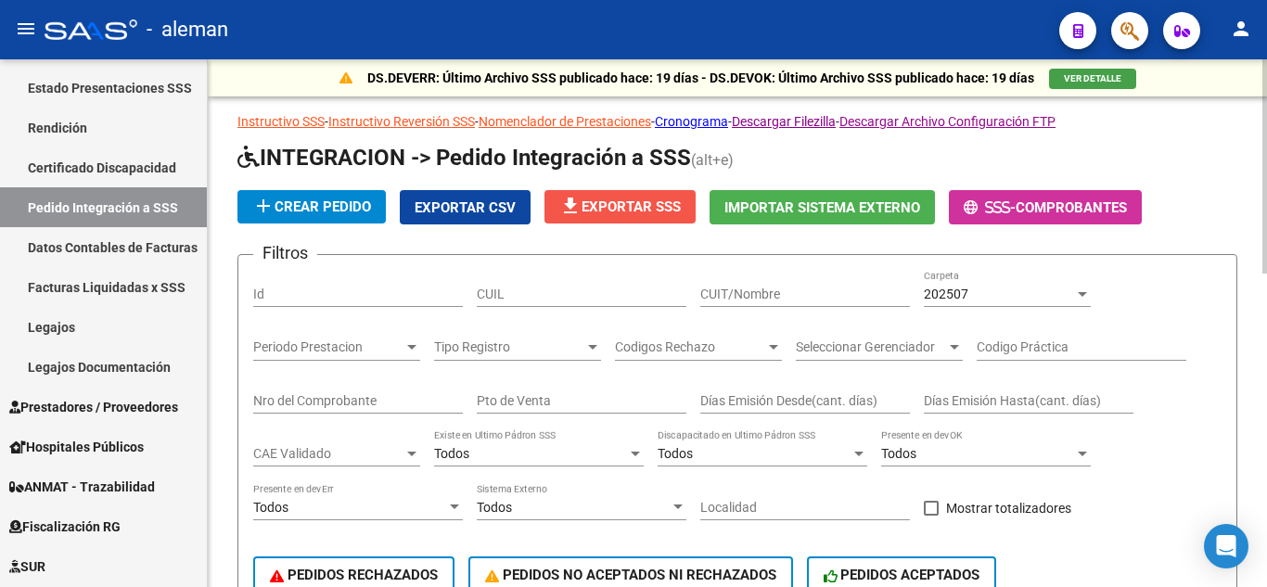
click at [601, 207] on span "file_download Exportar SSS" at bounding box center [620, 207] width 122 height 17
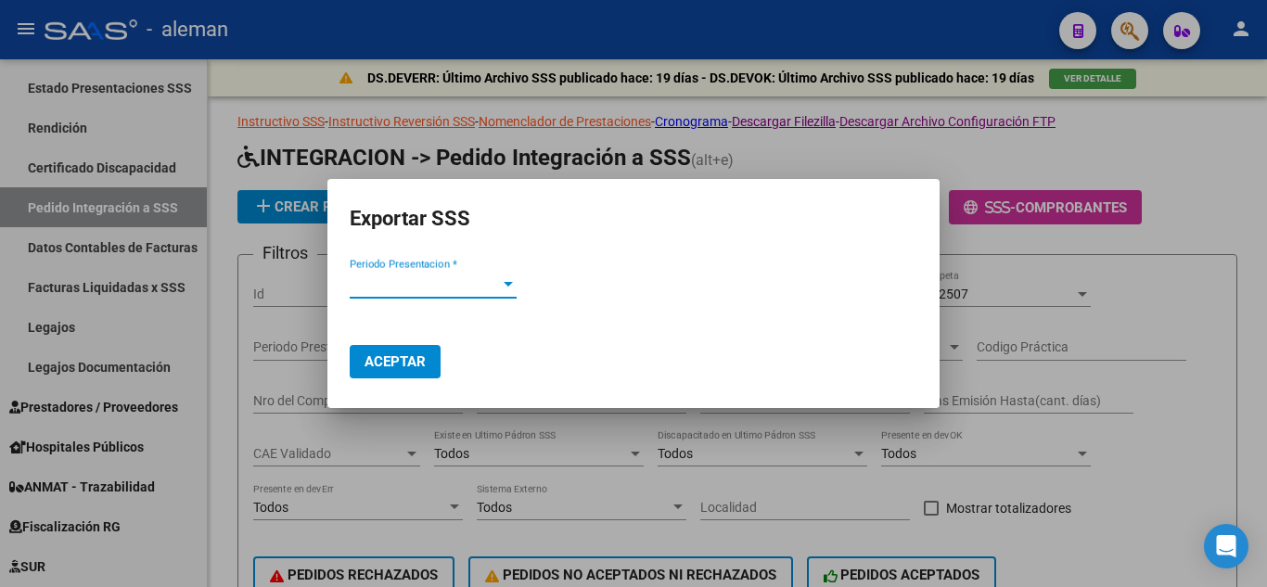
click at [501, 287] on div at bounding box center [508, 283] width 17 height 15
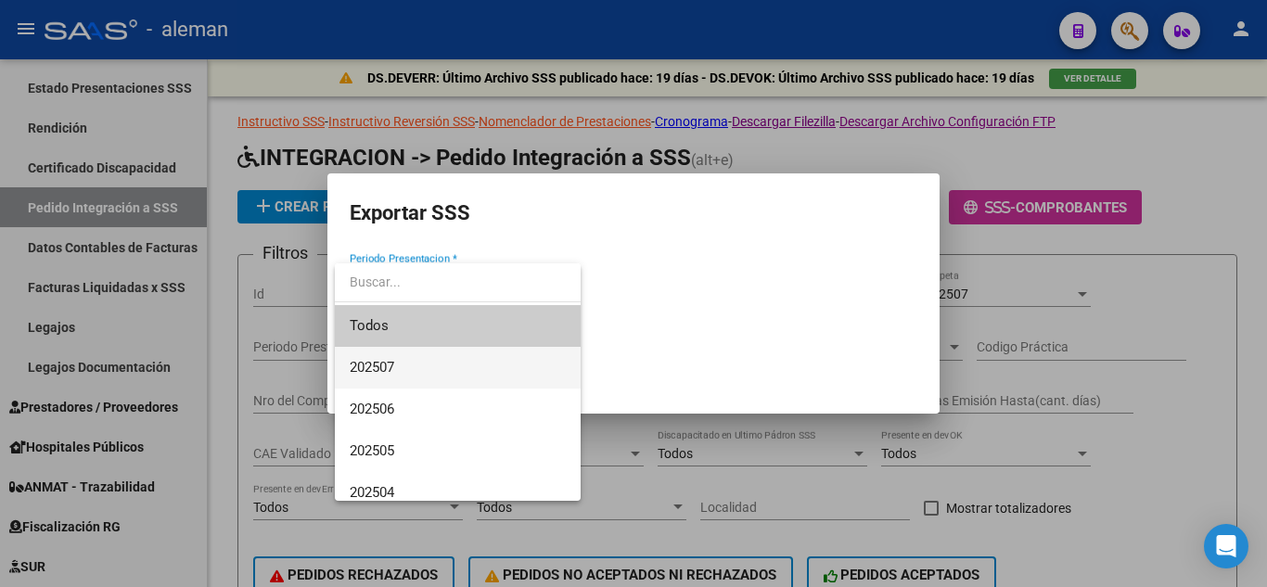
click at [411, 358] on span "202507" at bounding box center [458, 368] width 216 height 42
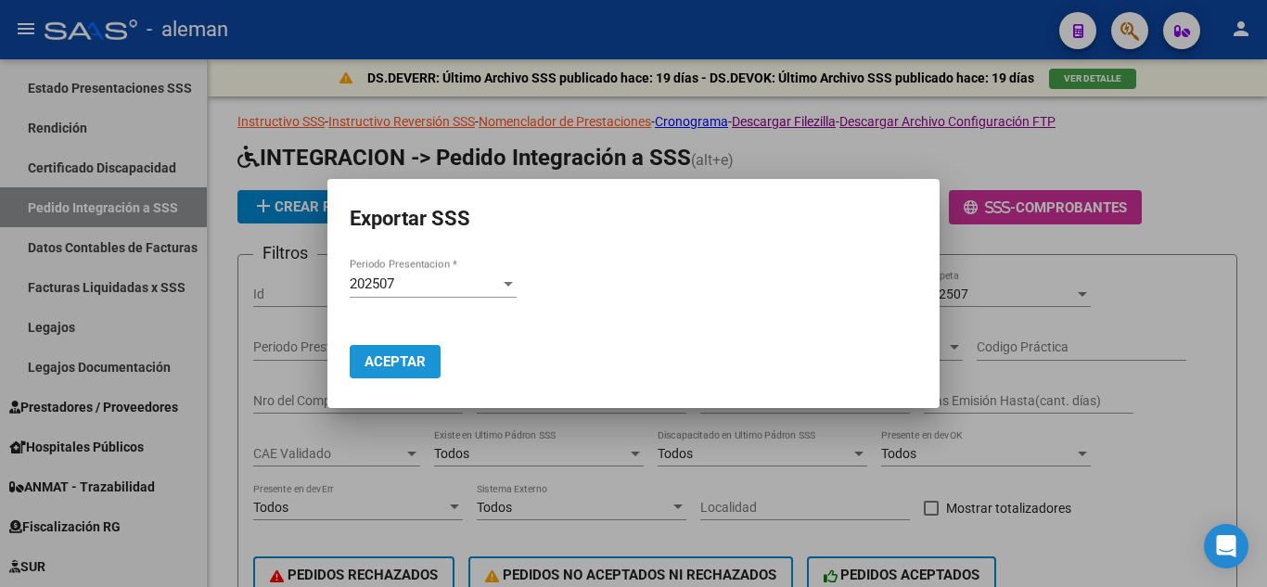
click at [403, 366] on span "Aceptar" at bounding box center [395, 362] width 61 height 17
